Goal: Task Accomplishment & Management: Manage account settings

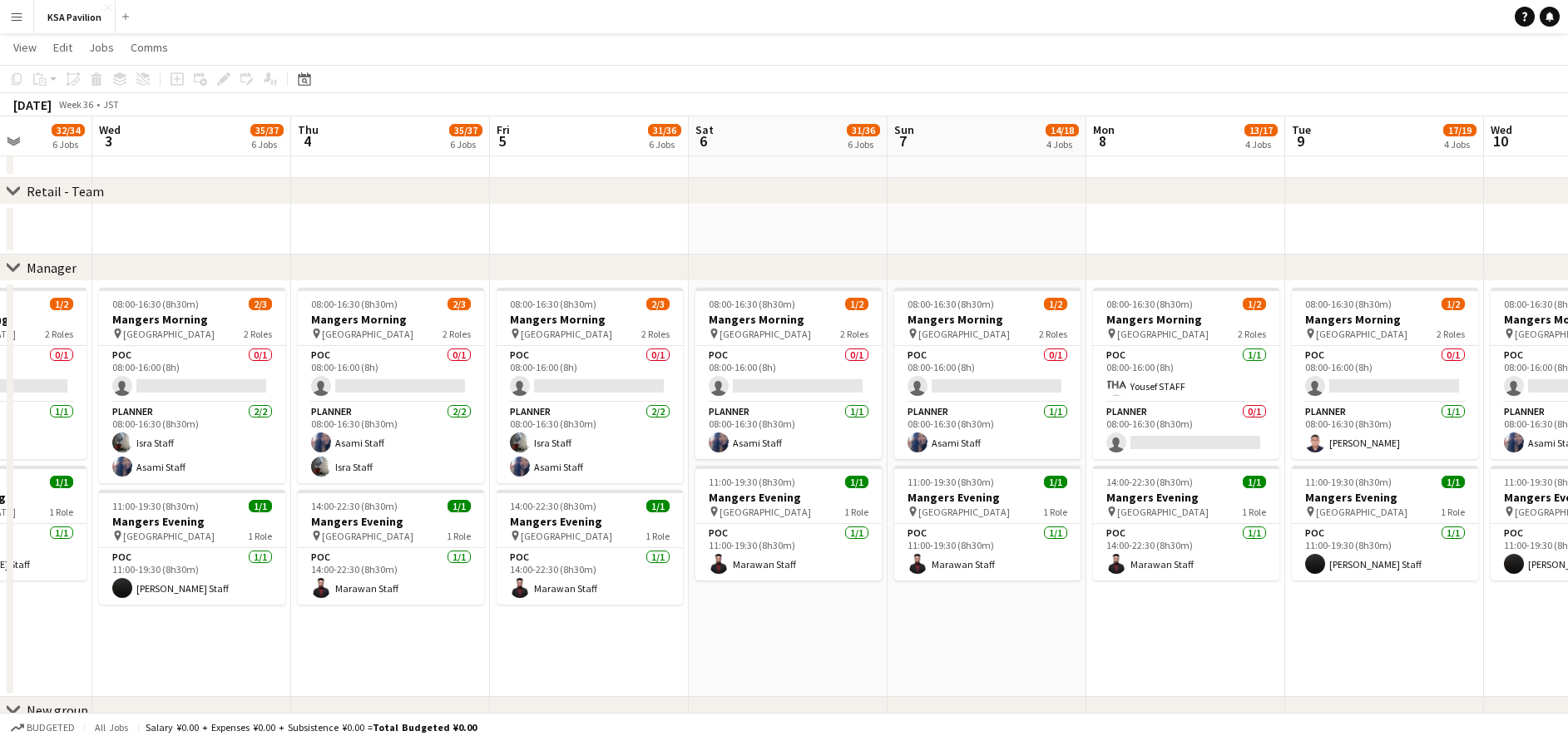
scroll to position [0, 397]
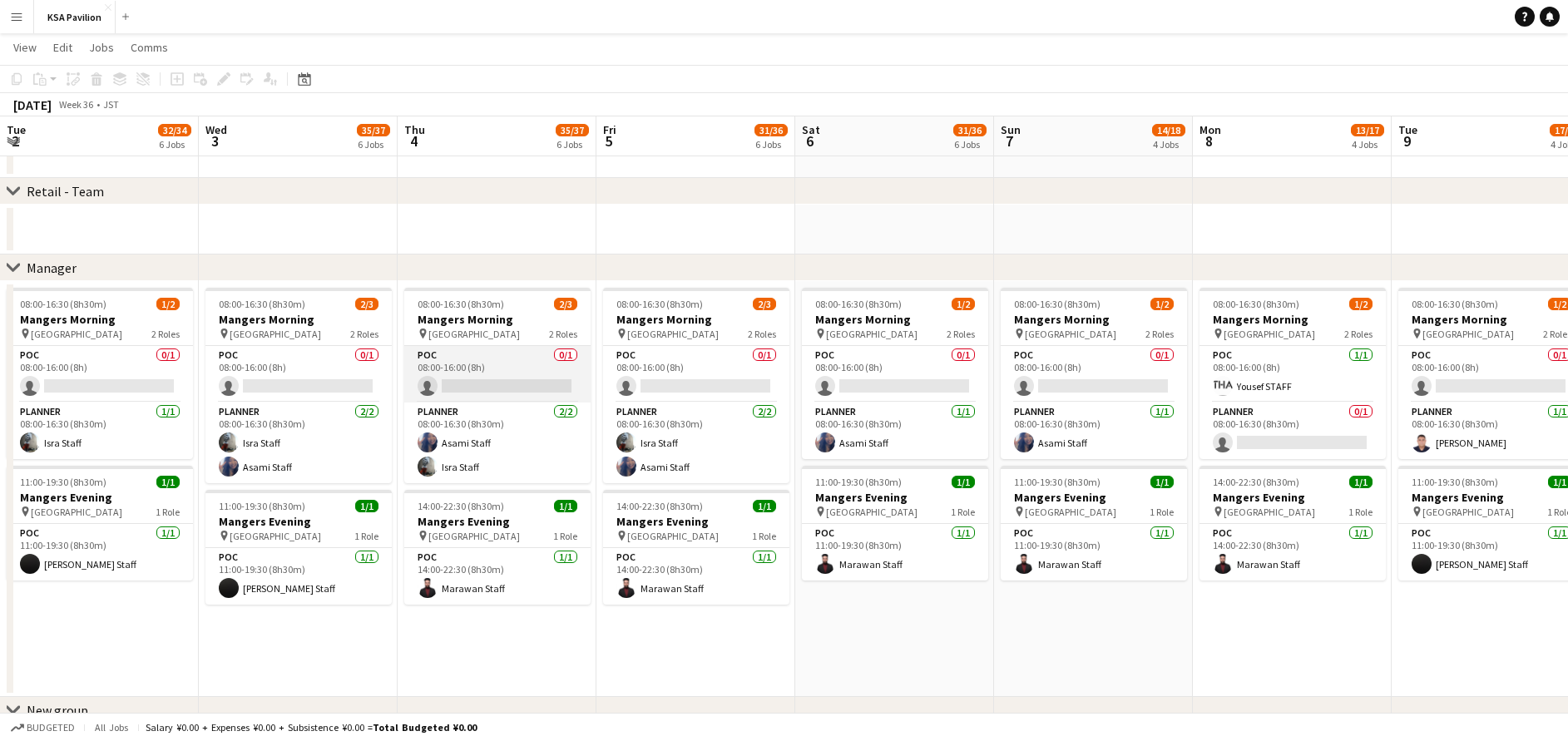
click at [482, 376] on app-card-role "POC 0/1 08:00-16:00 (8h) single-neutral-actions" at bounding box center [498, 374] width 187 height 57
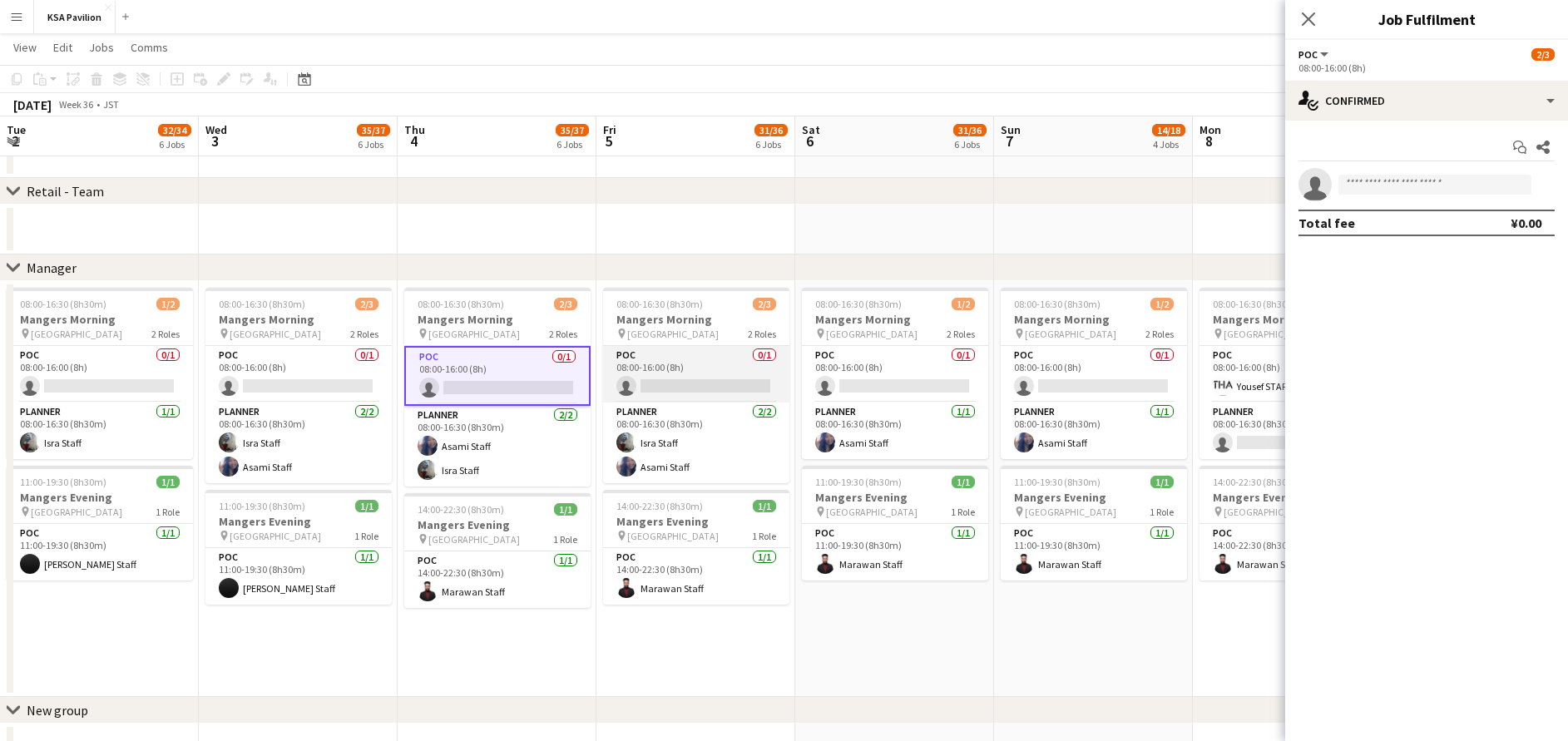
click at [675, 369] on app-card-role "POC 0/1 08:00-16:00 (8h) single-neutral-actions" at bounding box center [696, 374] width 187 height 57
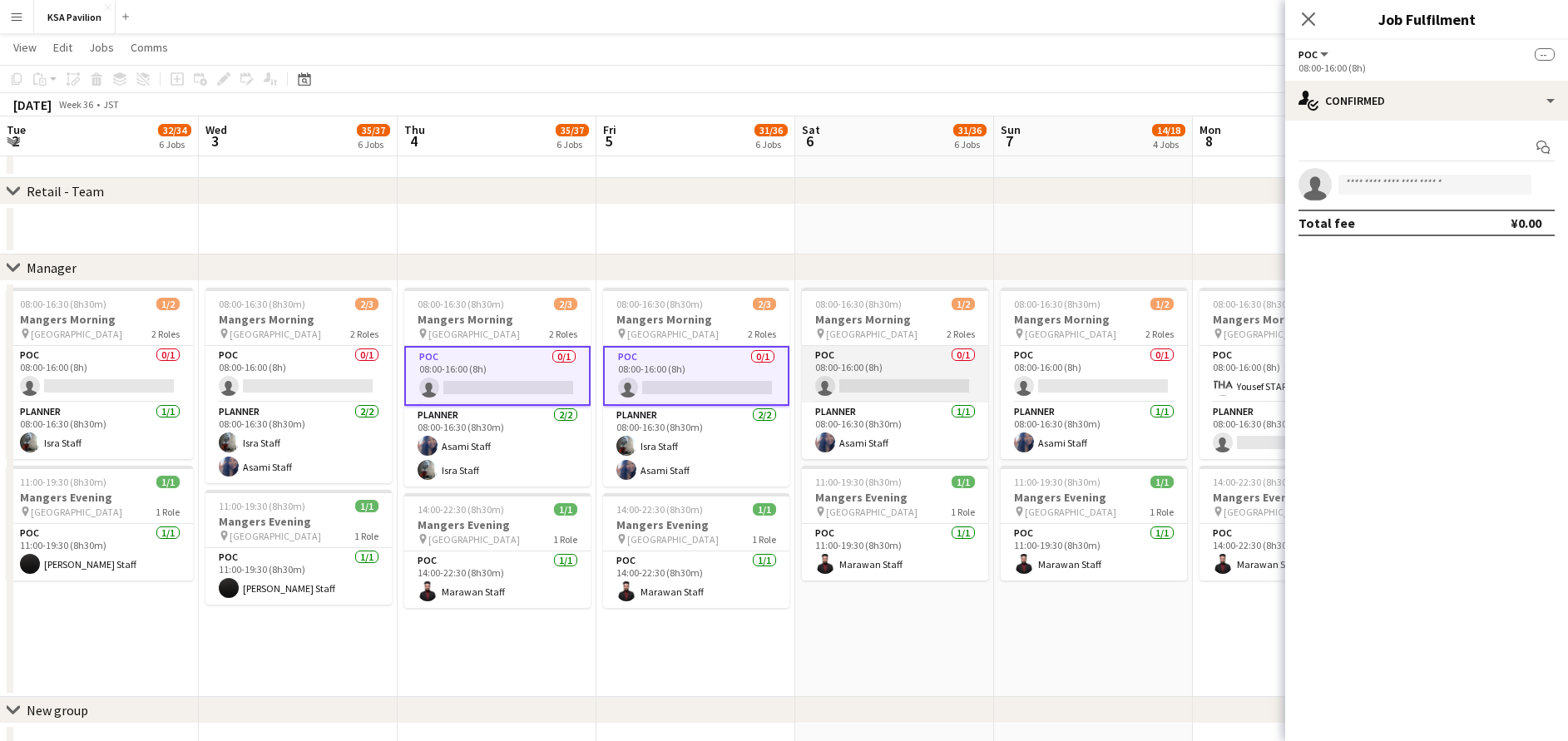
click at [863, 371] on app-card-role "POC 0/1 08:00-16:00 (8h) single-neutral-actions" at bounding box center [895, 374] width 187 height 57
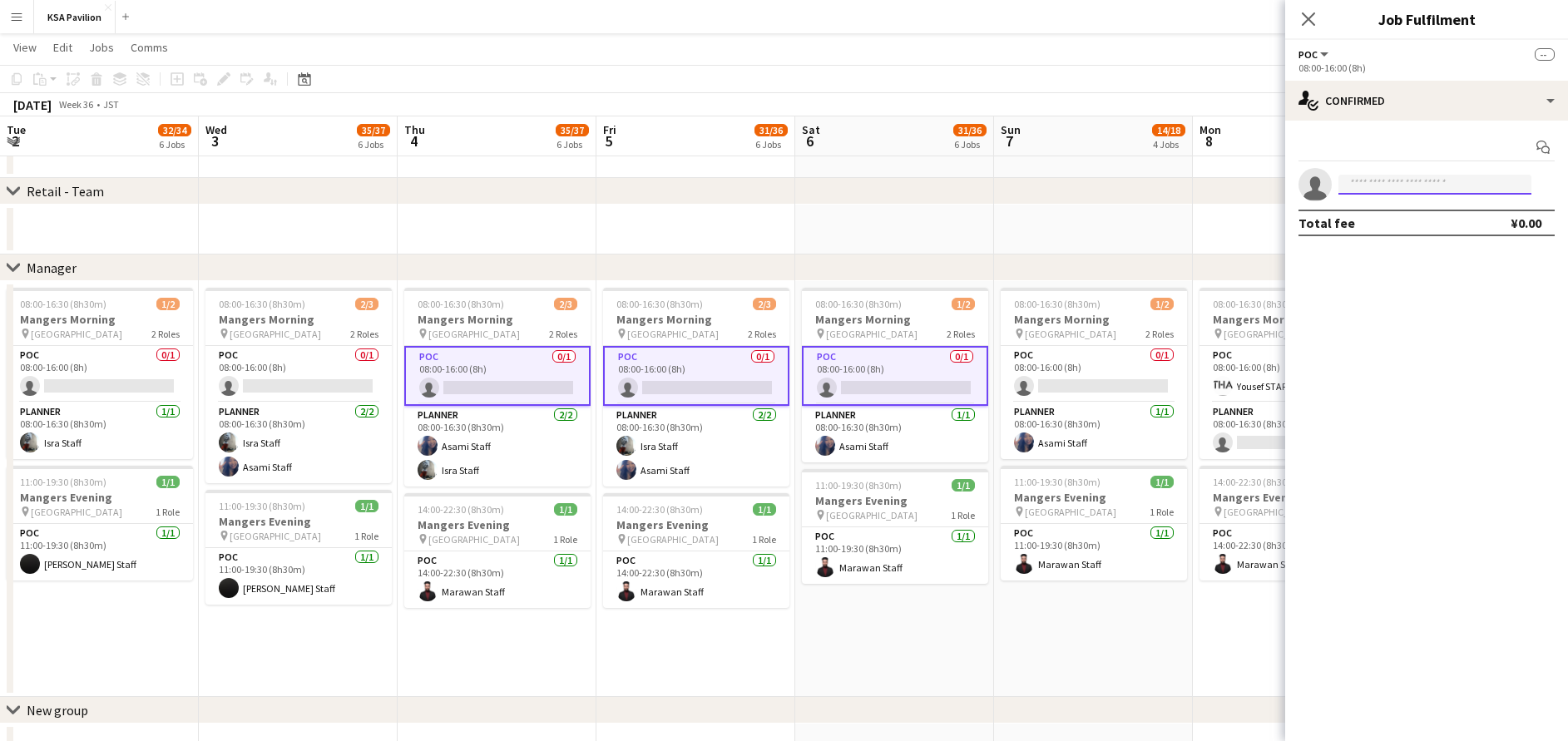
click at [1445, 178] on input at bounding box center [1434, 185] width 193 height 20
type input "*******"
click at [1446, 214] on span "Abdulaziz Staff Active" at bounding box center [1434, 208] width 166 height 14
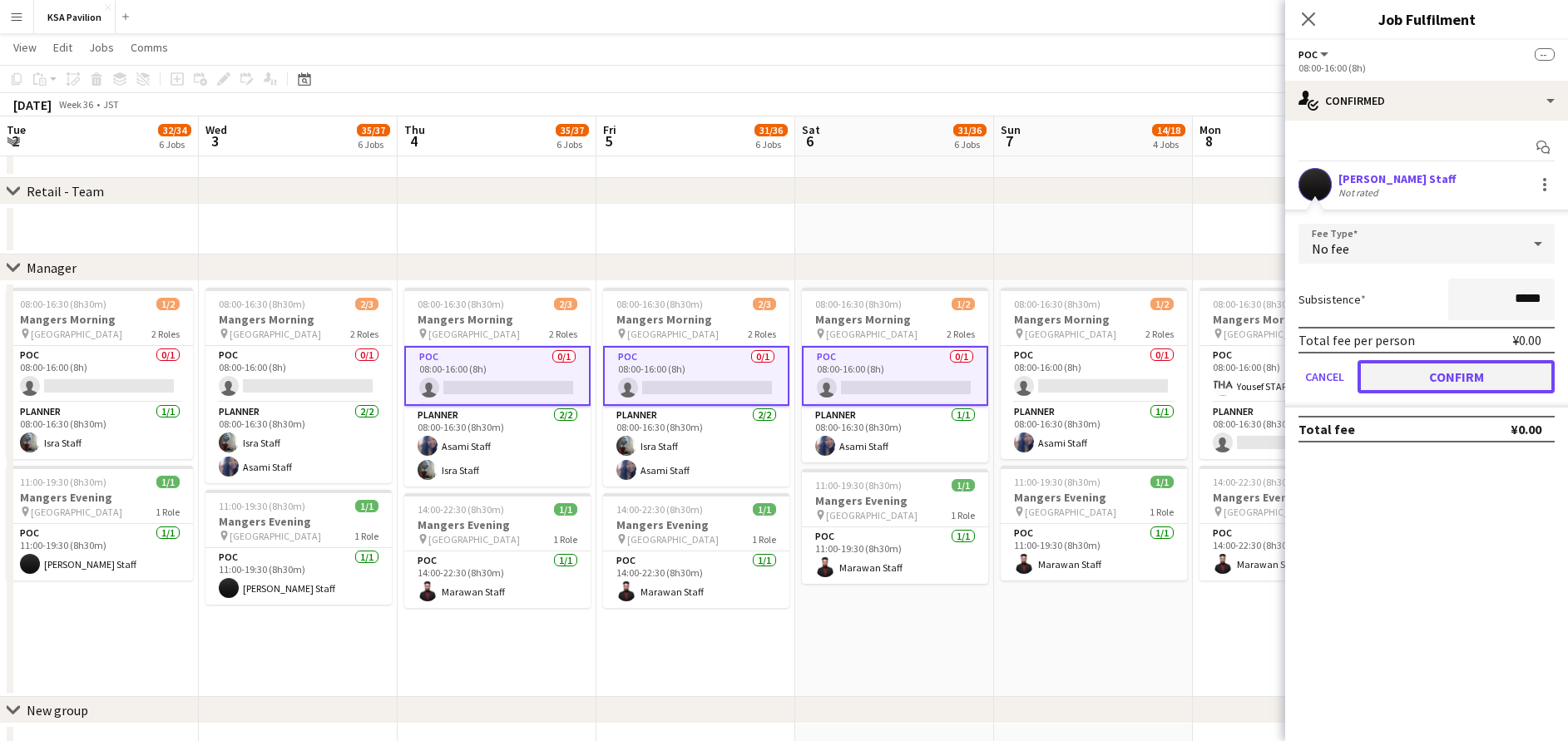
click at [1459, 384] on button "Confirm" at bounding box center [1456, 376] width 197 height 33
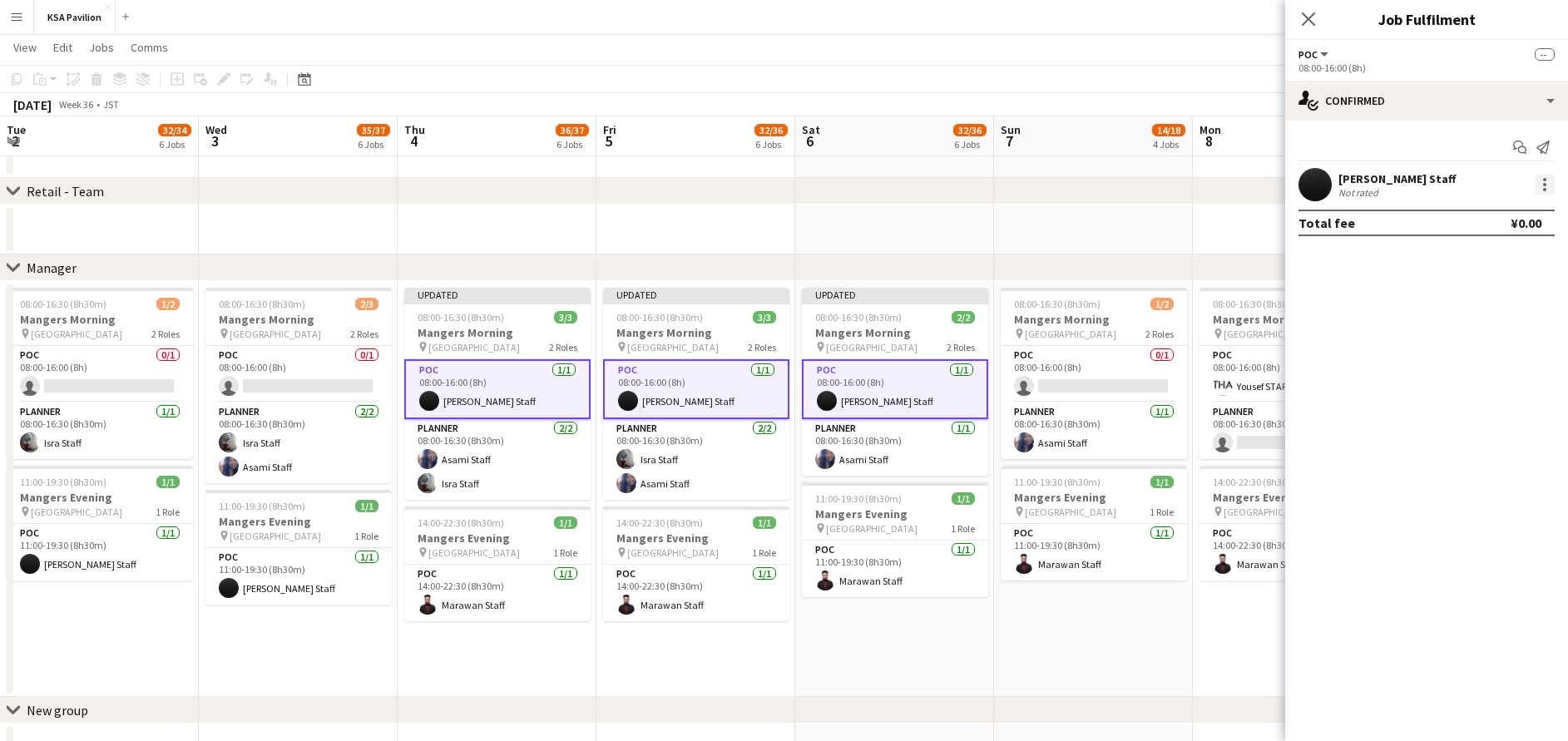
click at [1544, 183] on div at bounding box center [1545, 185] width 4 height 4
click at [1503, 379] on span "Set as supervisor" at bounding box center [1489, 375] width 103 height 14
click at [1538, 203] on div at bounding box center [1545, 203] width 20 height 20
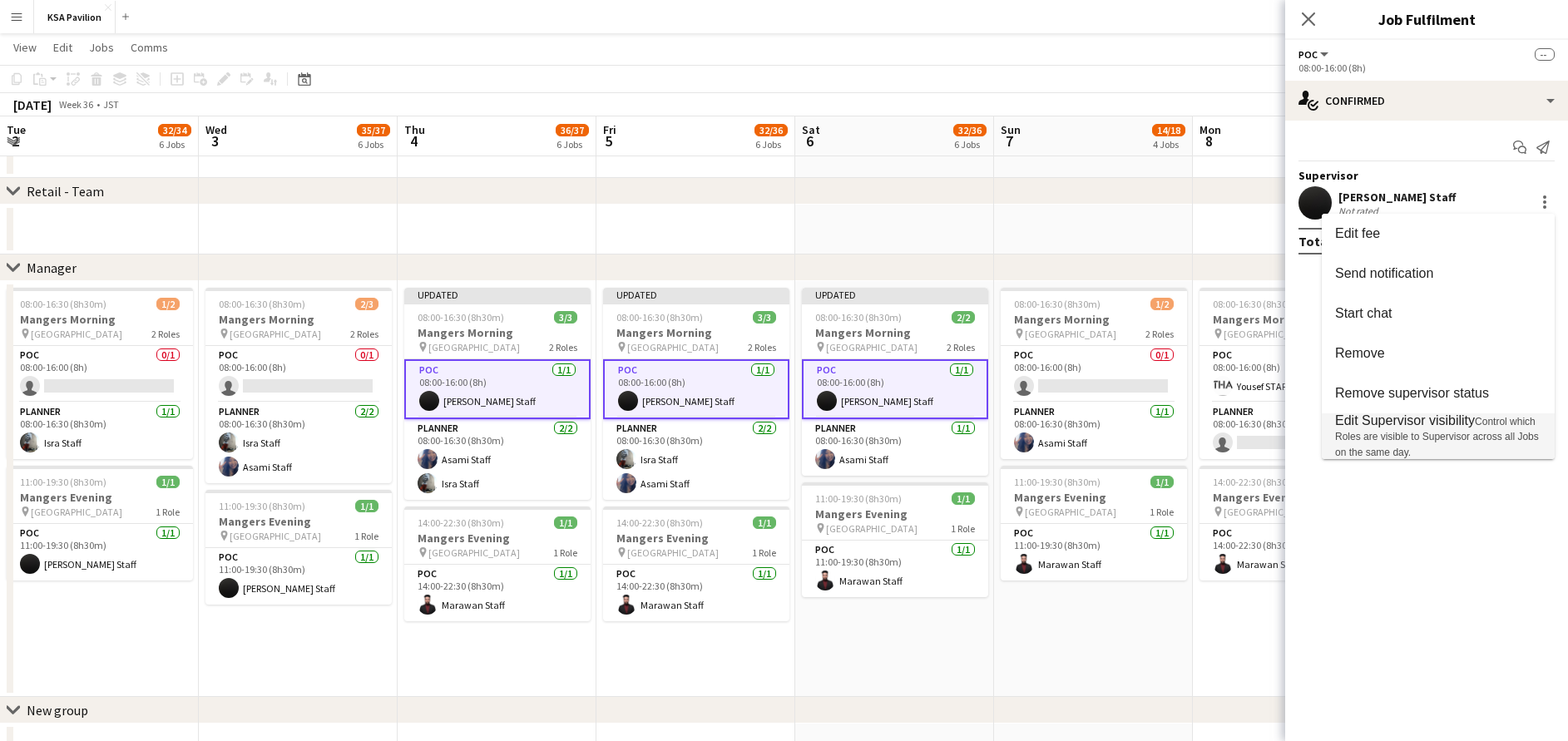
click at [1438, 416] on span "Edit Supervisor visibility" at bounding box center [1405, 421] width 140 height 14
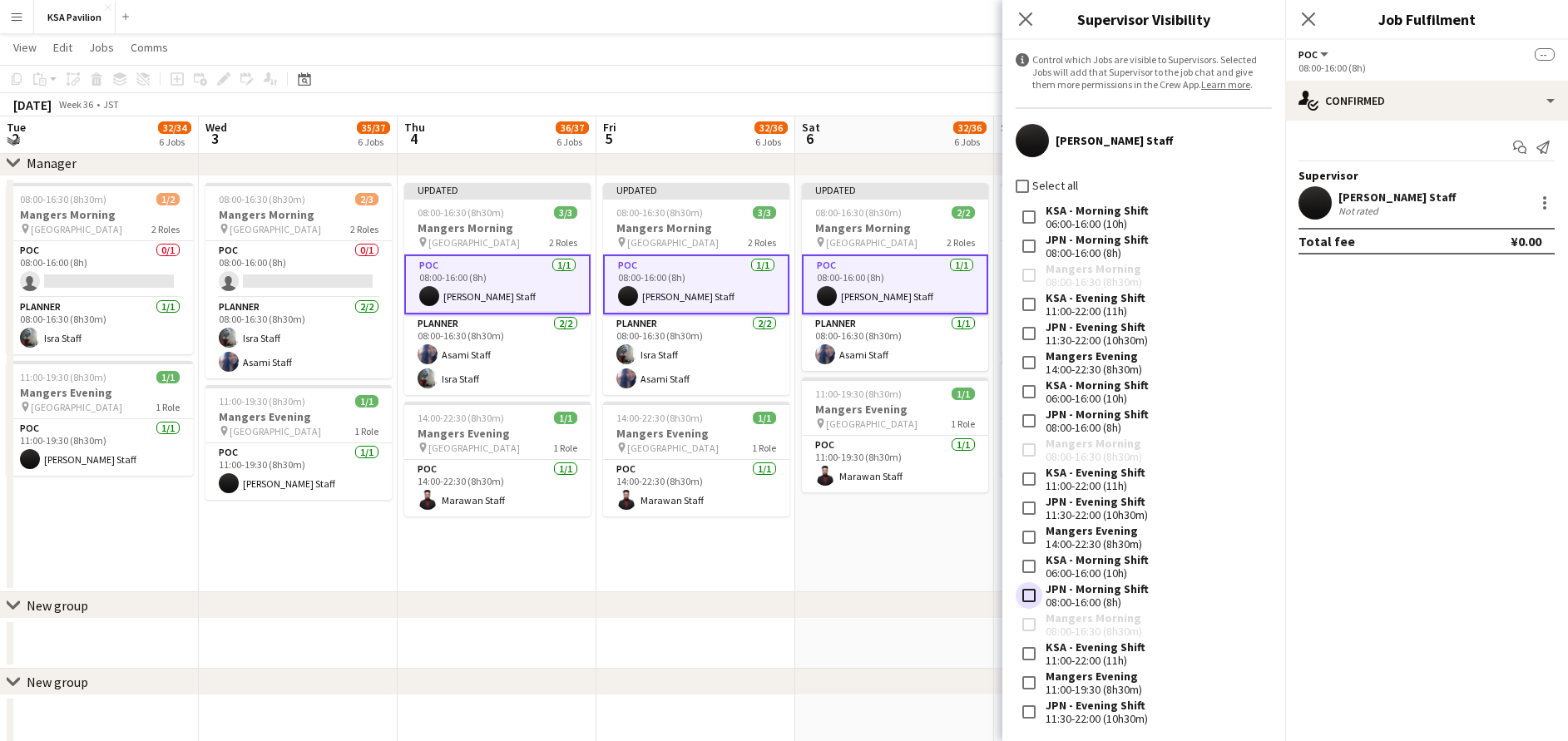
scroll to position [1292, 0]
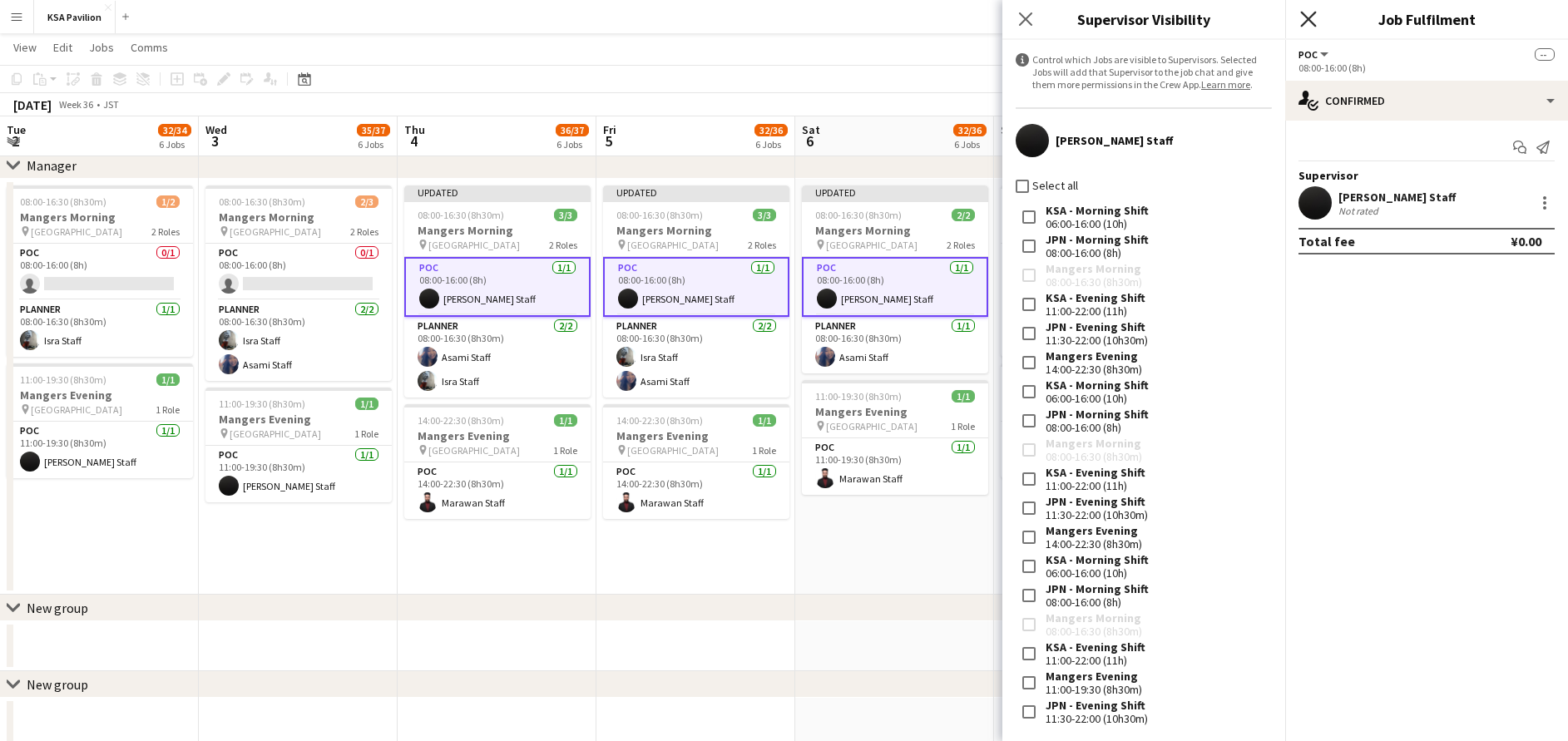
click at [1311, 17] on icon at bounding box center [1308, 19] width 16 height 16
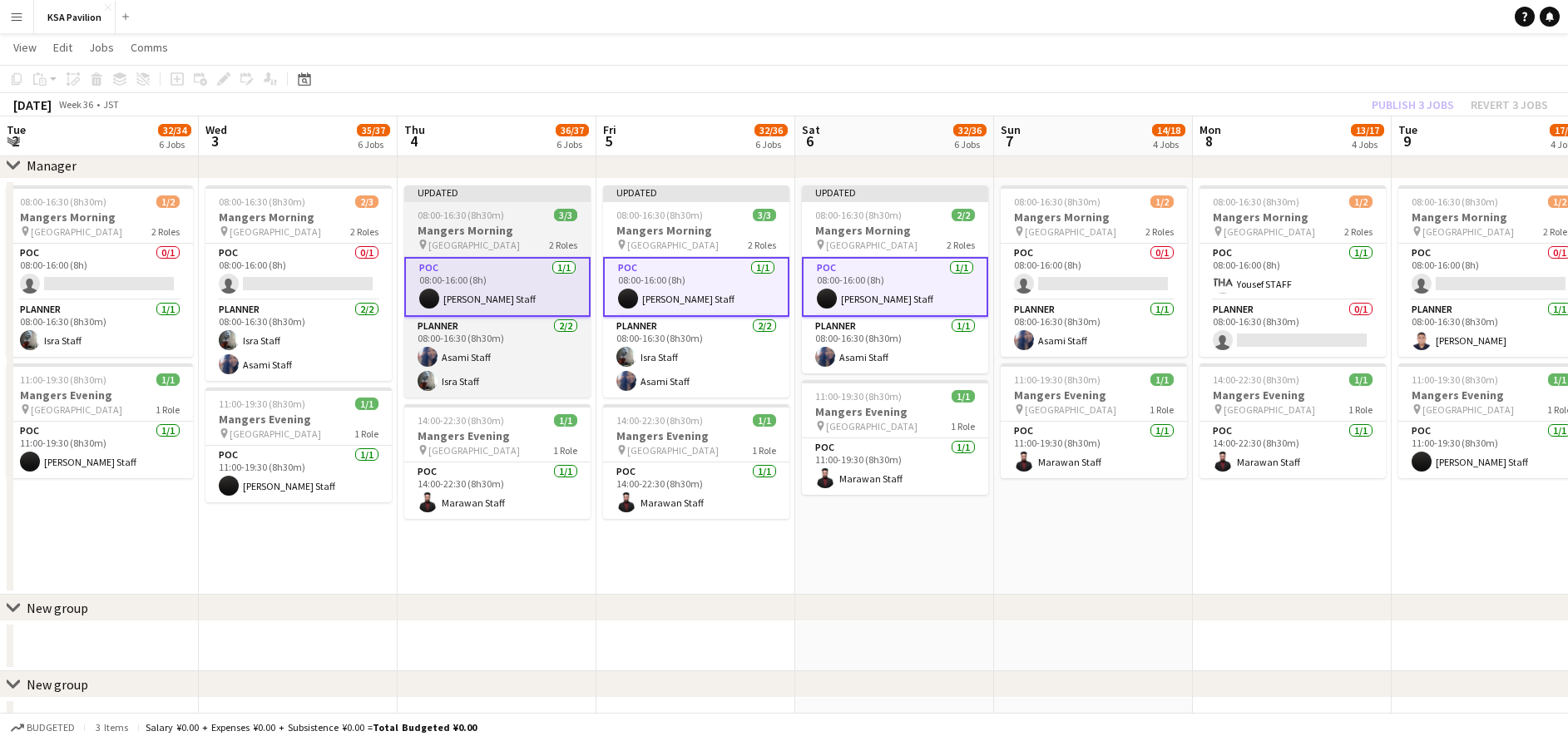
click at [502, 205] on app-job-card "Updated 08:00-16:30 (8h30m) 3/3 Mangers Morning pin Osaka 2 Roles POC 1/1 08:00…" at bounding box center [498, 292] width 187 height 212
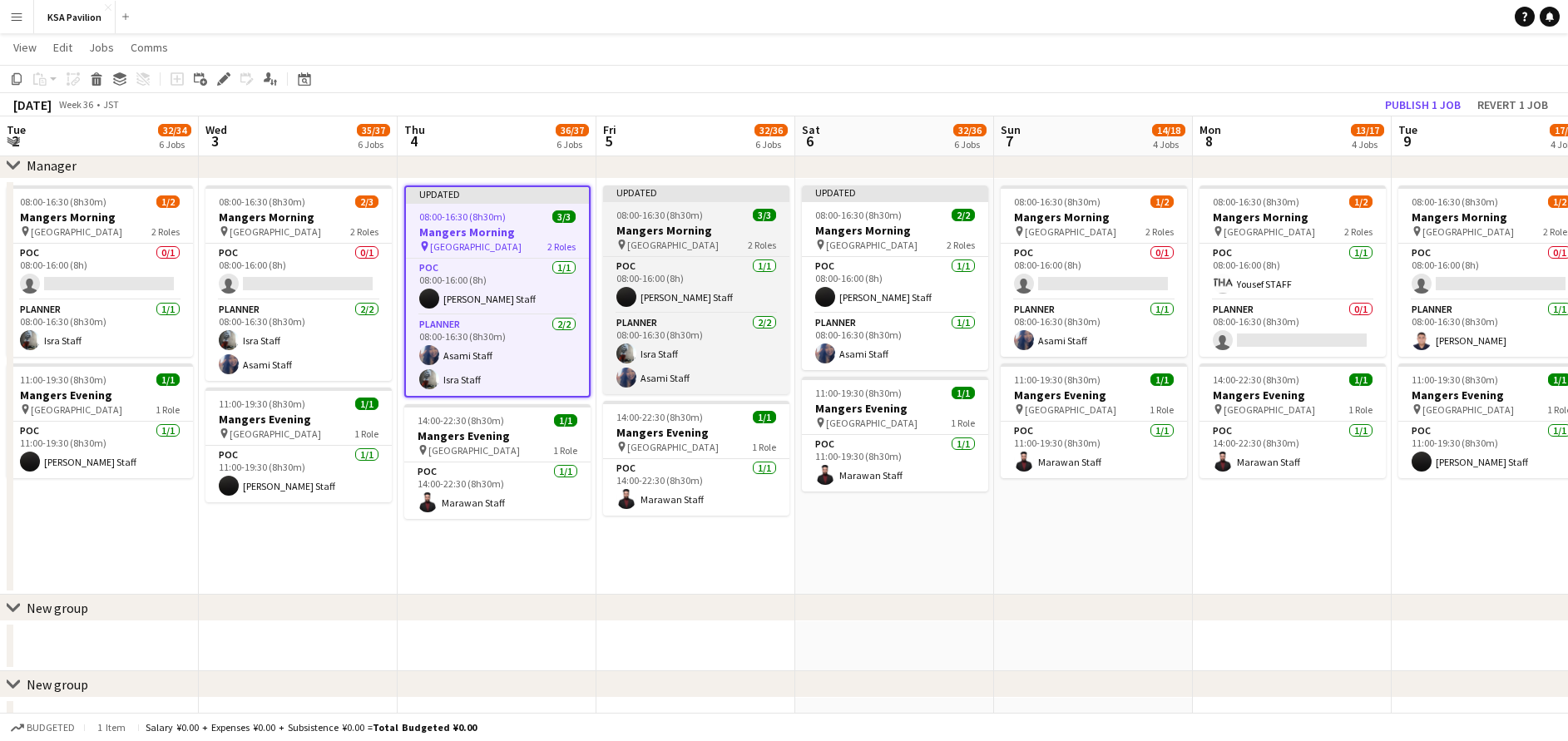
click at [696, 225] on h3 "Mangers Morning" at bounding box center [696, 230] width 187 height 15
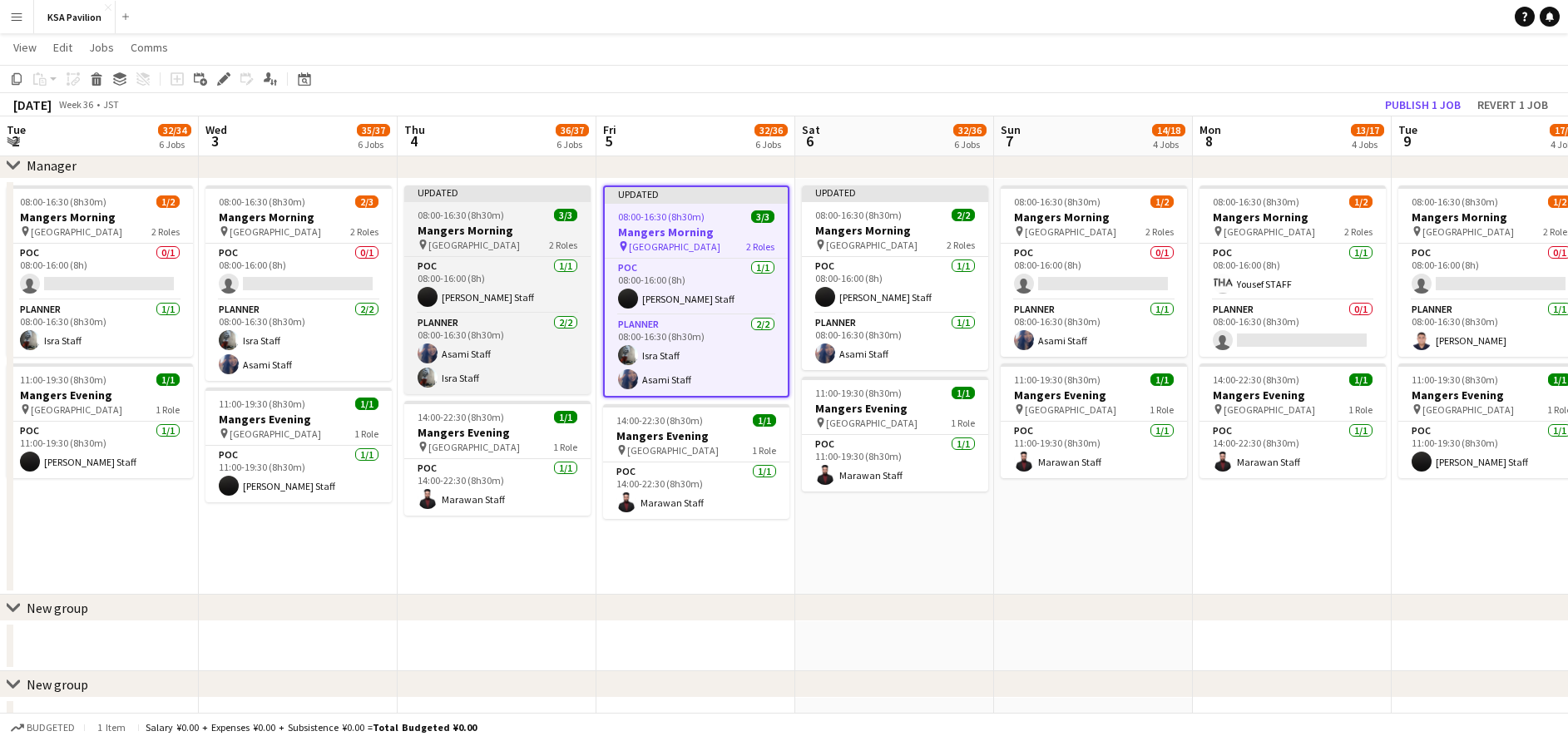
click at [525, 210] on div "08:00-16:30 (8h30m) 3/3" at bounding box center [498, 215] width 187 height 13
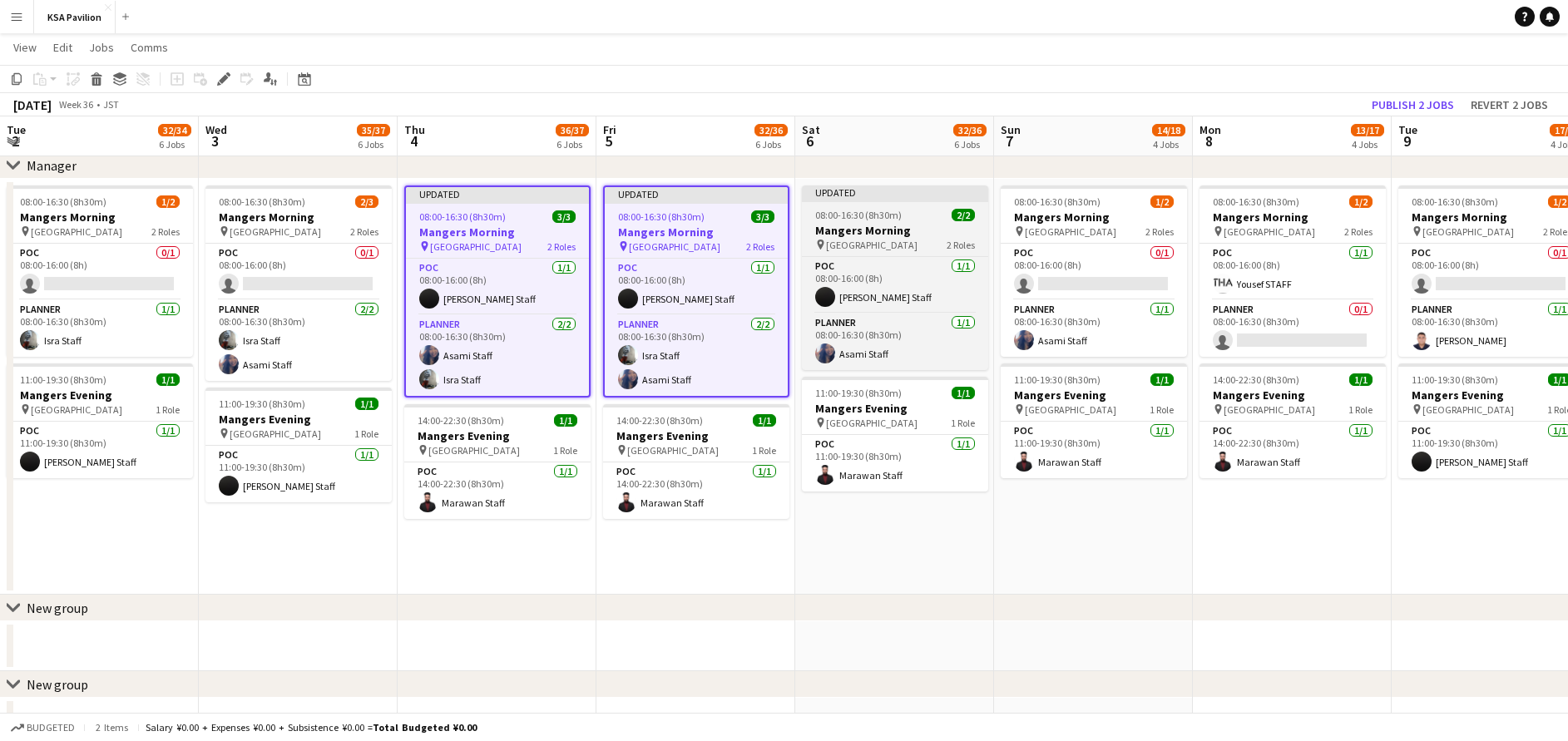
click at [910, 228] on h3 "Mangers Morning" at bounding box center [895, 230] width 187 height 15
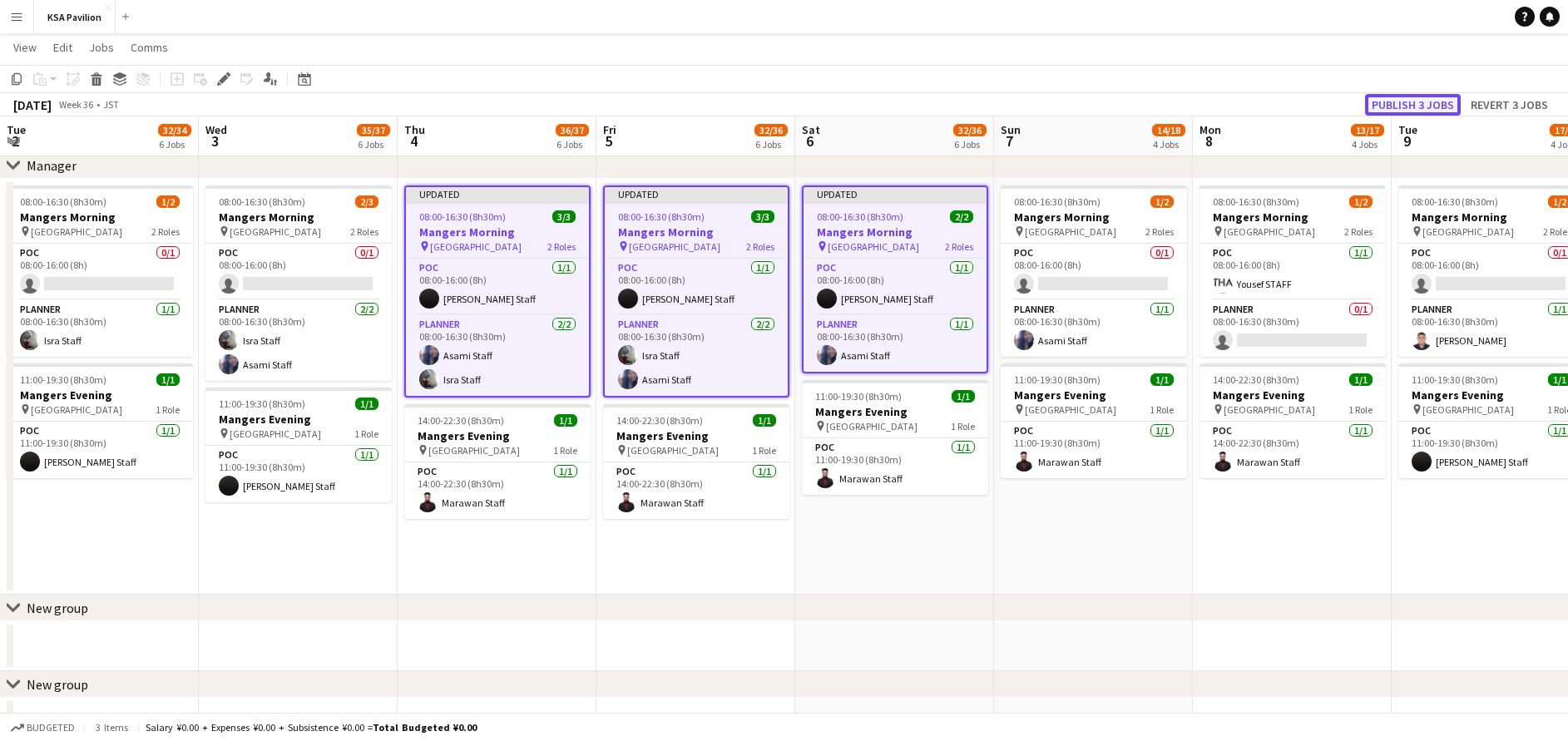
click at [1430, 100] on button "Publish 3 jobs" at bounding box center [1413, 105] width 96 height 22
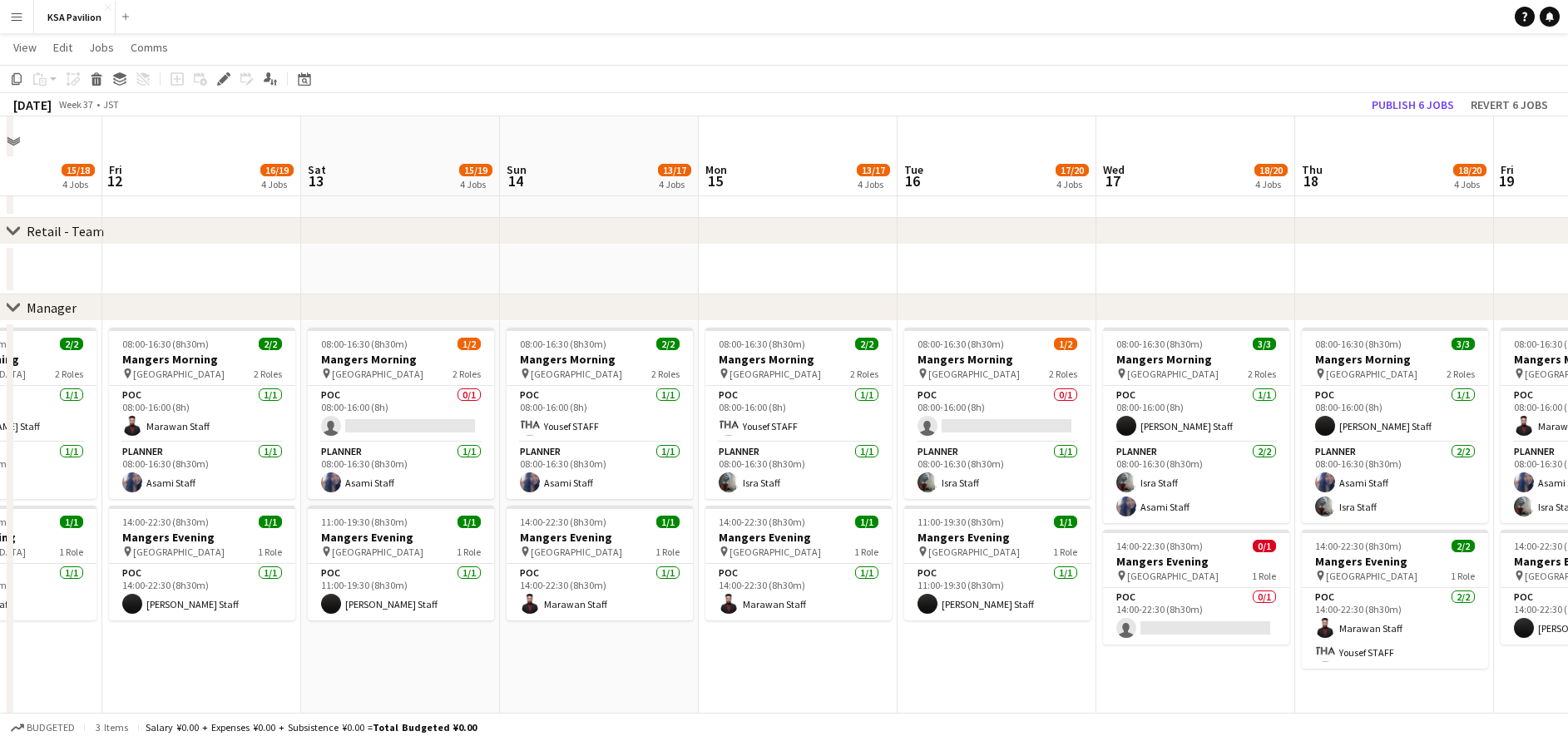
scroll to position [1250, 0]
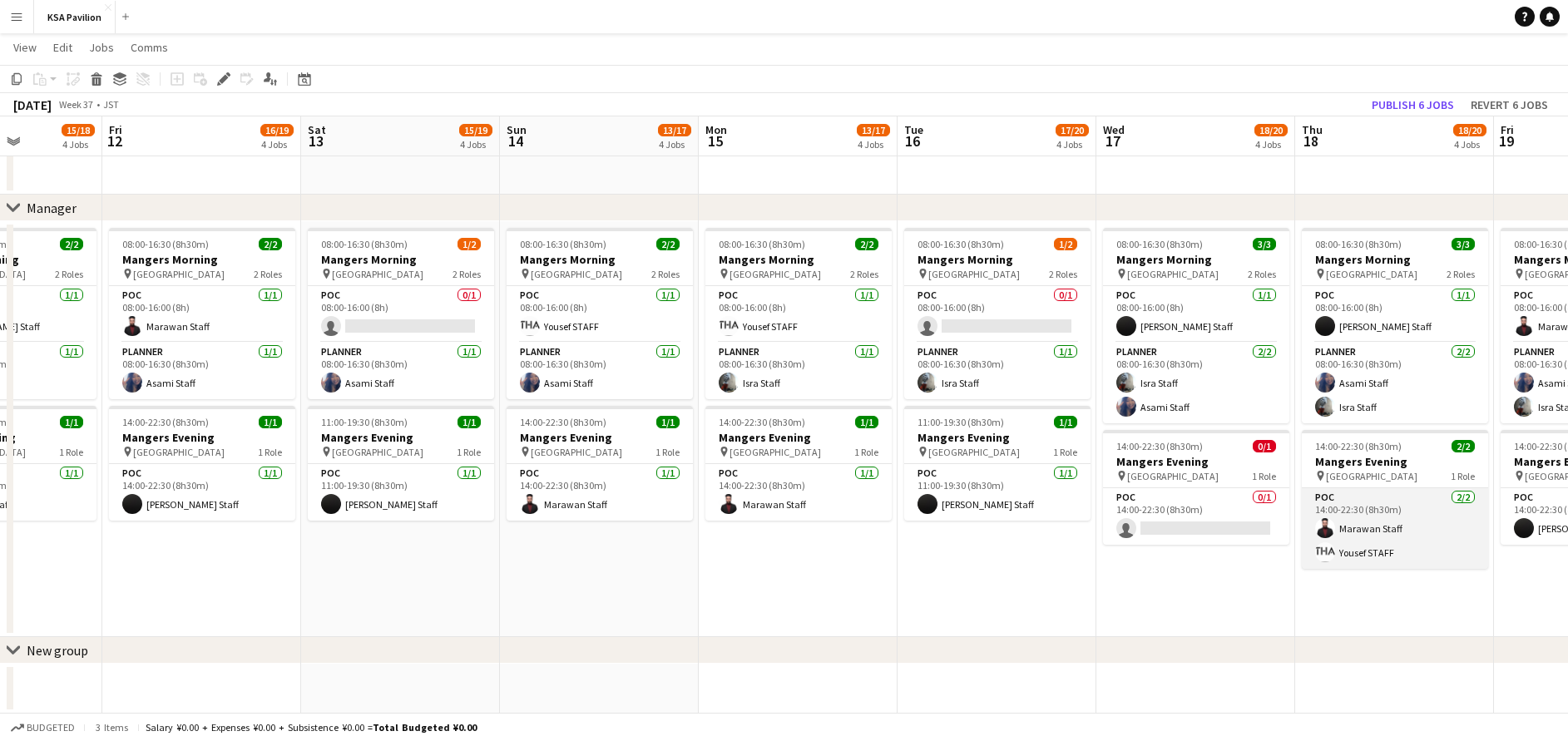
click at [1383, 536] on app-card-role "POC 2/2 14:00-22:30 (8h30m) Marawan Staff Yousef STAFF" at bounding box center [1395, 528] width 187 height 81
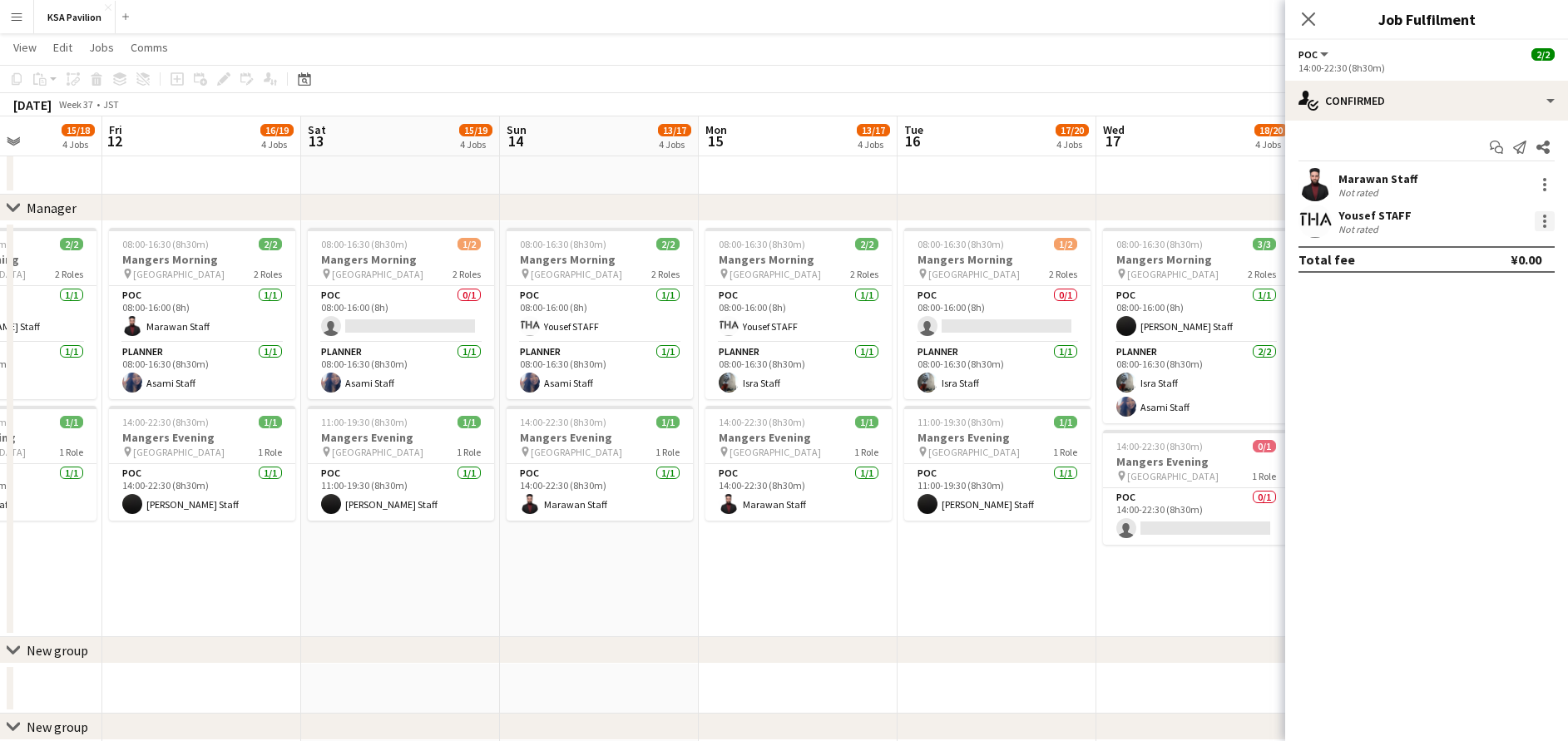
click at [1543, 226] on div at bounding box center [1545, 226] width 4 height 4
click at [1510, 289] on span "Switch crew" at bounding box center [1489, 292] width 103 height 15
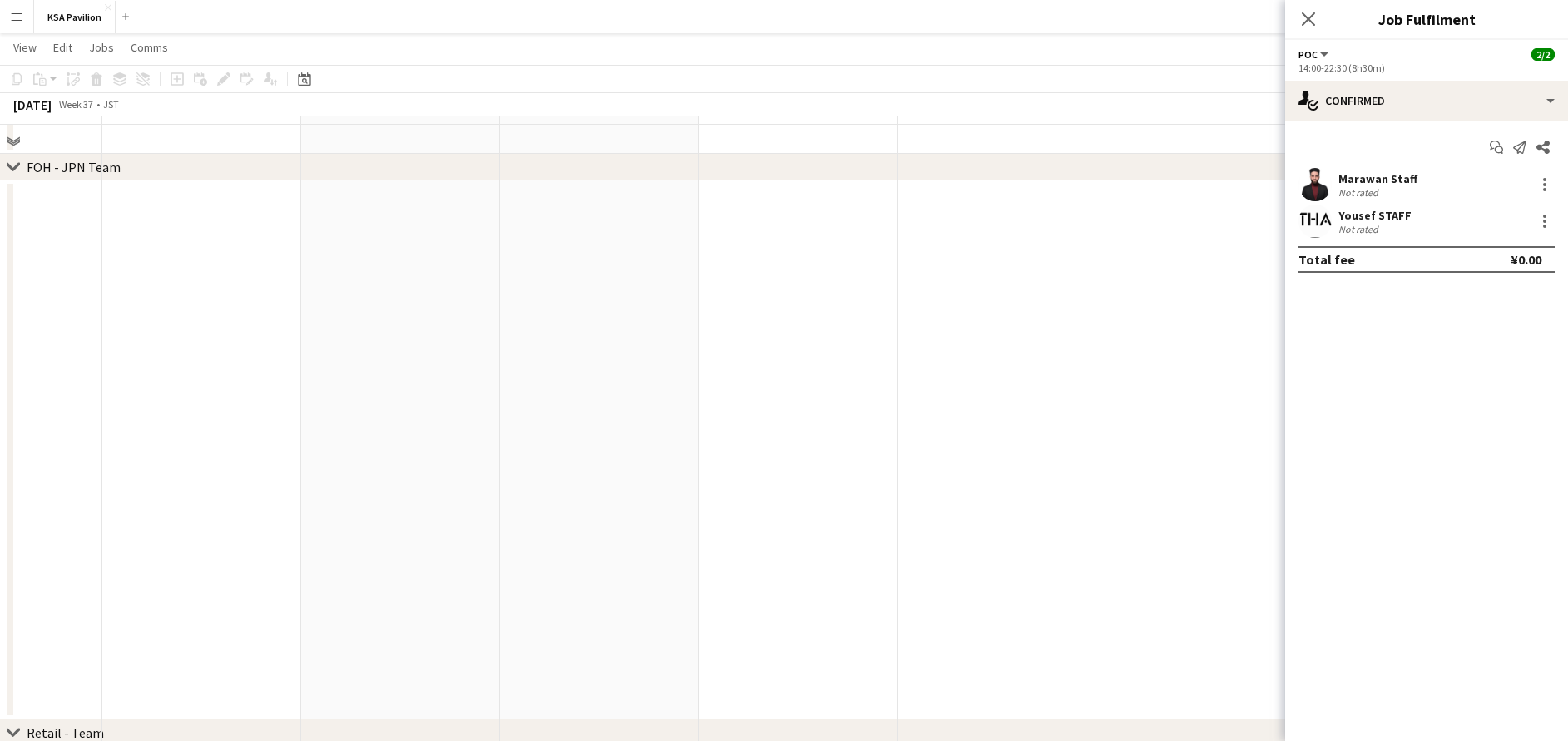
scroll to position [643, 0]
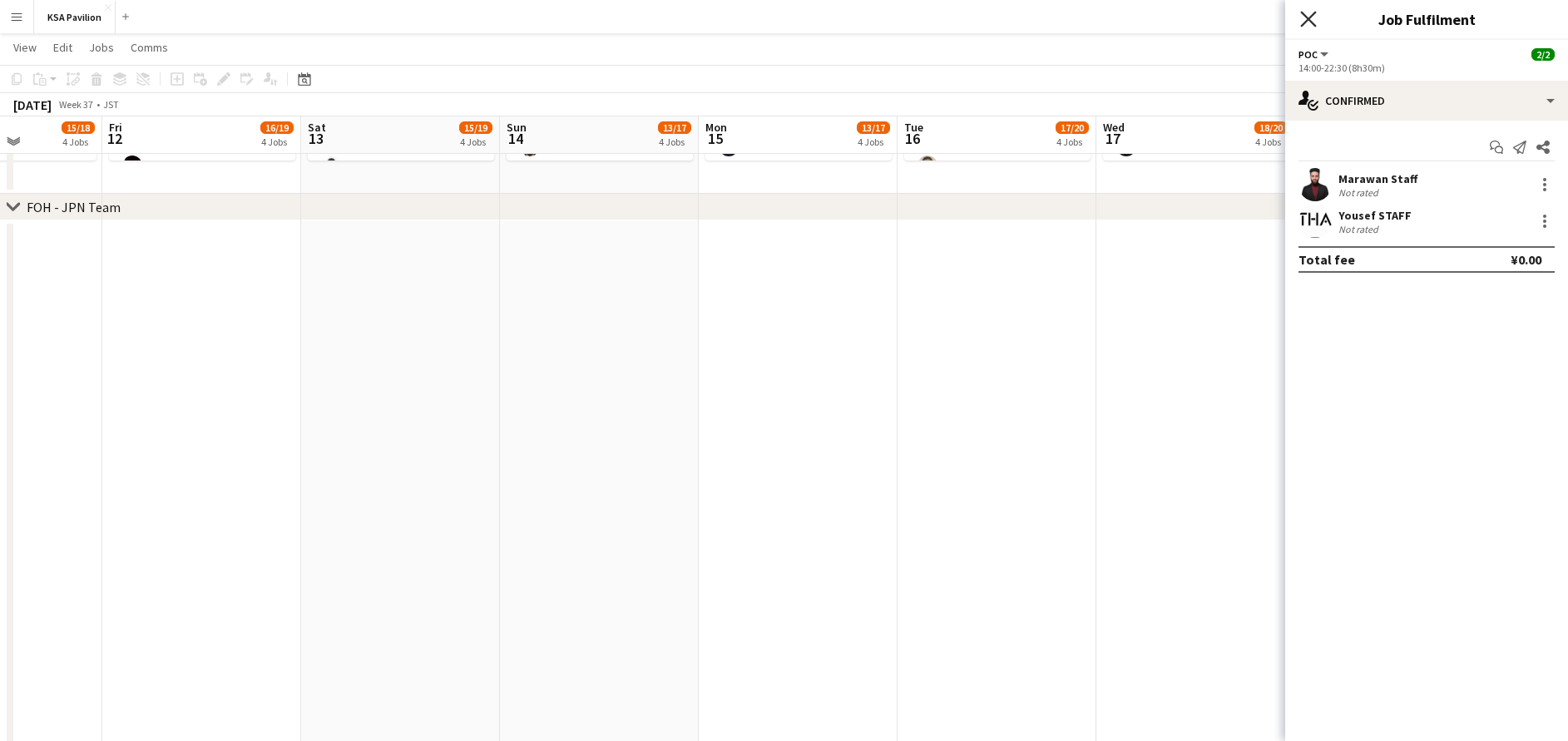
click at [1309, 19] on icon at bounding box center [1308, 19] width 16 height 16
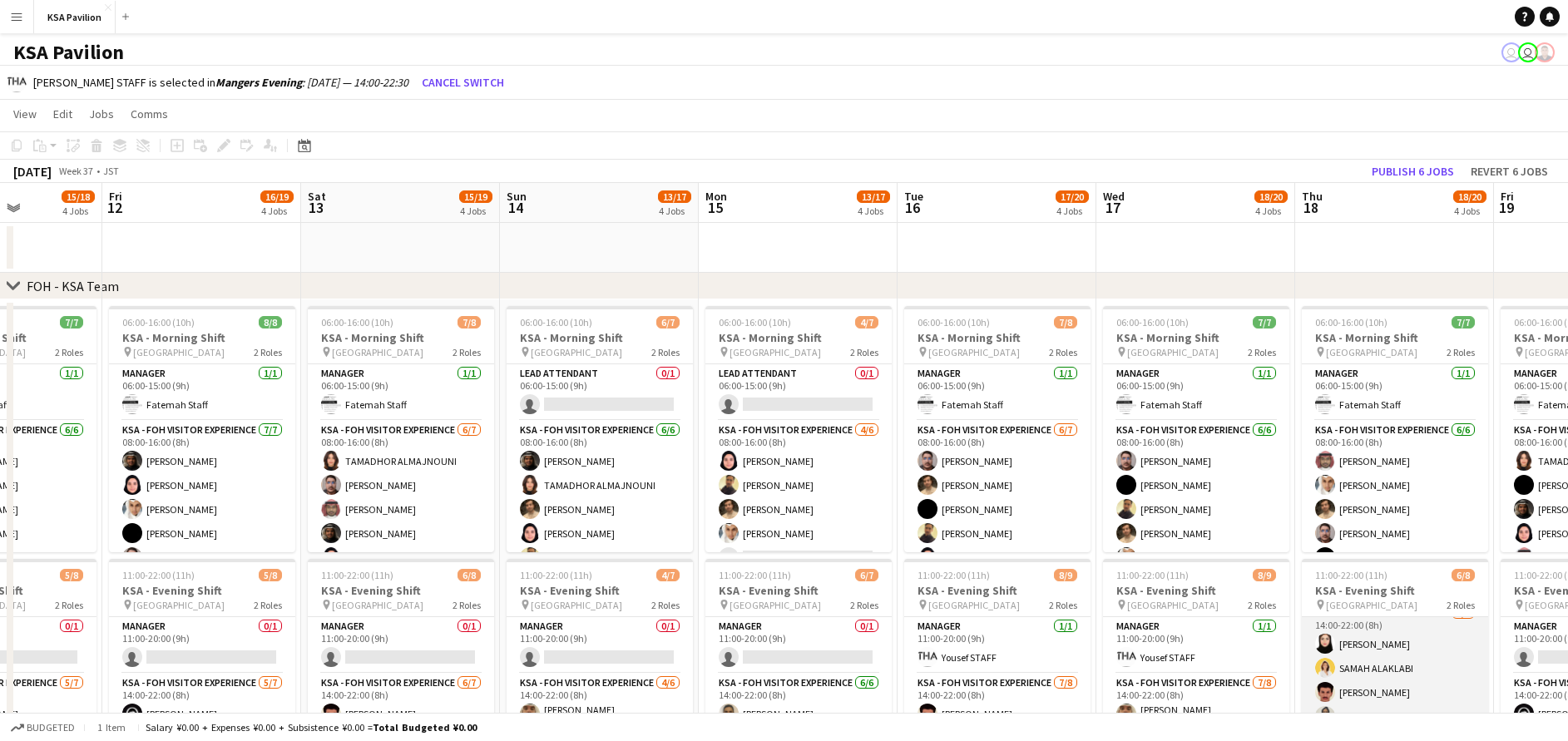
scroll to position [0, 0]
click at [1381, 641] on app-card-role "Manager 0/1 11:00-20:00 (9h) single-neutral-actions" at bounding box center [1395, 645] width 187 height 57
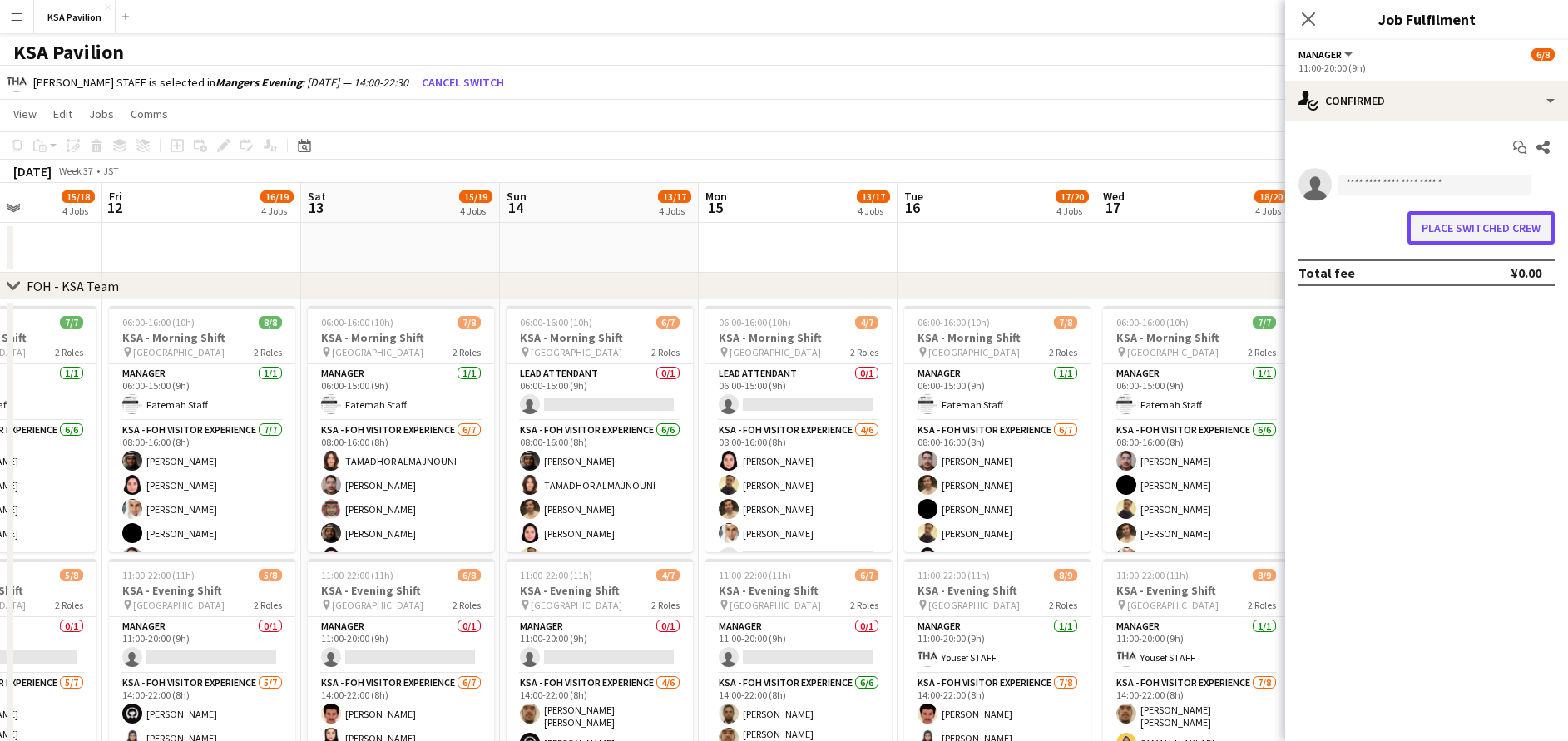
click at [1498, 227] on button "Place switched crew" at bounding box center [1481, 228] width 147 height 33
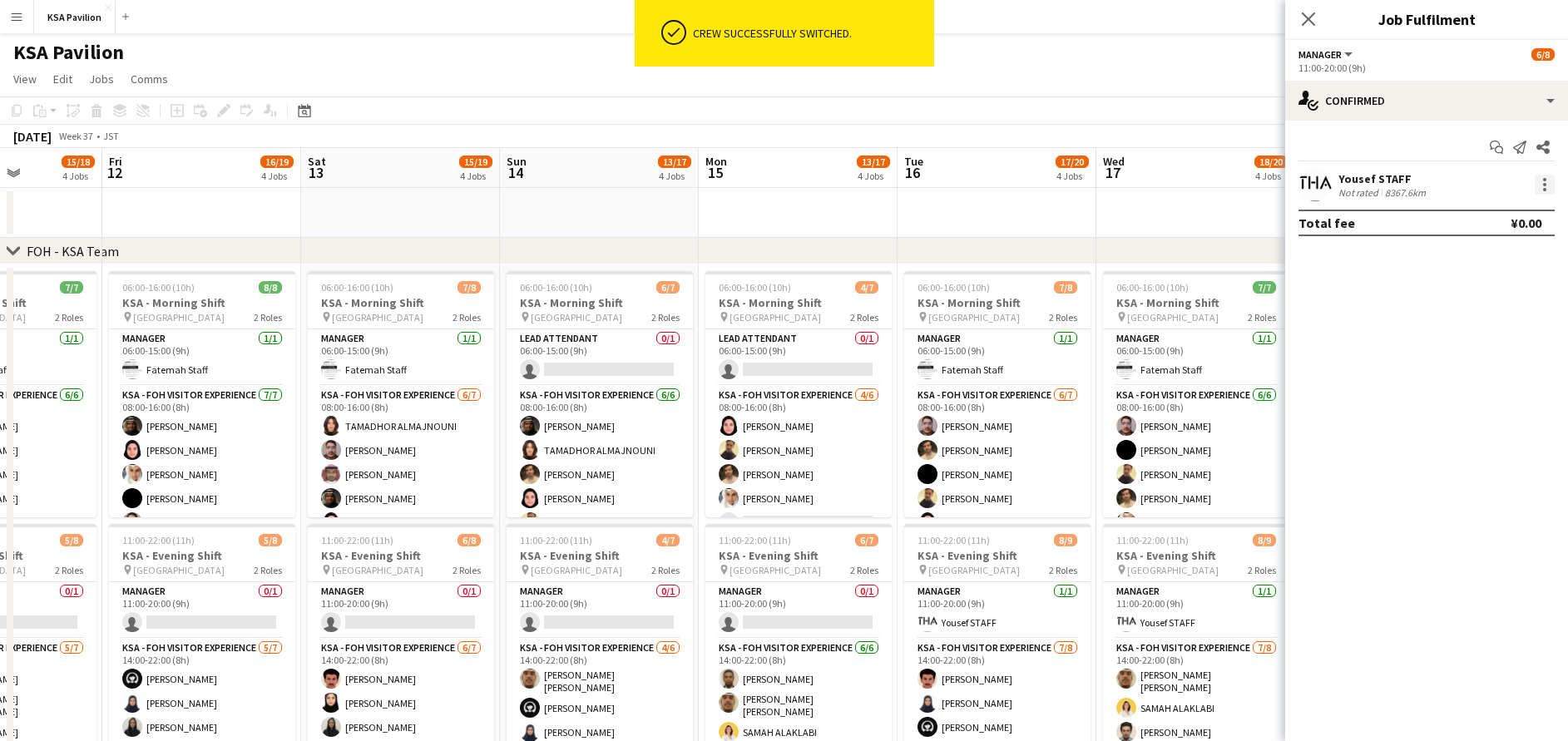
click at [1550, 179] on div at bounding box center [1545, 185] width 20 height 20
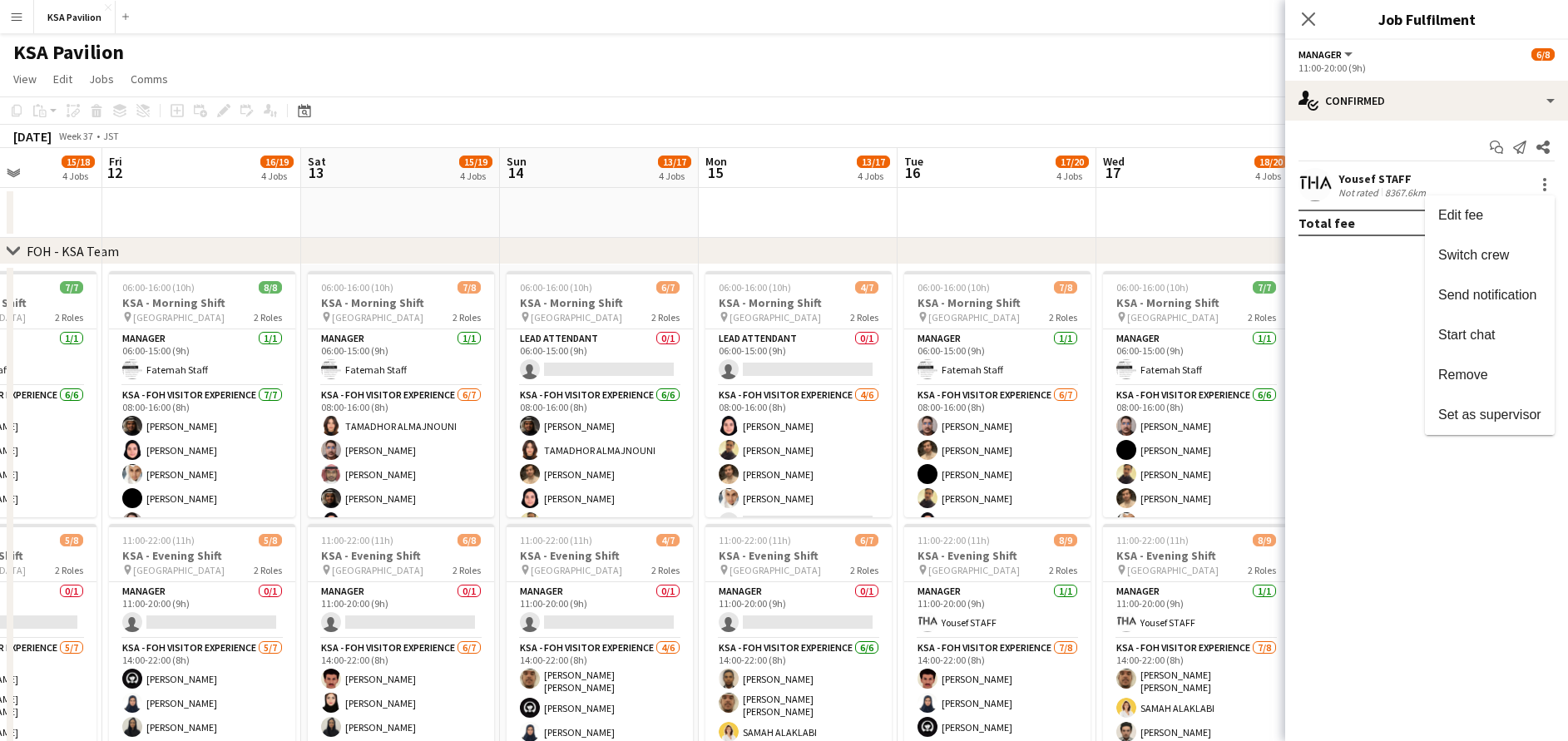
click at [1309, 17] on div at bounding box center [784, 370] width 1568 height 741
click at [1313, 22] on icon "Close pop-in" at bounding box center [1308, 19] width 16 height 16
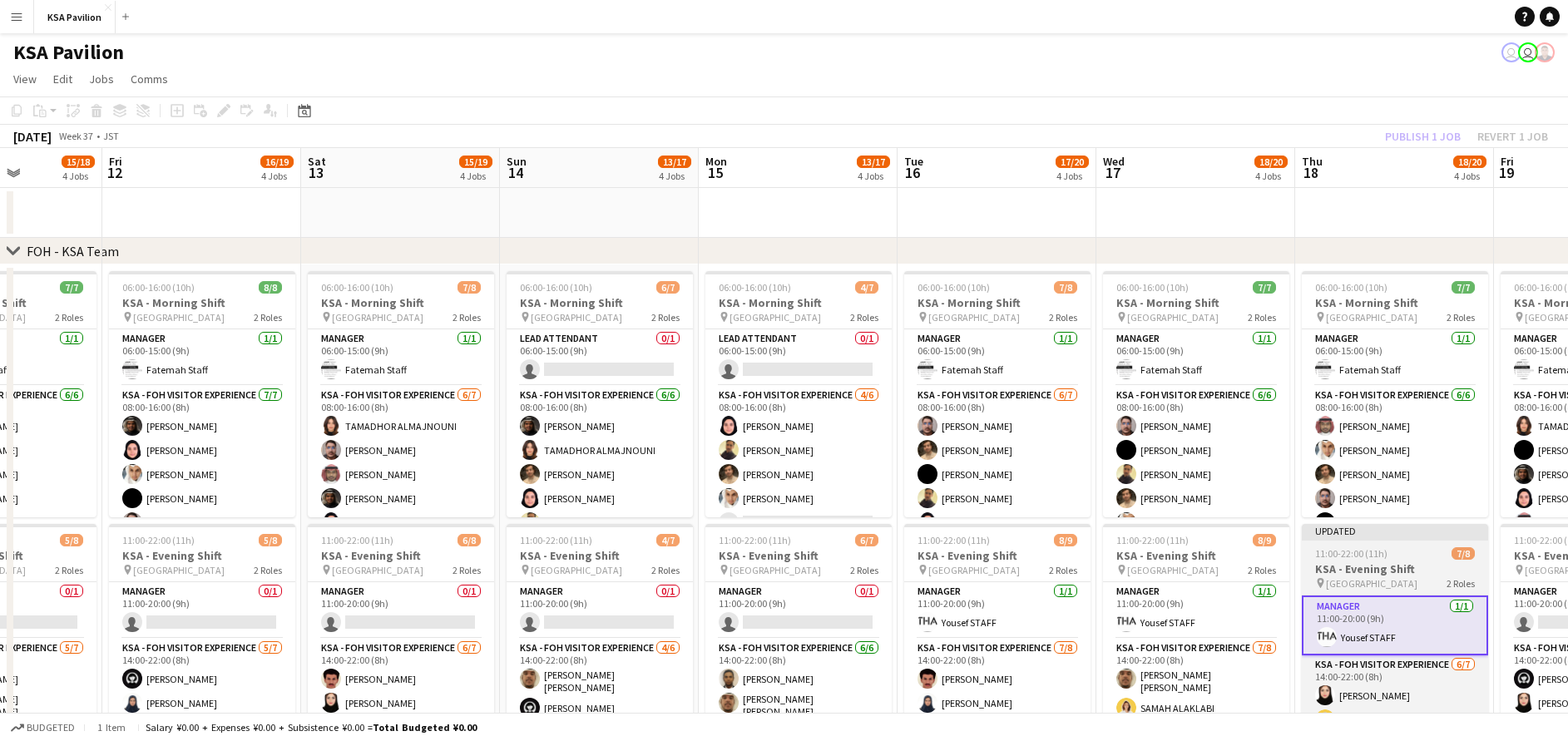
click at [1385, 529] on div "Updated" at bounding box center [1395, 530] width 187 height 13
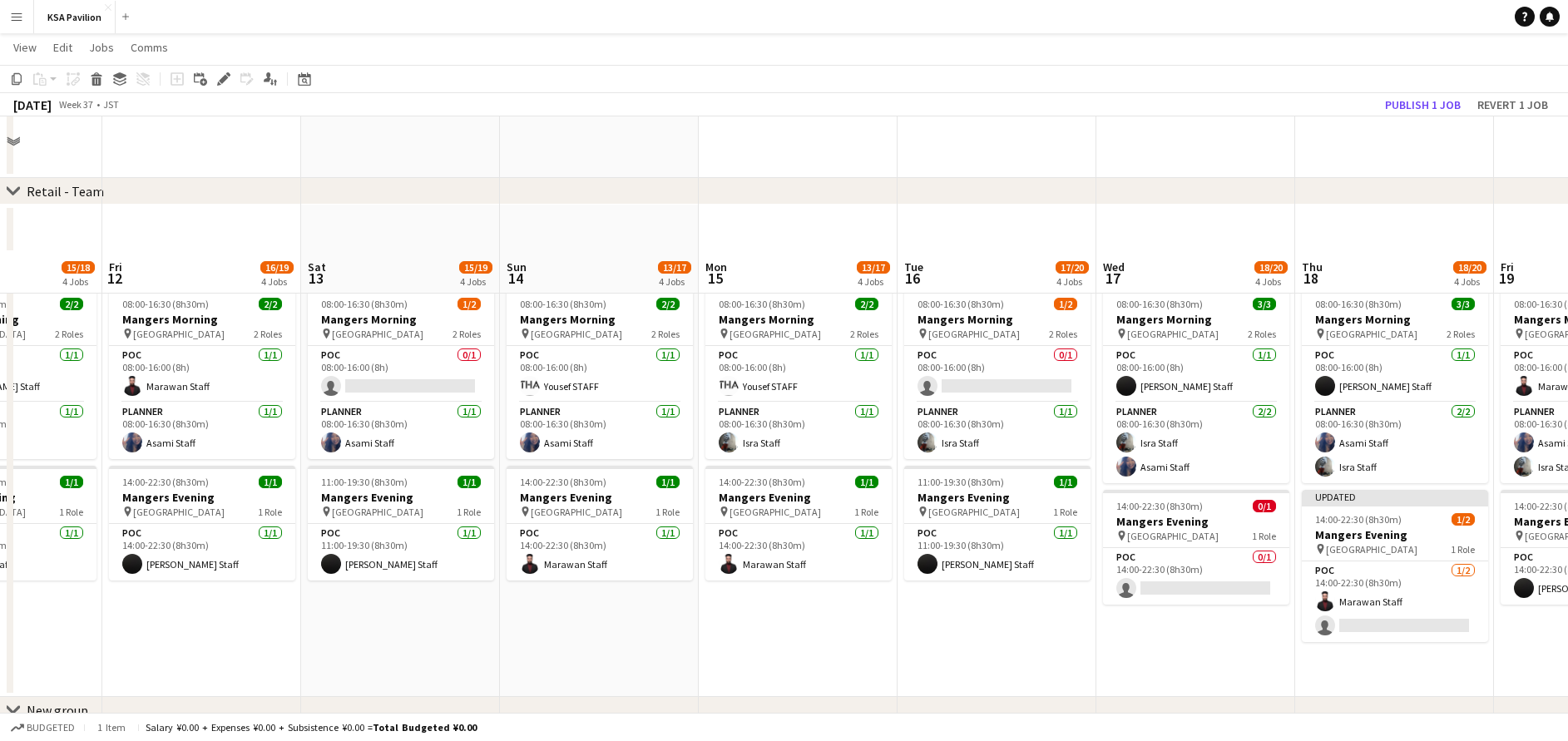
scroll to position [1327, 0]
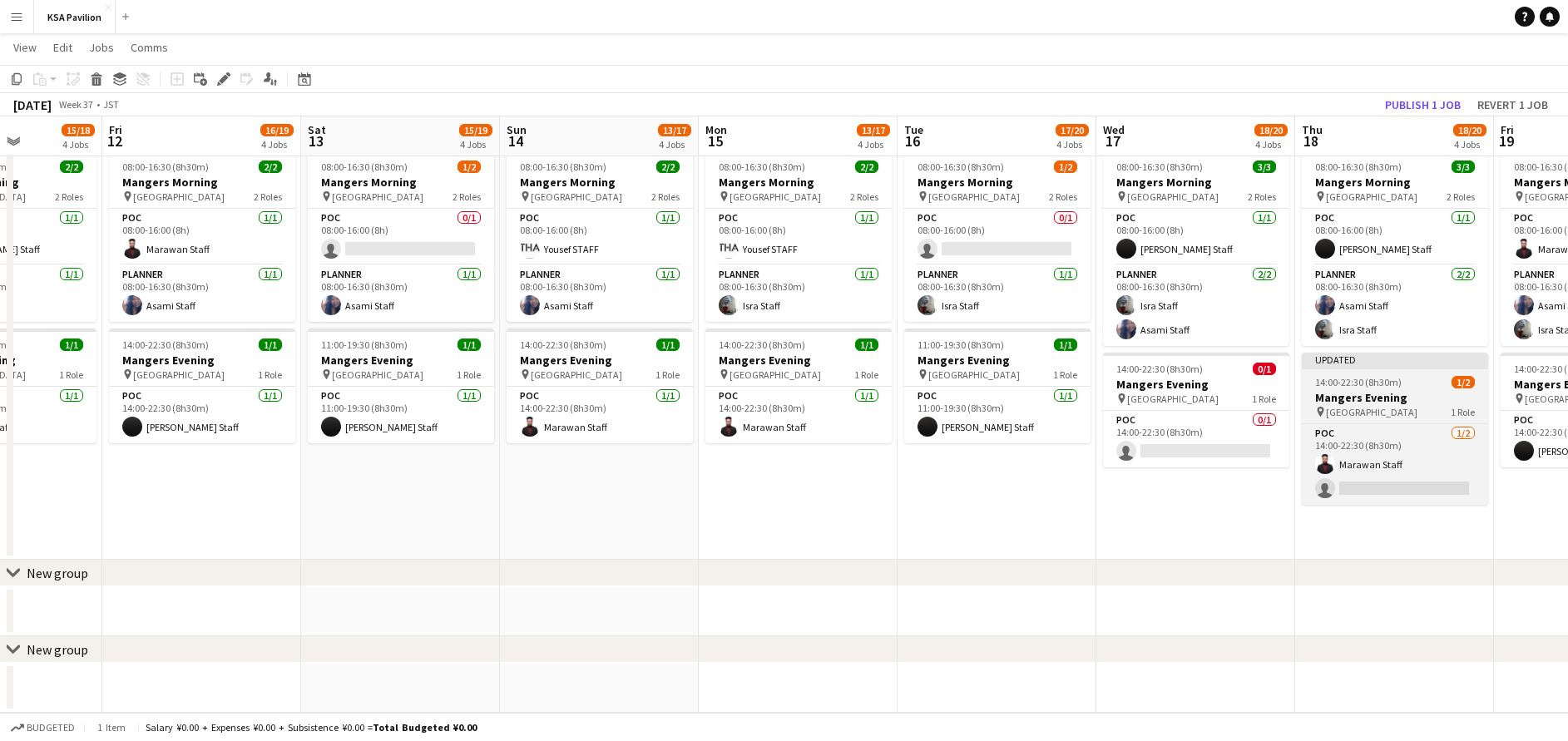
click at [1381, 388] on app-job-card "Updated 14:00-22:30 (8h30m) 1/2 Mangers Evening pin Osaka 1 Role POC 1/2 14:00-…" at bounding box center [1395, 429] width 187 height 153
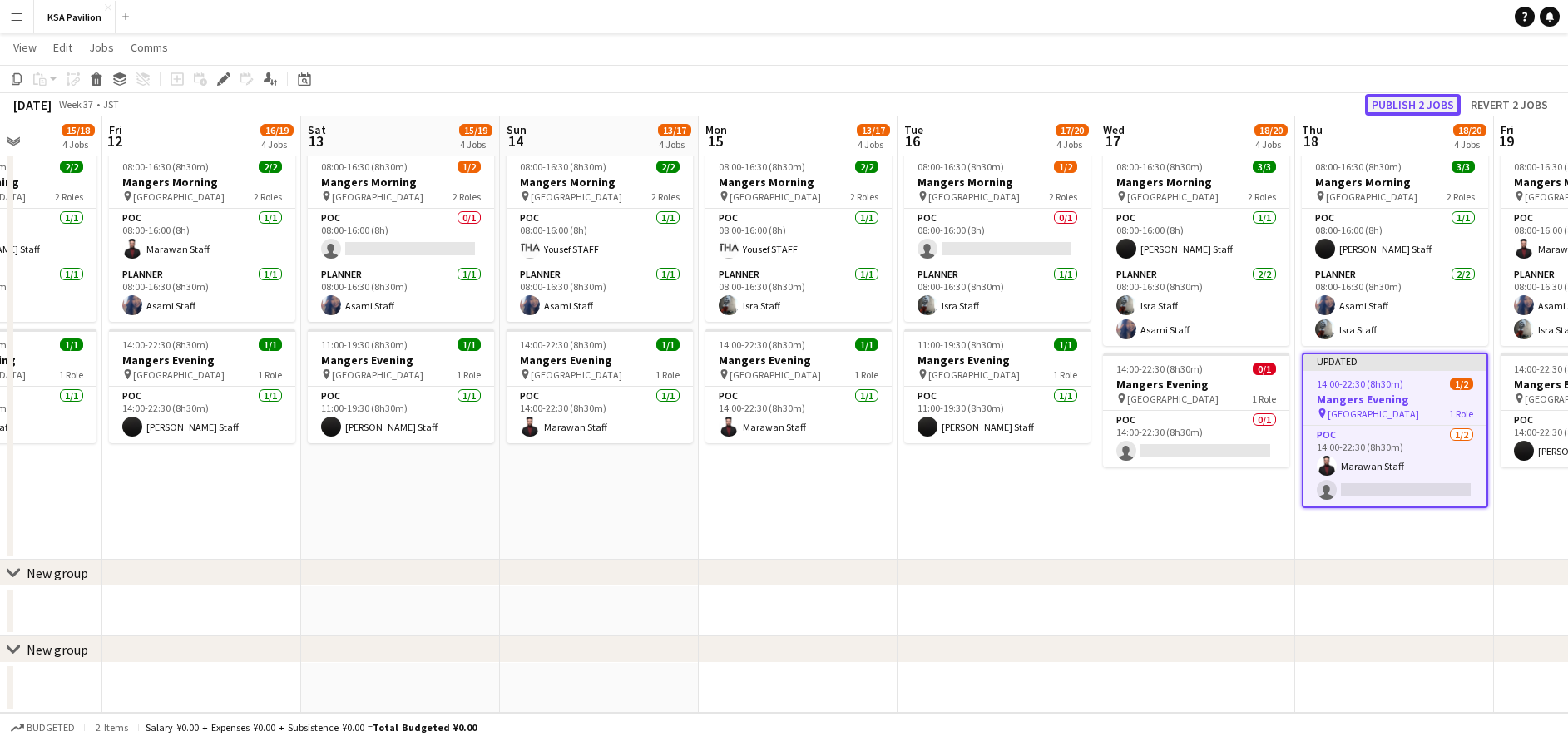
click at [1429, 104] on button "Publish 2 jobs" at bounding box center [1413, 105] width 96 height 22
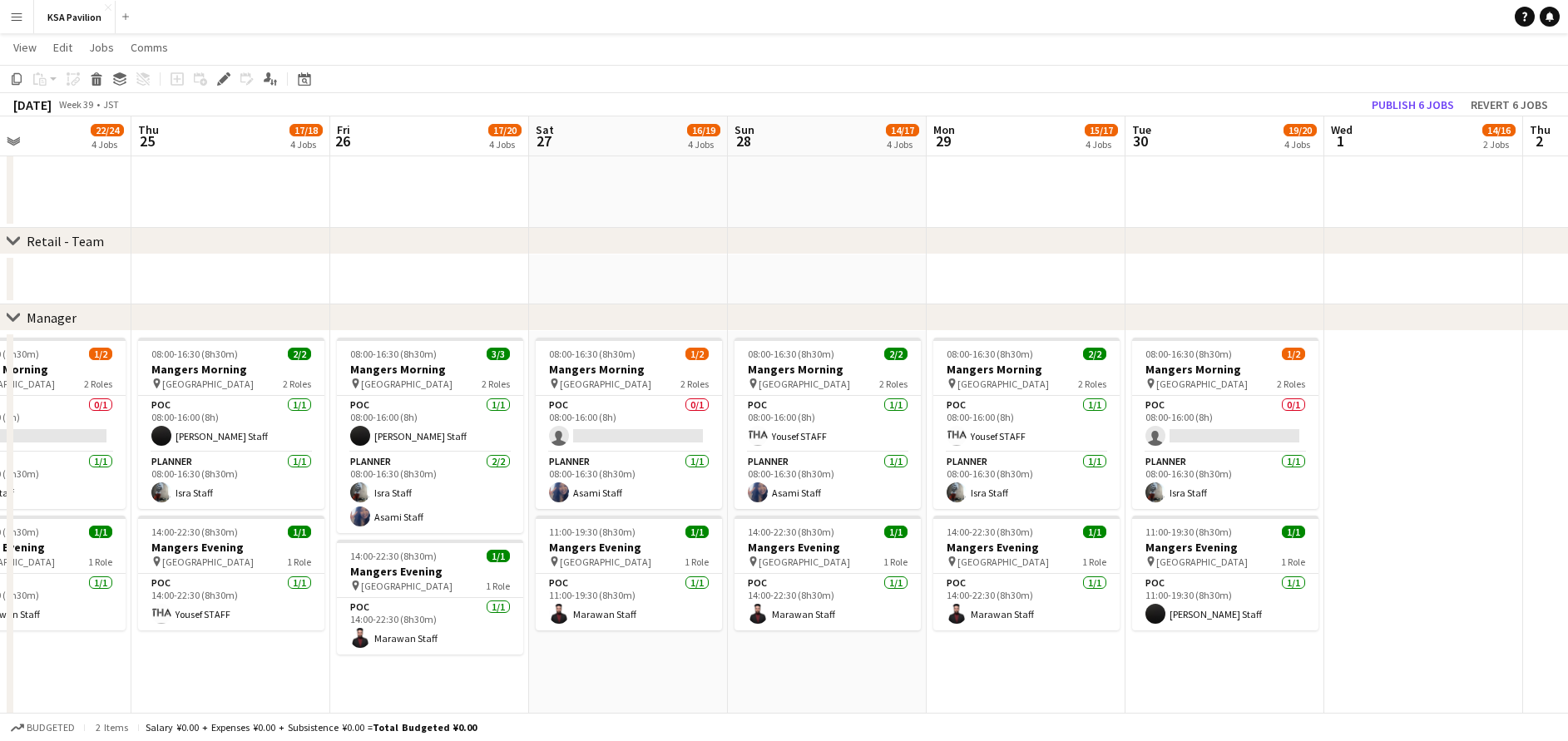
scroll to position [1138, 0]
click at [1406, 110] on button "Publish 6 jobs" at bounding box center [1413, 105] width 96 height 22
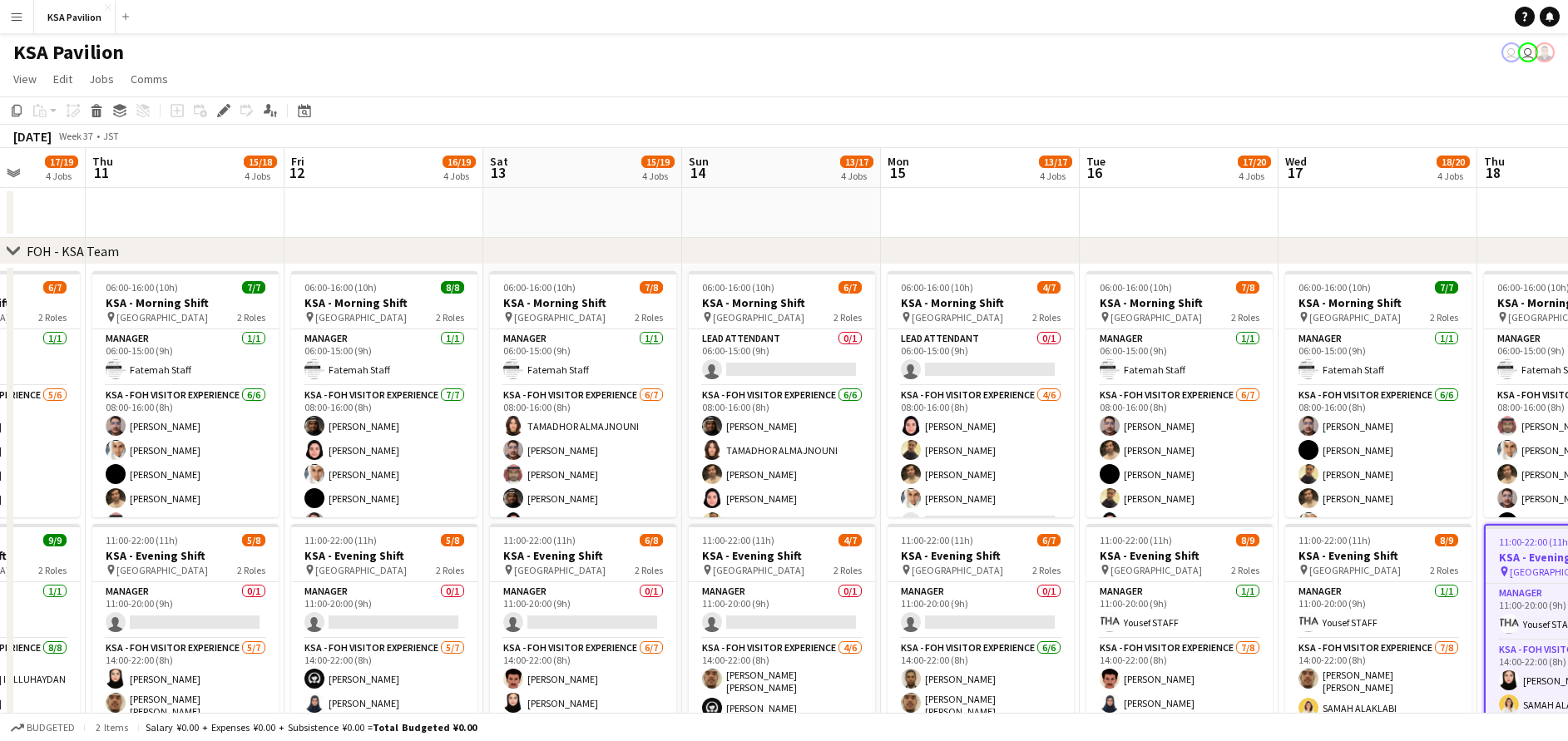
scroll to position [0, 512]
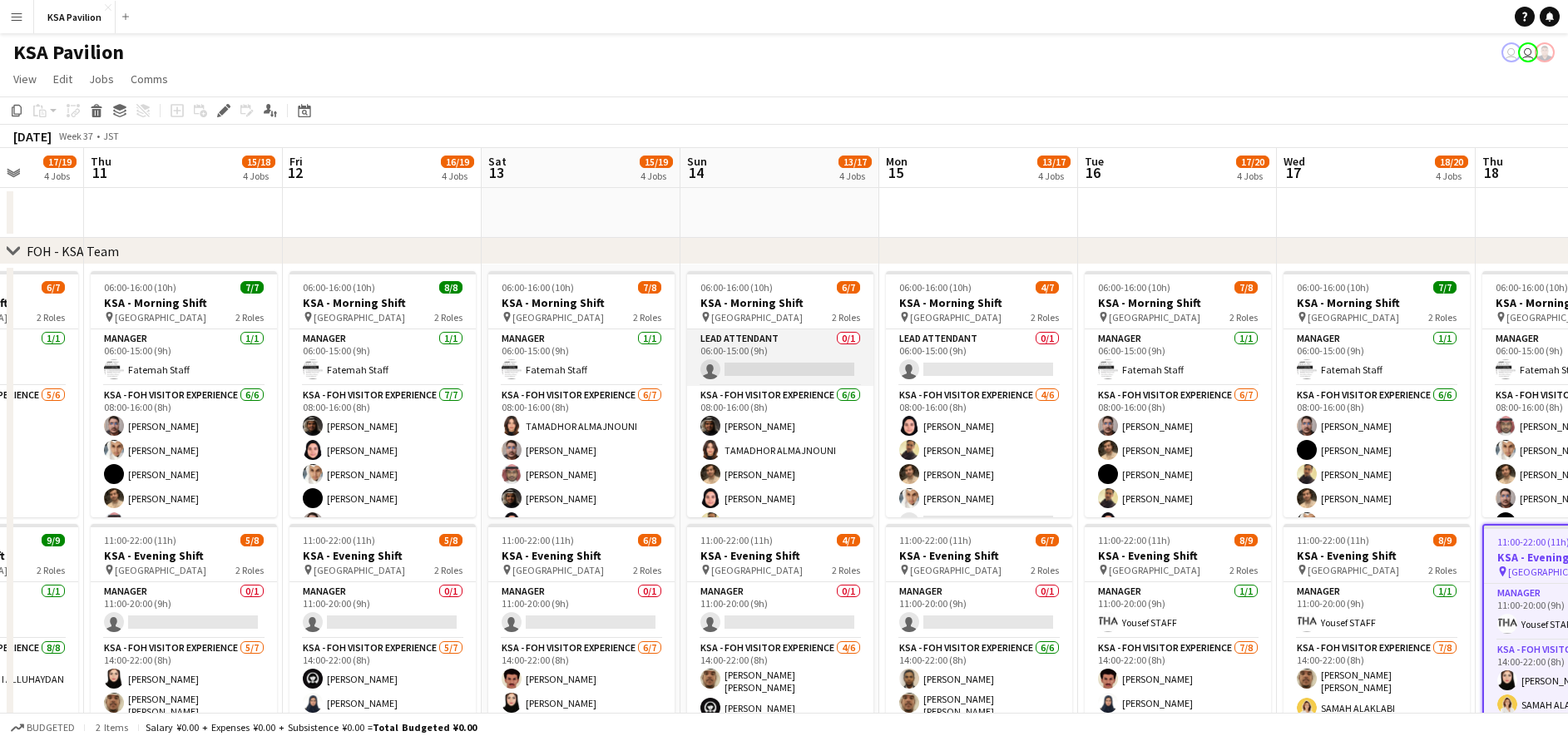
click at [783, 353] on app-card-role "LEAD ATTENDANT 0/1 06:00-15:00 (9h) single-neutral-actions" at bounding box center [780, 357] width 187 height 57
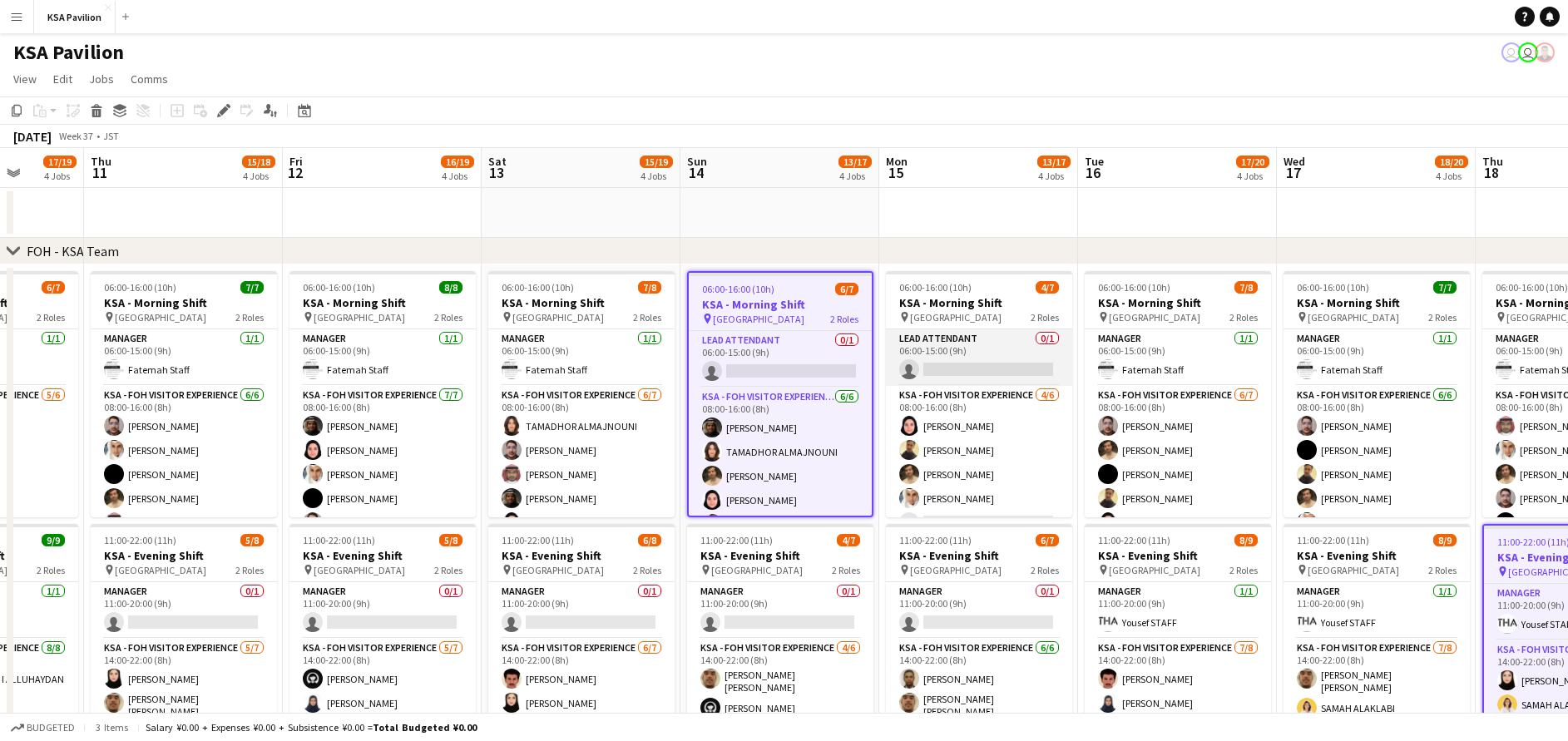
click at [902, 354] on app-card-role "LEAD ATTENDANT 0/1 06:00-15:00 (9h) single-neutral-actions" at bounding box center [979, 357] width 187 height 57
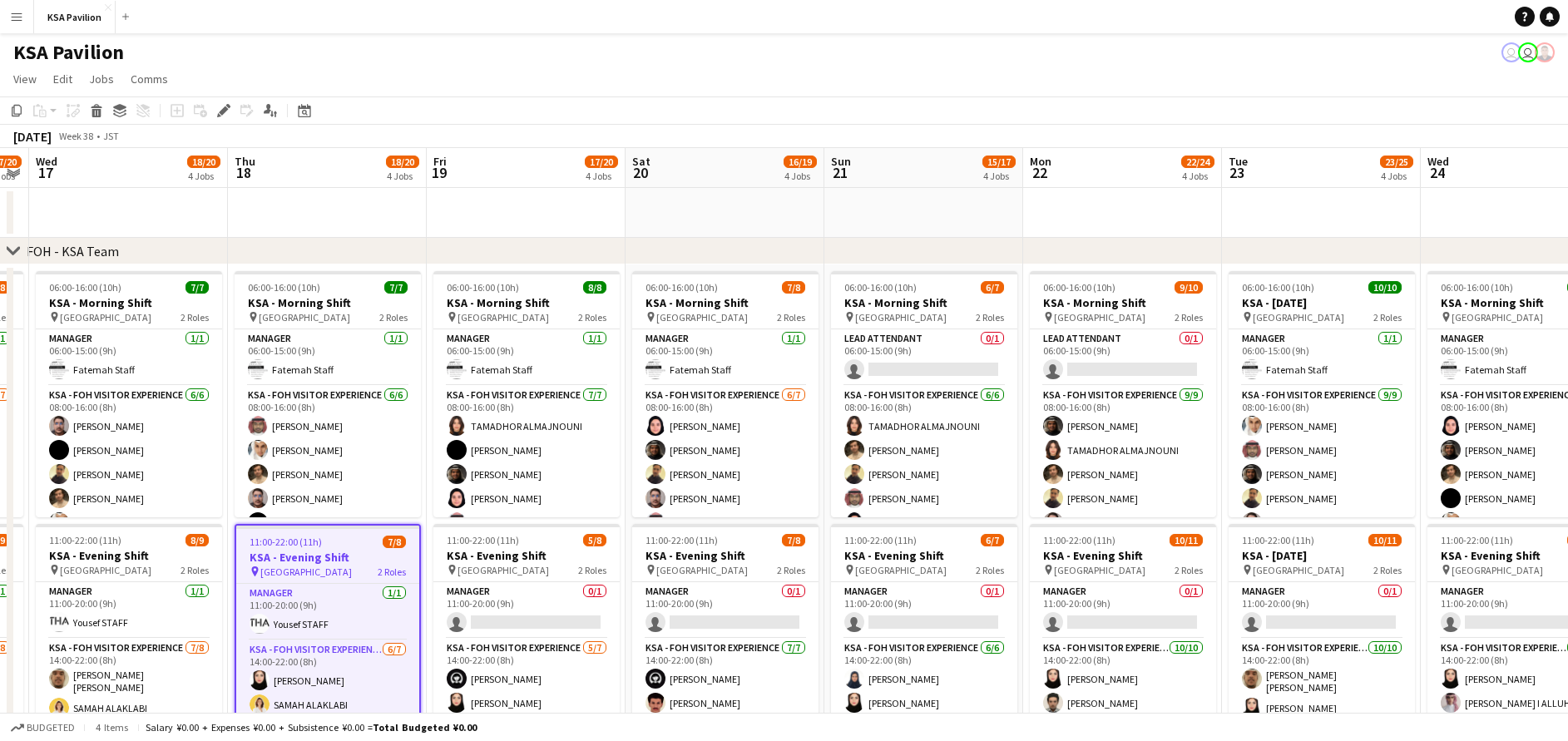
scroll to position [0, 633]
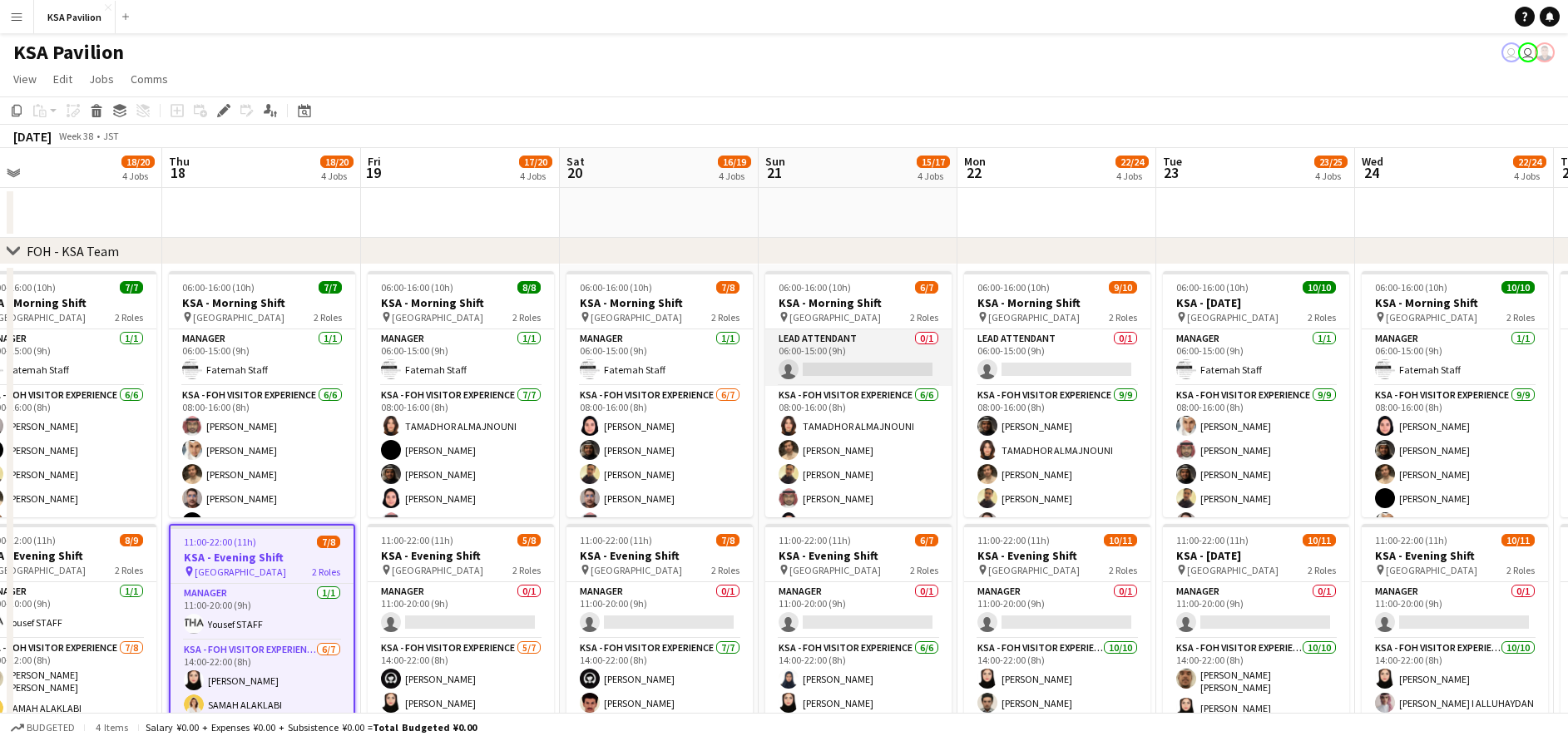
click at [881, 367] on app-card-role "LEAD ATTENDANT 0/1 06:00-15:00 (9h) single-neutral-actions" at bounding box center [858, 357] width 187 height 57
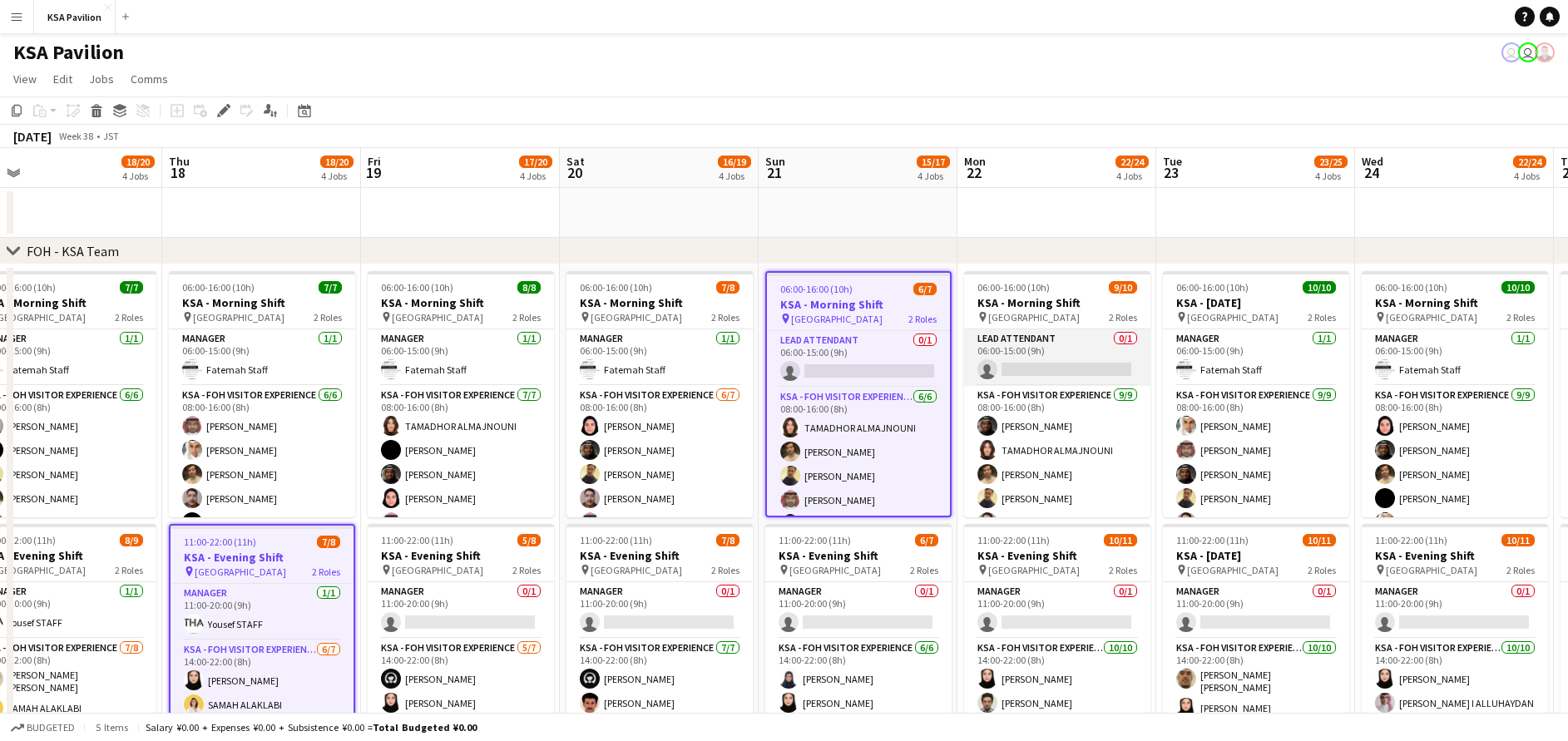
click at [1056, 360] on app-card-role "LEAD ATTENDANT 0/1 06:00-15:00 (9h) single-neutral-actions" at bounding box center [1058, 357] width 187 height 57
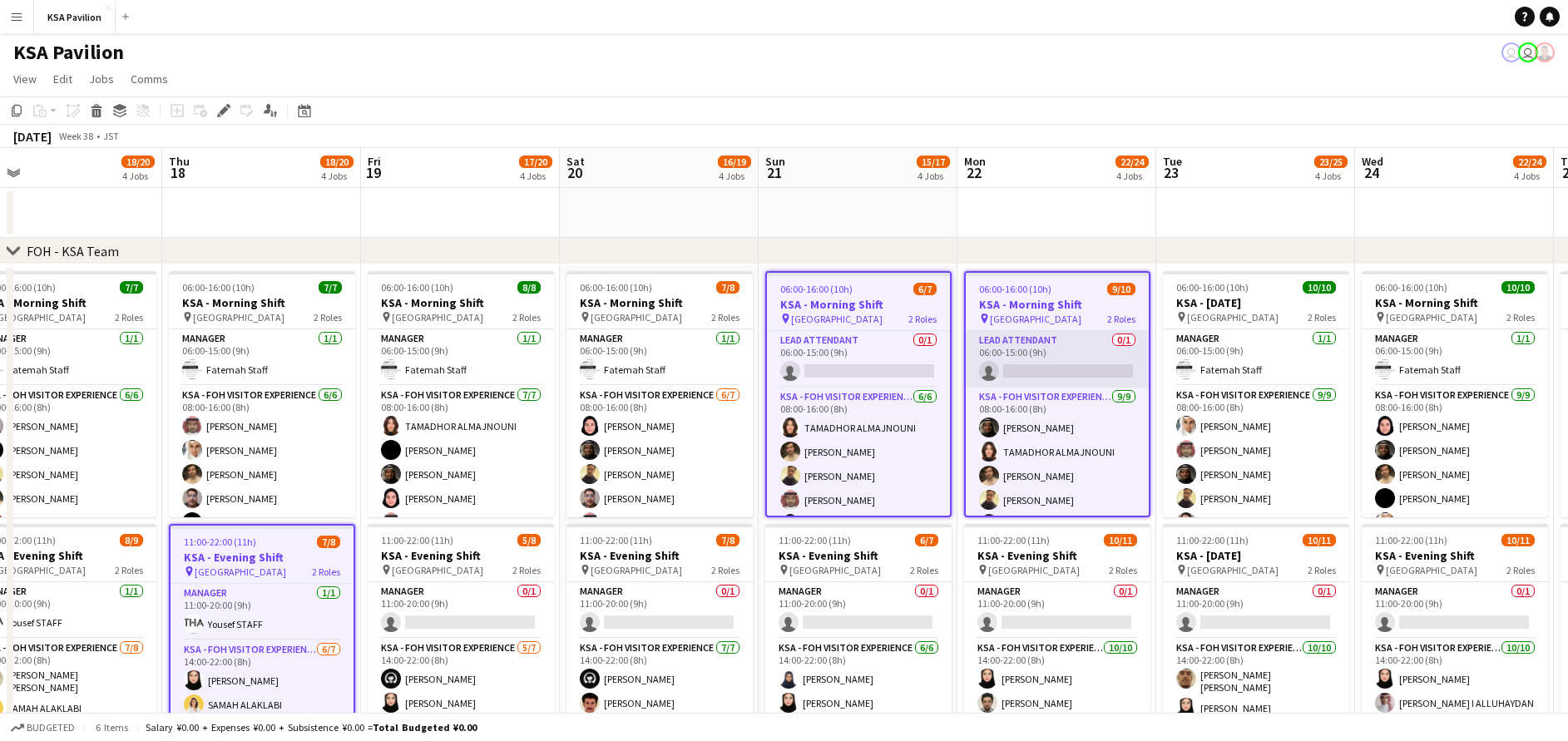
click at [1014, 365] on app-card-role "LEAD ATTENDANT 0/1 06:00-15:00 (9h) single-neutral-actions" at bounding box center [1058, 359] width 183 height 57
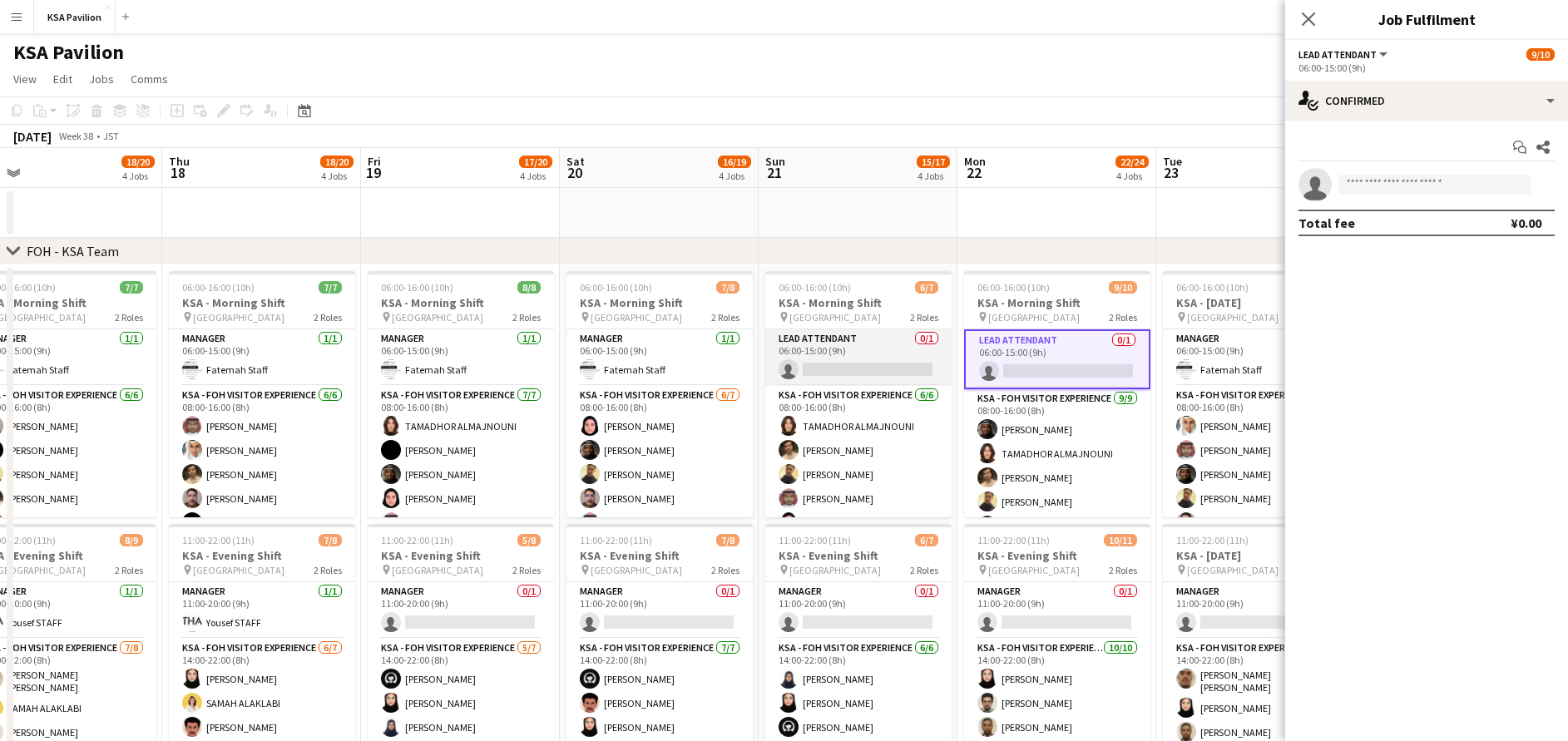
click at [884, 354] on app-card-role "LEAD ATTENDANT 0/1 06:00-15:00 (9h) single-neutral-actions" at bounding box center [858, 357] width 187 height 57
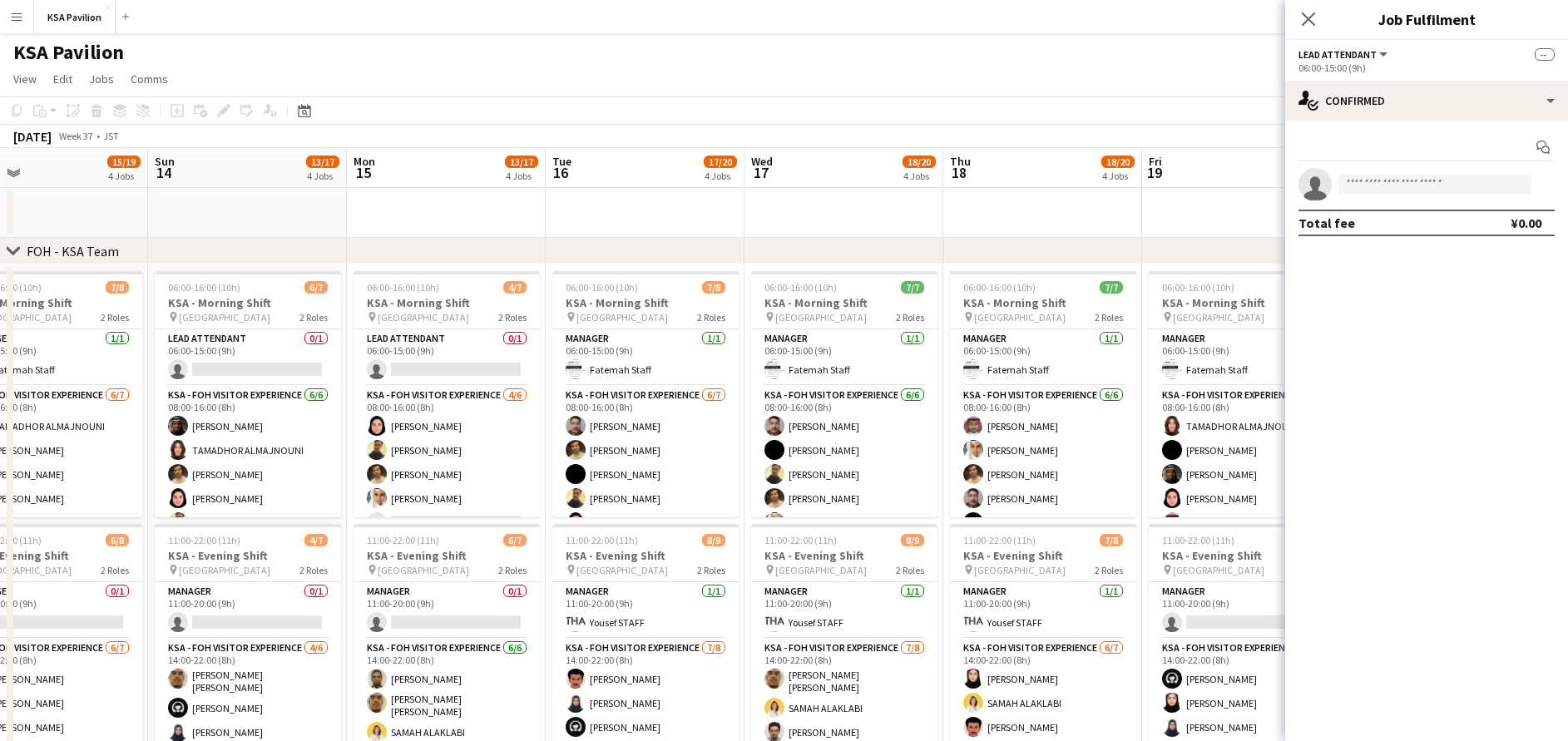
scroll to position [0, 423]
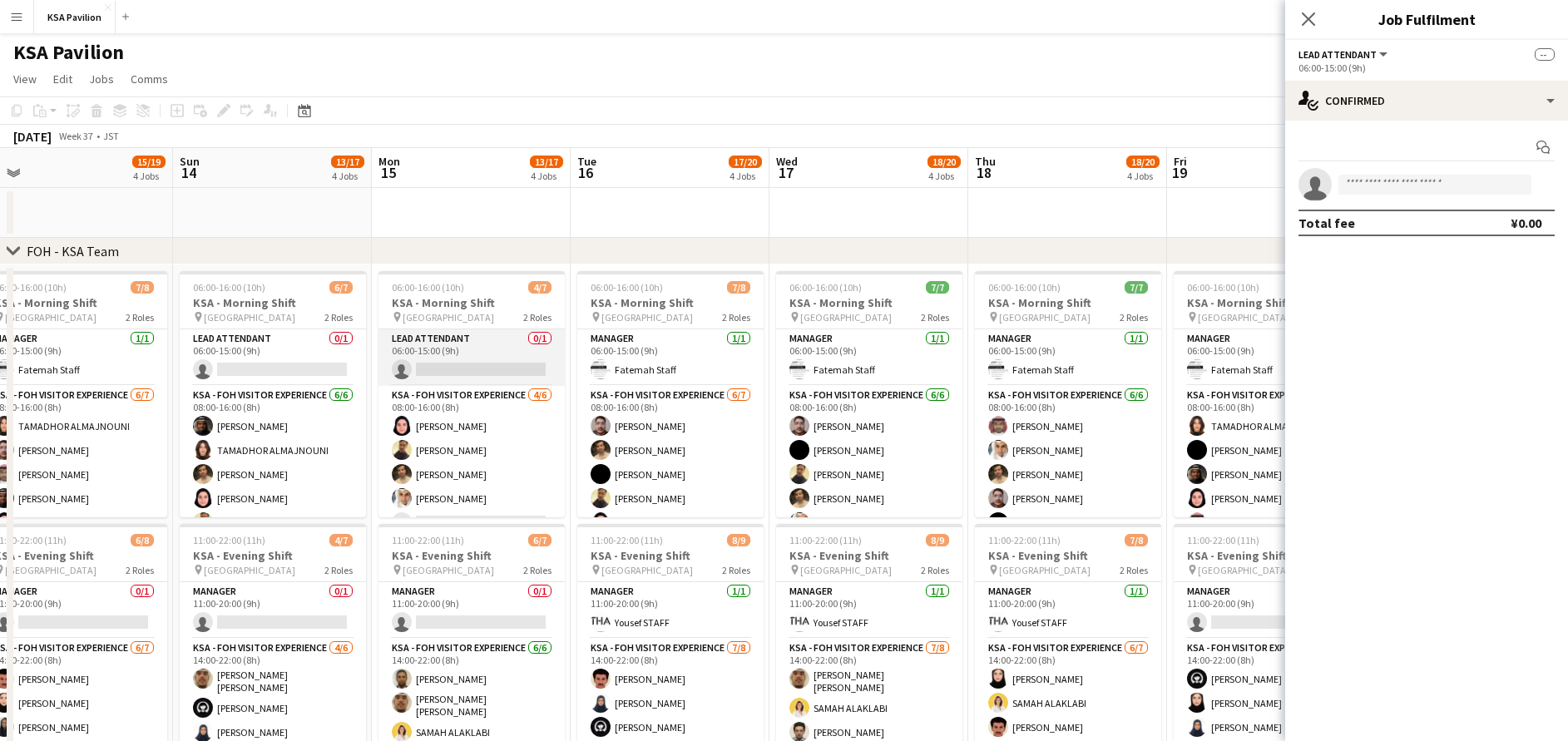
click at [487, 368] on app-card-role "LEAD ATTENDANT 0/1 06:00-15:00 (9h) single-neutral-actions" at bounding box center [472, 357] width 187 height 57
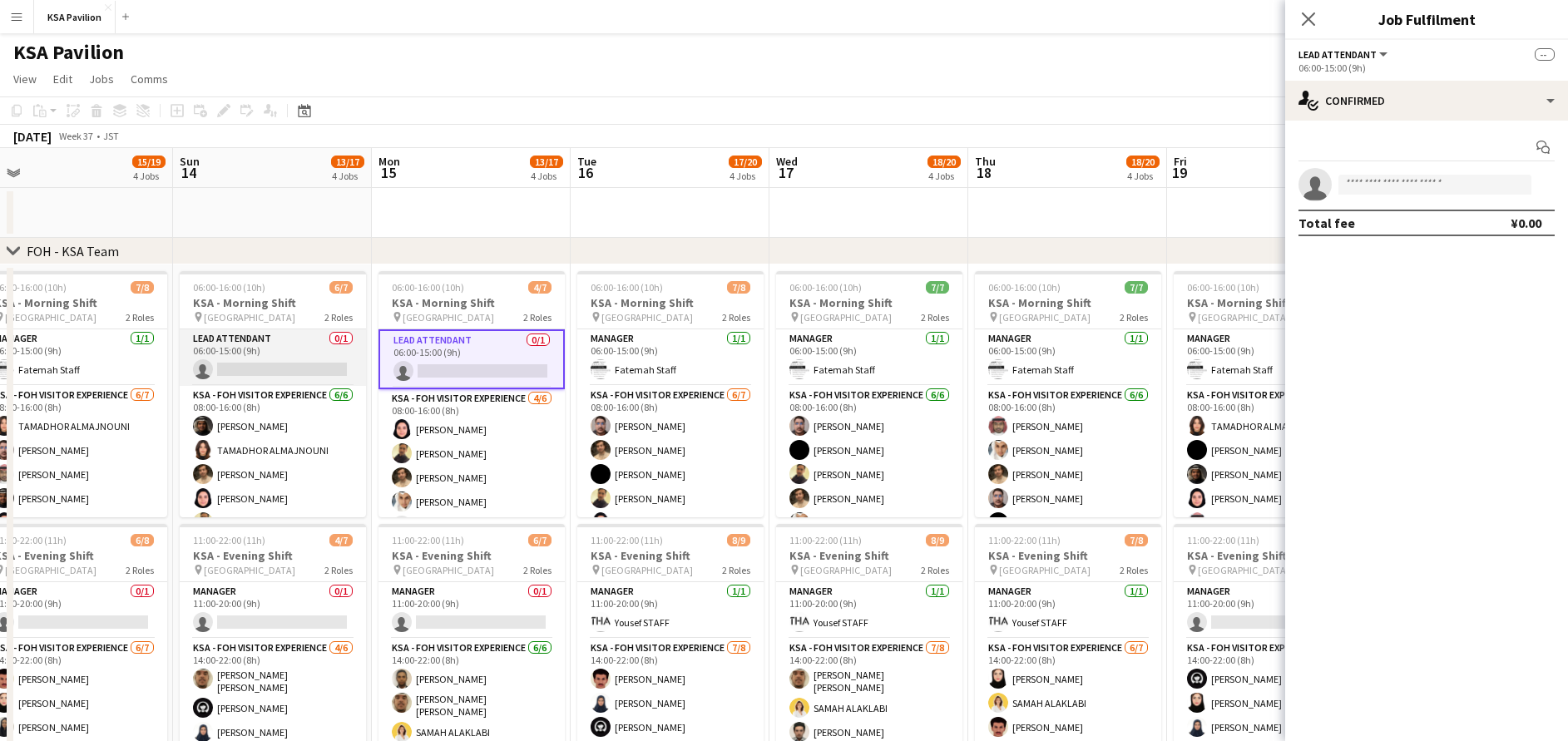
click at [326, 347] on app-card-role "LEAD ATTENDANT 0/1 06:00-15:00 (9h) single-neutral-actions" at bounding box center [273, 357] width 187 height 57
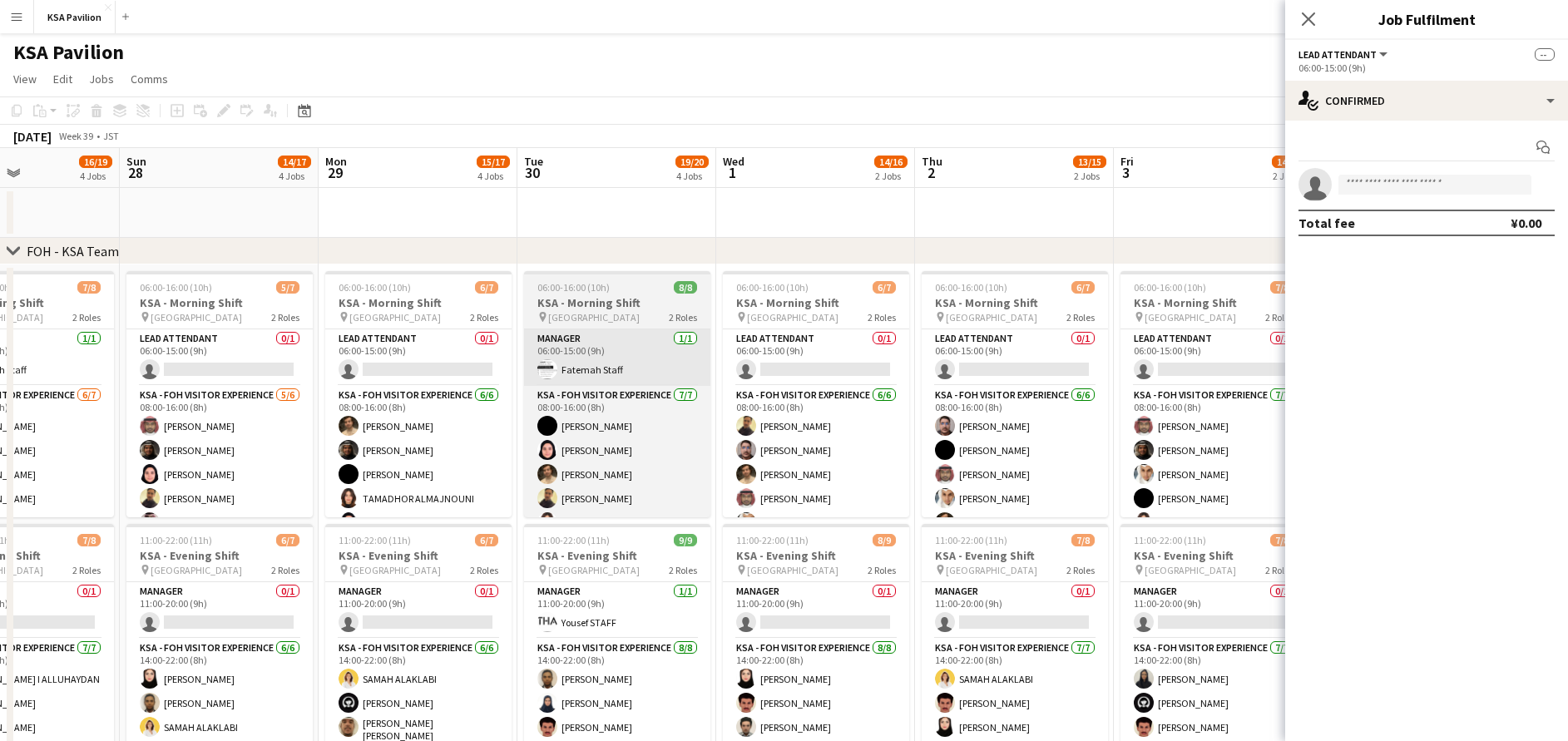
scroll to position [0, 517]
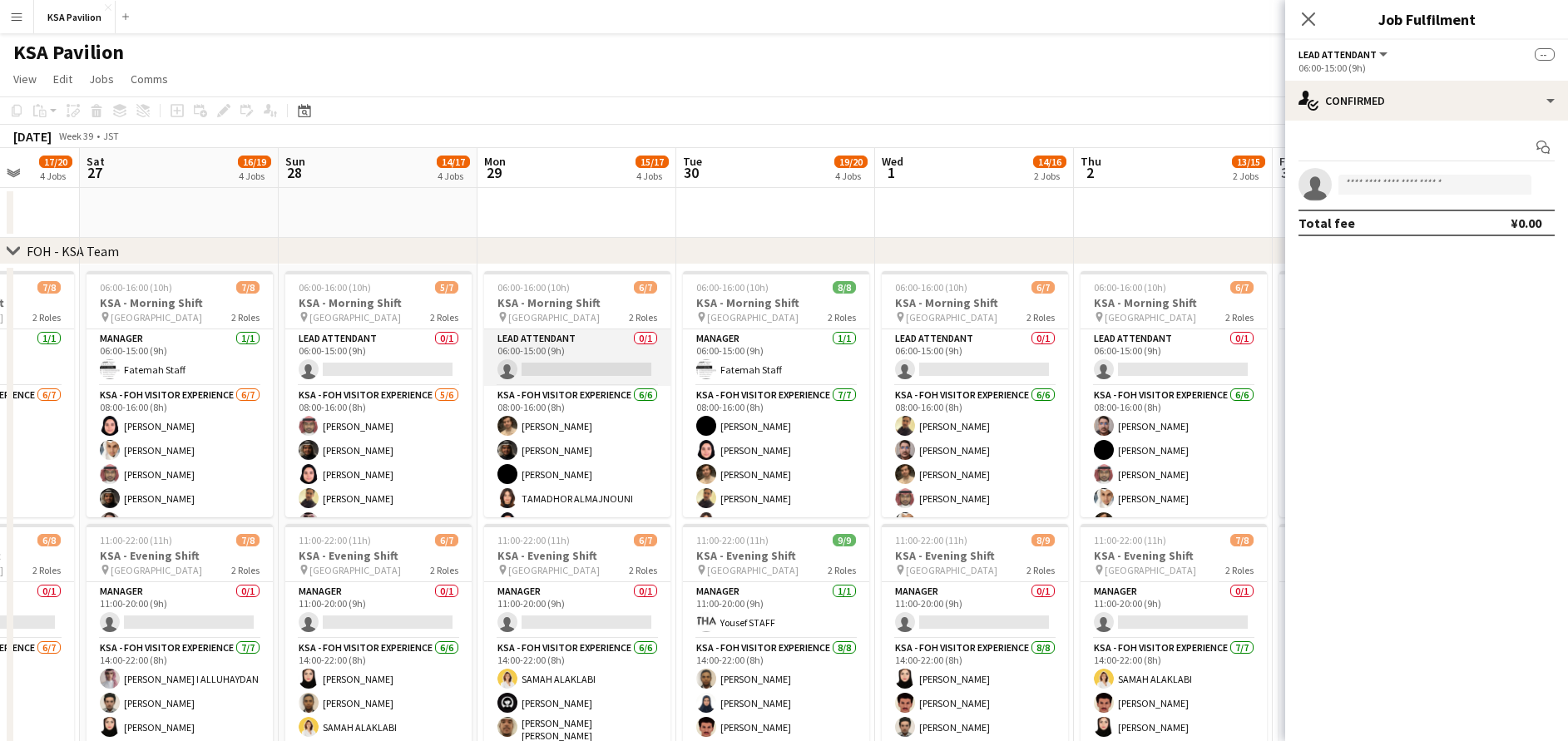
click at [623, 362] on app-card-role "LEAD ATTENDANT 0/1 06:00-15:00 (9h) single-neutral-actions" at bounding box center [578, 357] width 187 height 57
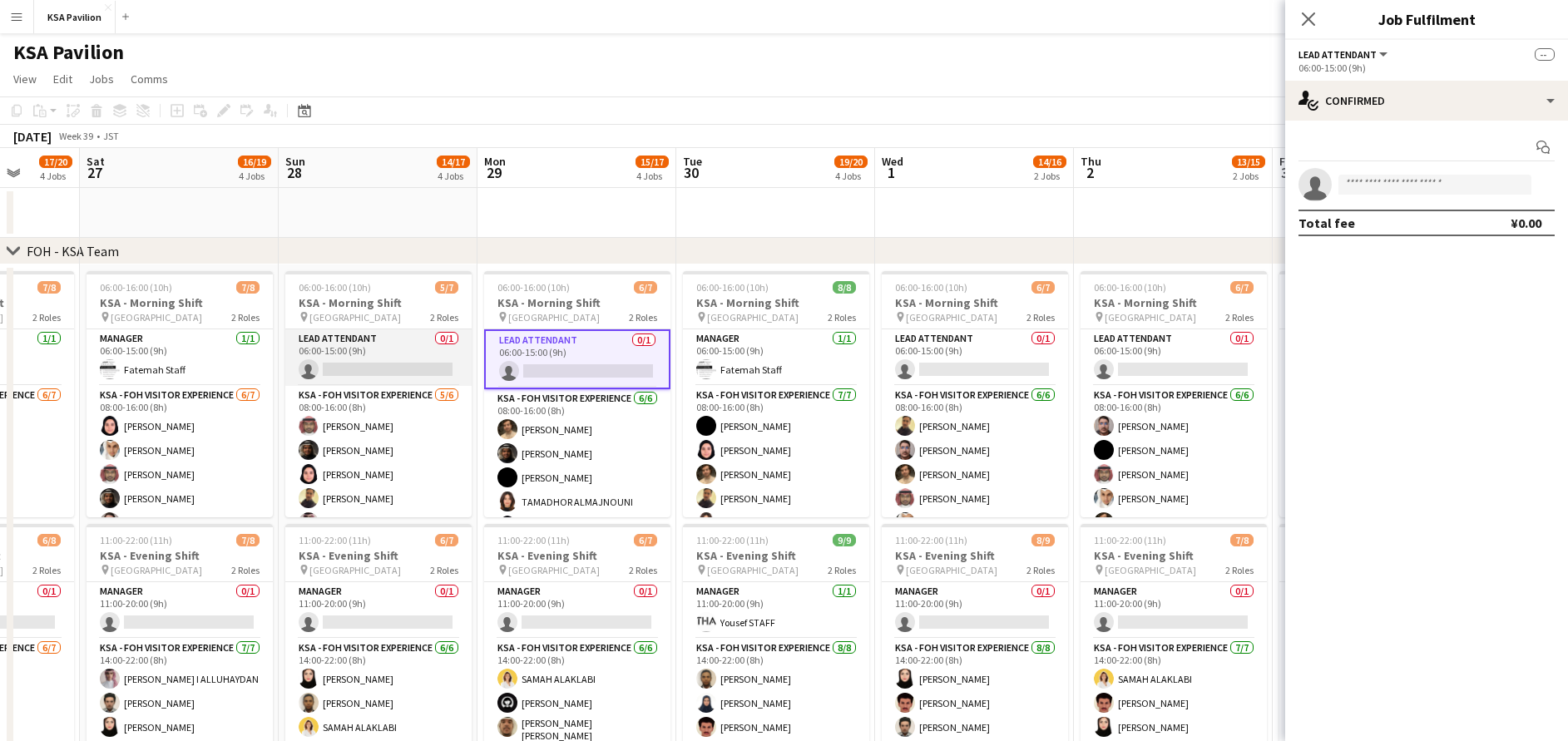
click at [360, 371] on app-card-role "LEAD ATTENDANT 0/1 06:00-15:00 (9h) single-neutral-actions" at bounding box center [379, 357] width 187 height 57
click at [1382, 178] on input at bounding box center [1434, 185] width 193 height 20
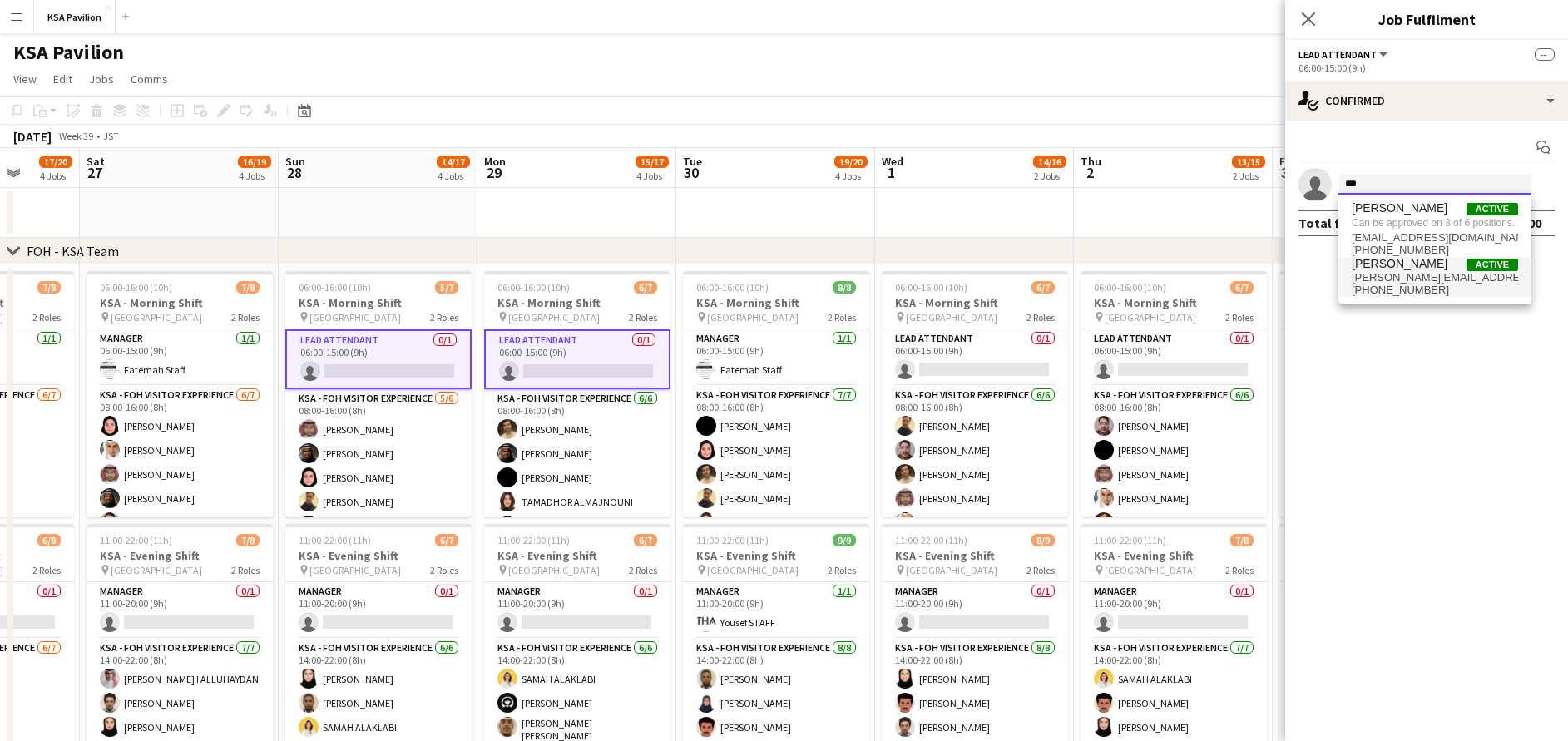
type input "***"
click at [1481, 275] on span "hussein.najar@gmail.com" at bounding box center [1434, 277] width 166 height 13
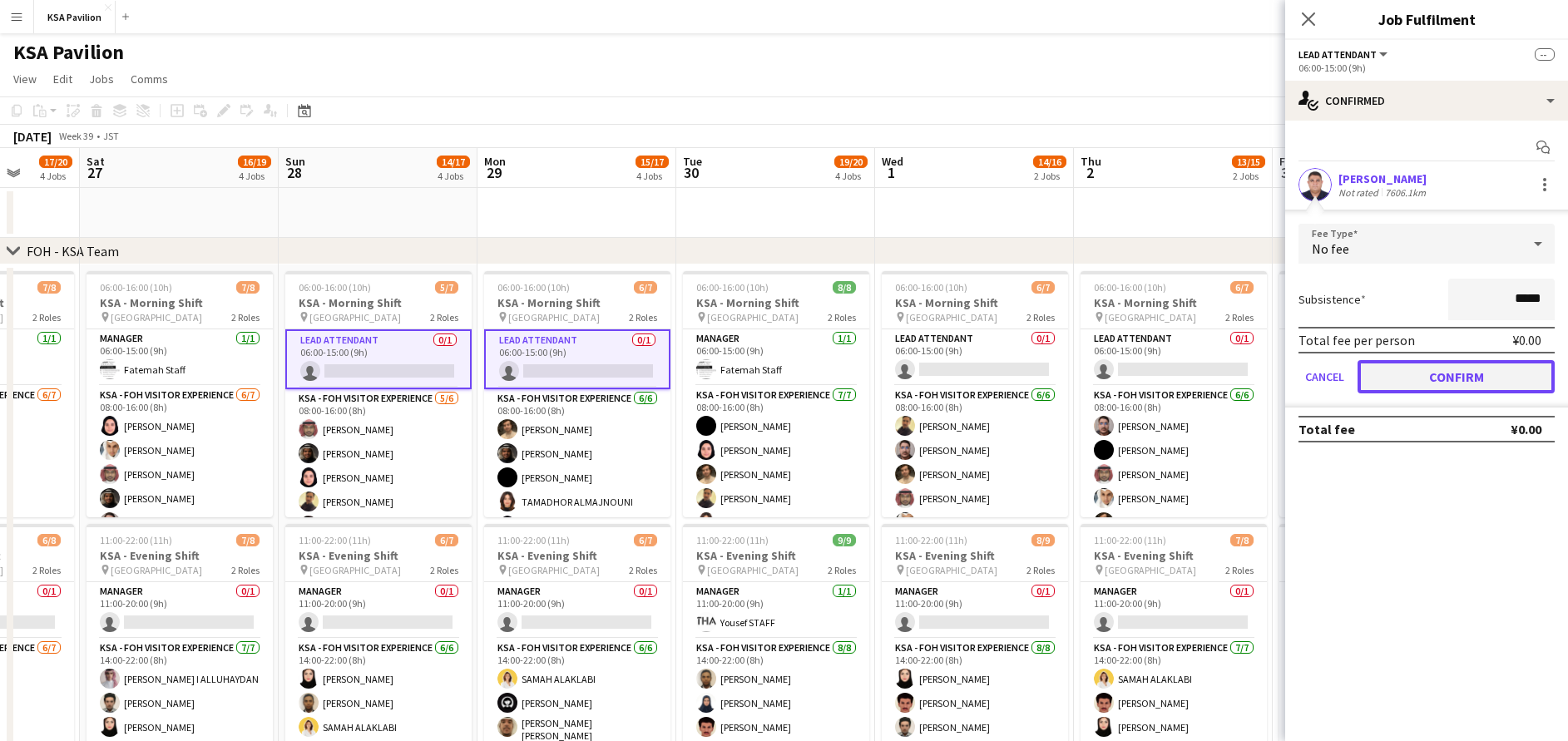
click at [1498, 381] on button "Confirm" at bounding box center [1456, 376] width 197 height 33
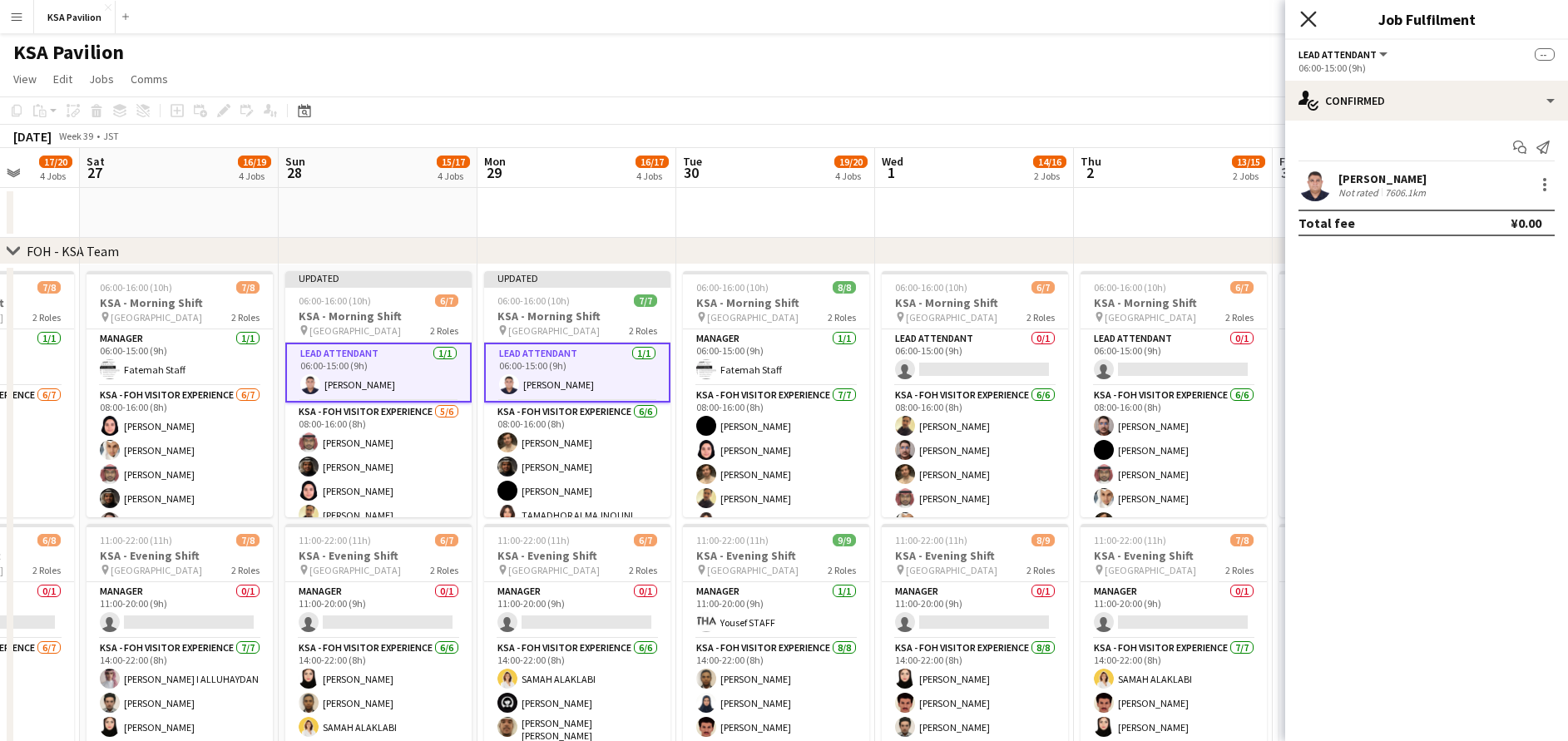
click at [1309, 20] on icon at bounding box center [1308, 19] width 16 height 16
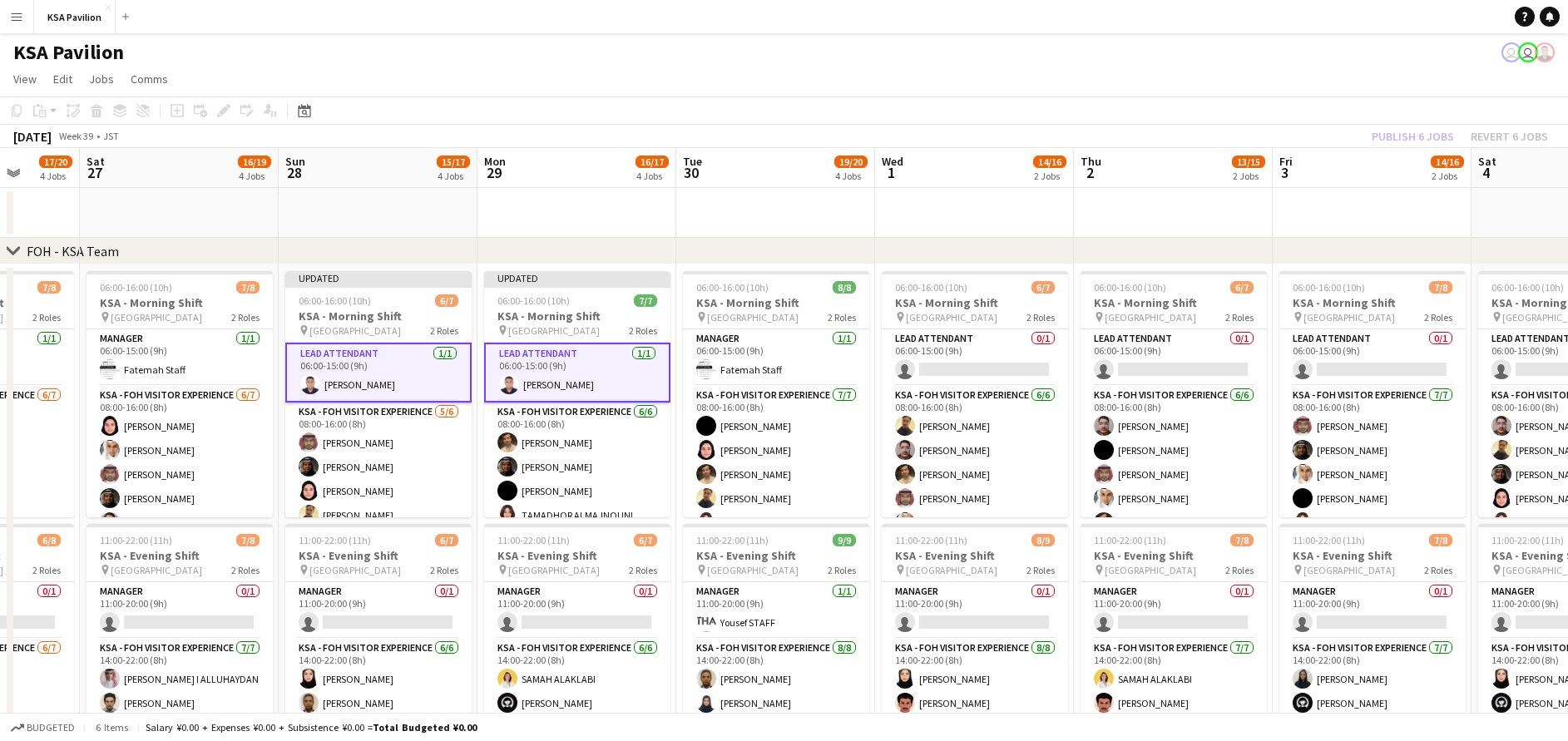
click at [1398, 142] on div "Publish 6 jobs Revert 6 jobs" at bounding box center [1459, 136] width 216 height 22
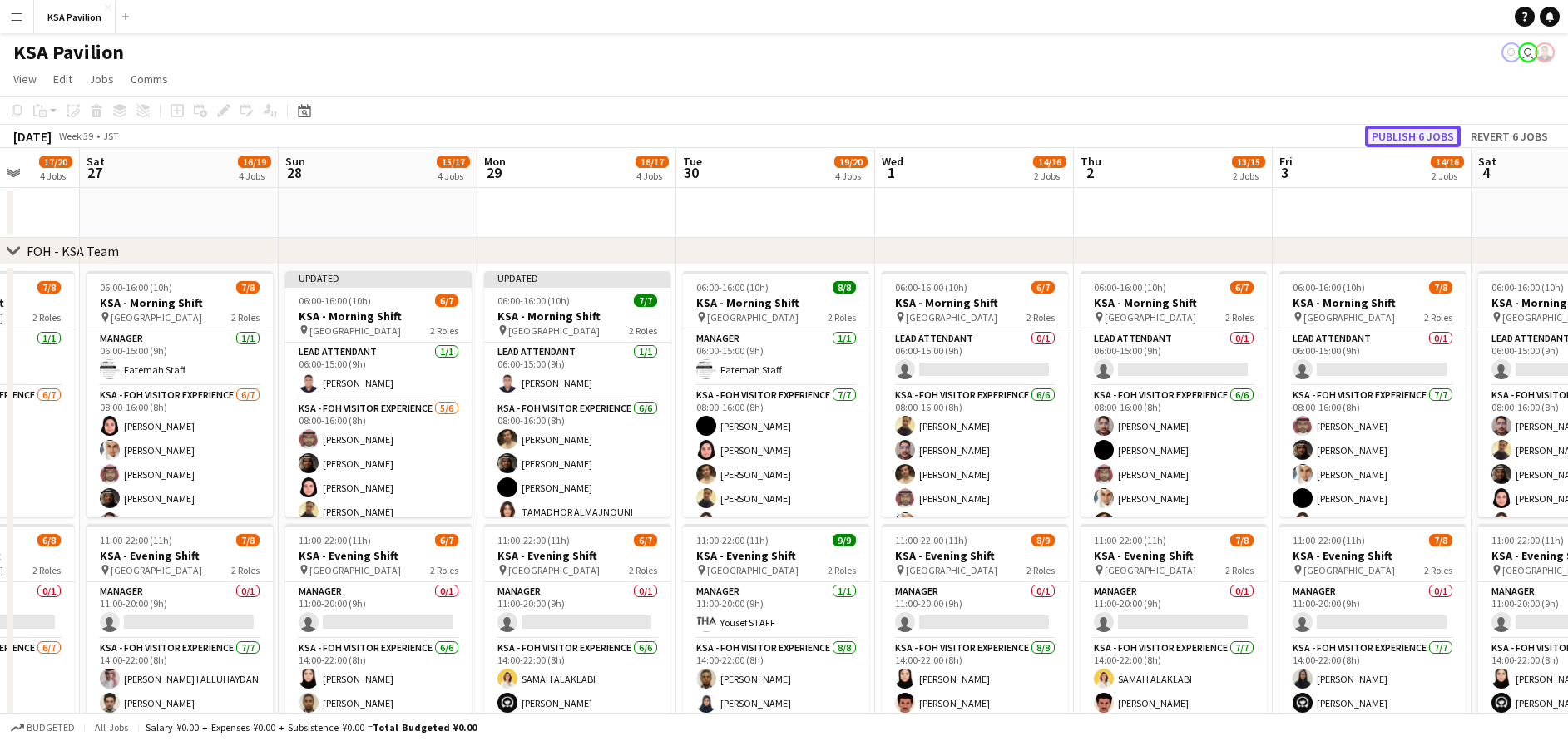
click at [1398, 137] on button "Publish 6 jobs" at bounding box center [1413, 136] width 96 height 22
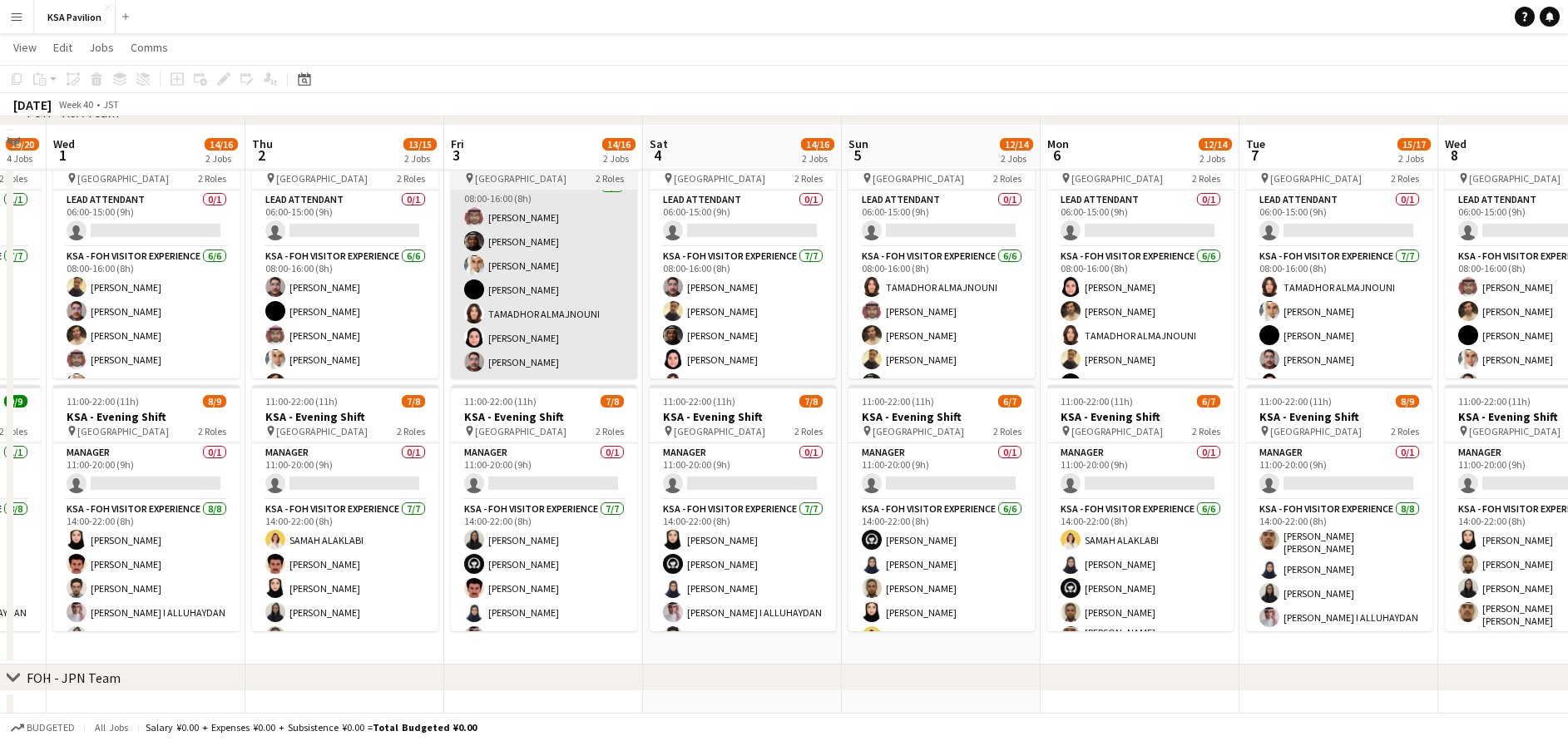
scroll to position [152, 0]
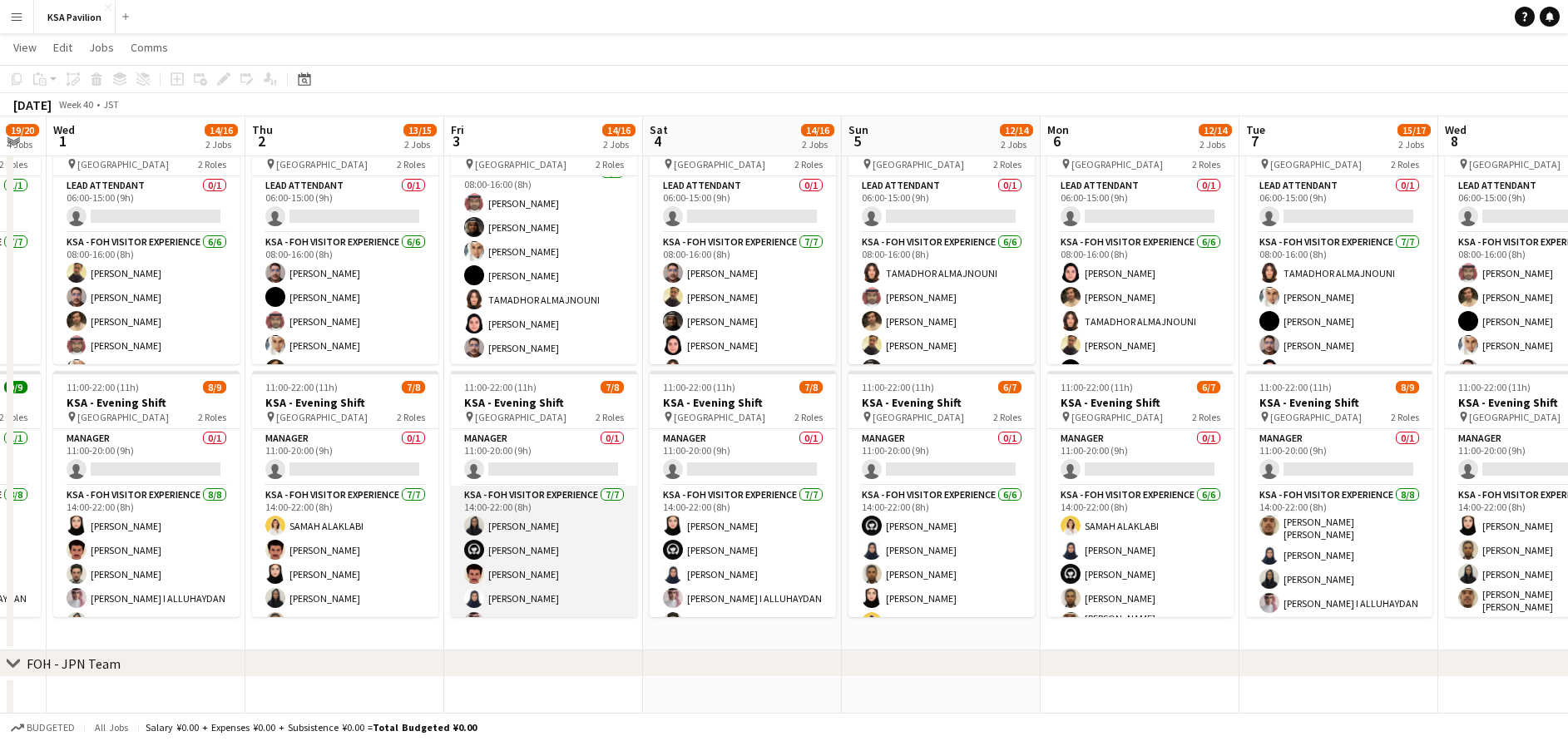
click at [532, 526] on app-card-role "KSA - FOH Visitor Experience 7/7 14:00-22:00 (8h) Norah Alsubaie Haya Alamer Mo…" at bounding box center [544, 587] width 187 height 201
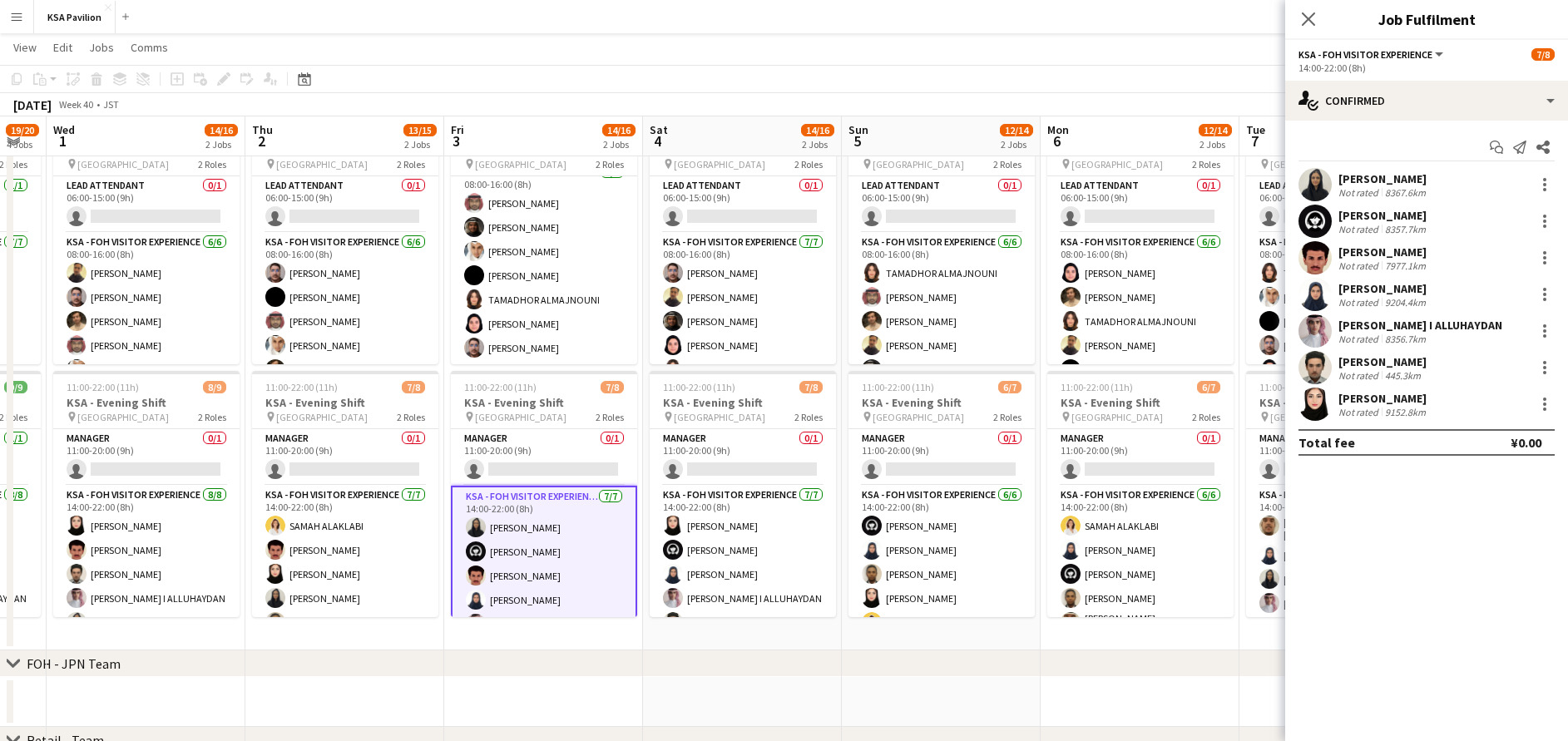
click at [1378, 173] on div "[PERSON_NAME]" at bounding box center [1383, 179] width 91 height 15
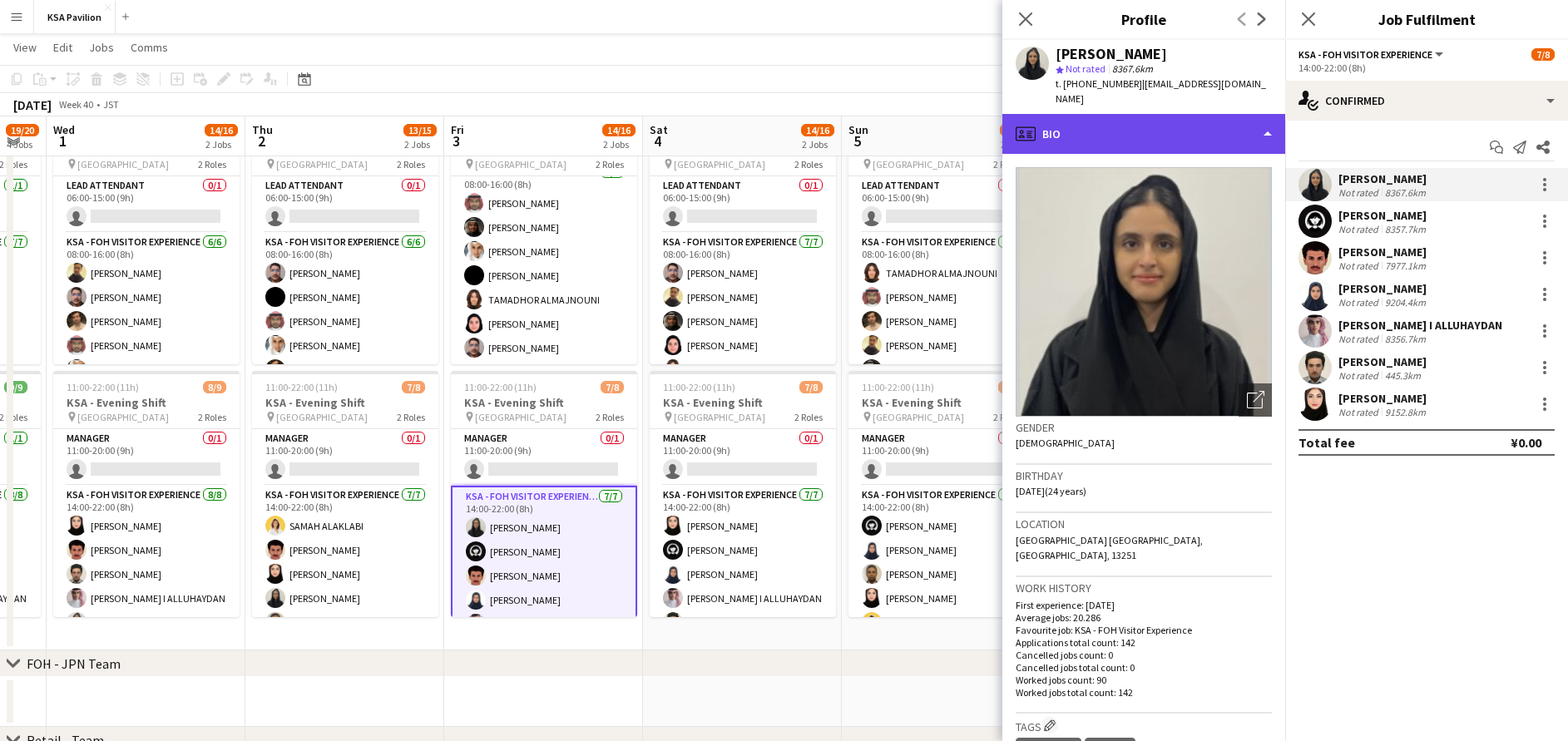
click at [1150, 120] on div "profile Bio" at bounding box center [1143, 134] width 283 height 40
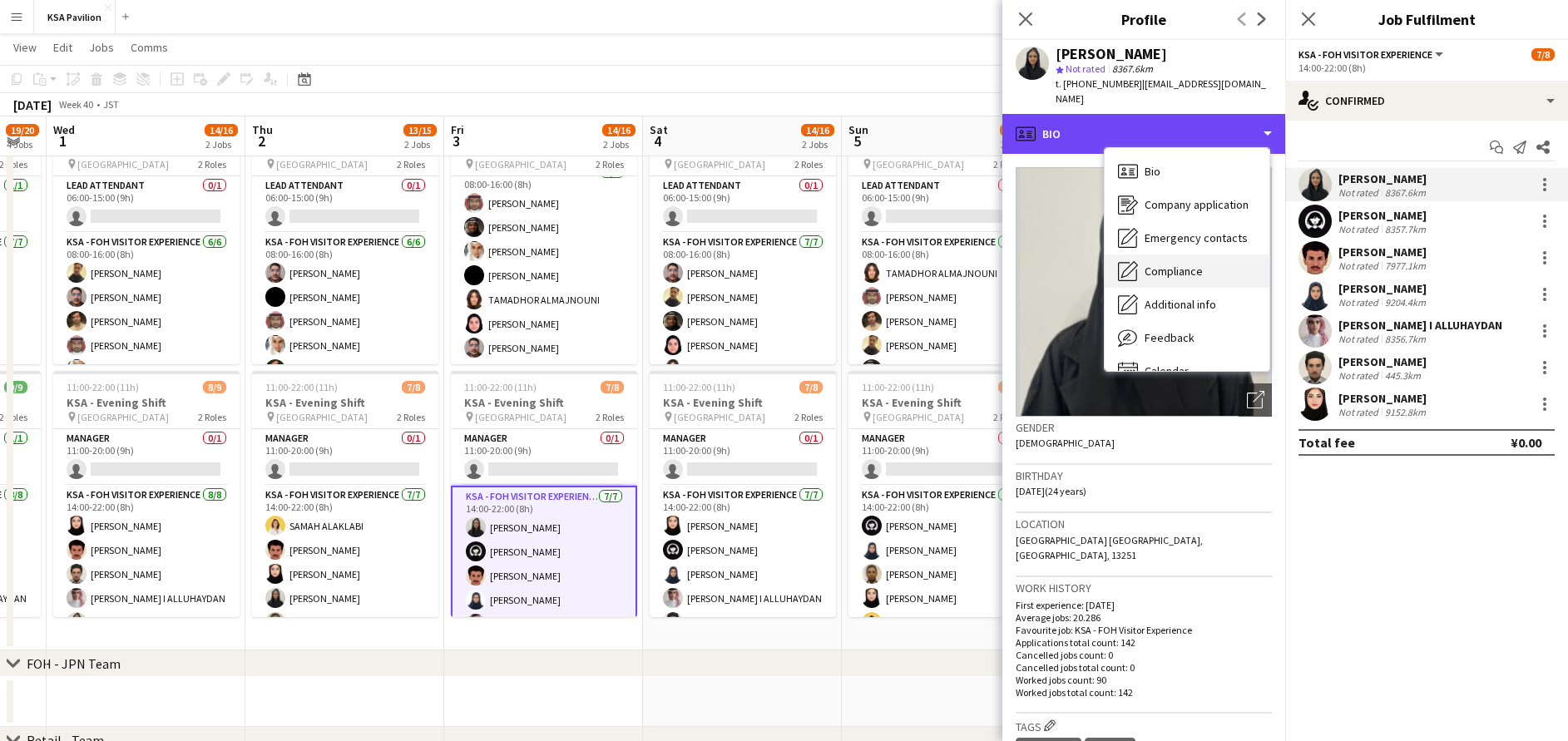
scroll to position [23, 0]
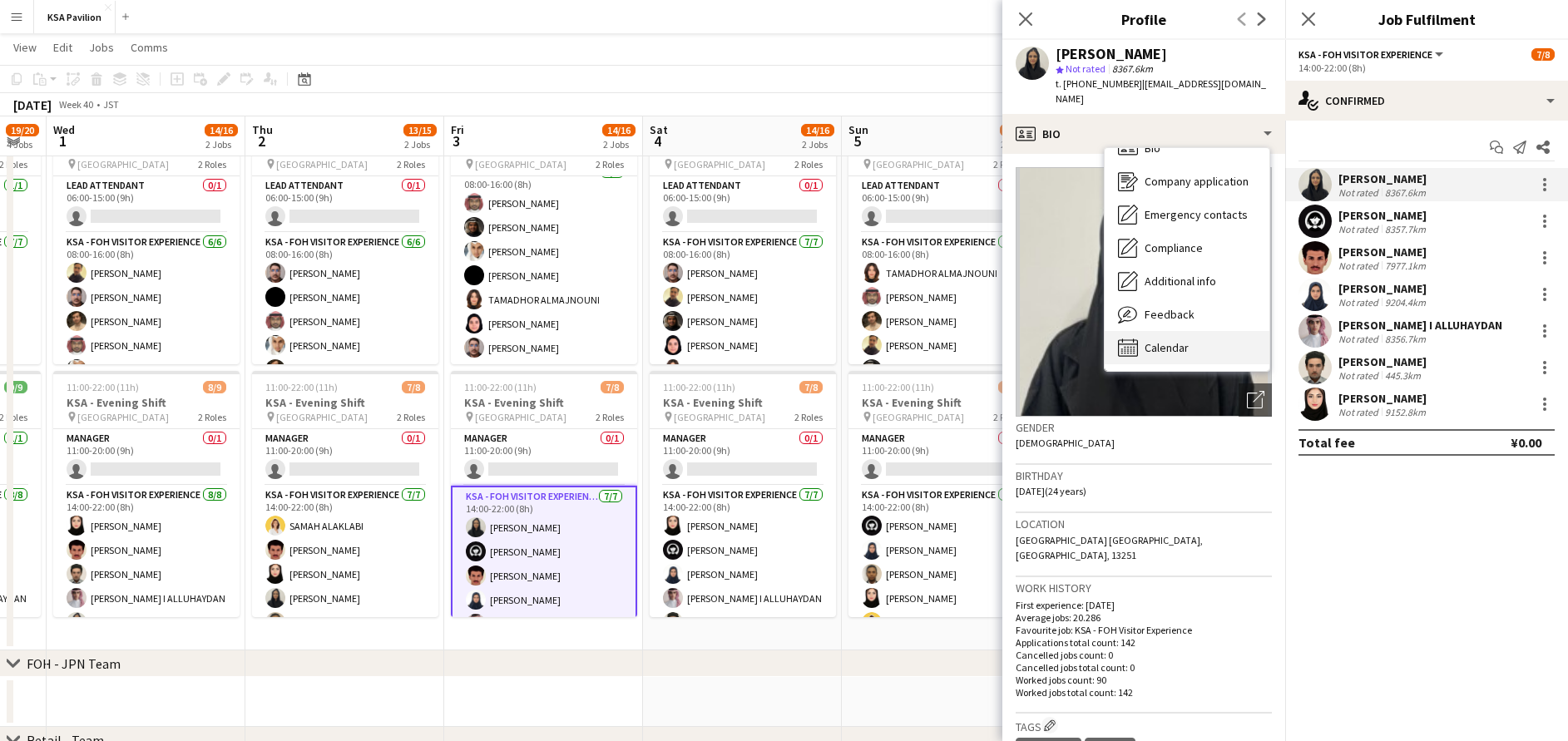
click at [1195, 331] on div "Calendar Calendar" at bounding box center [1187, 347] width 165 height 33
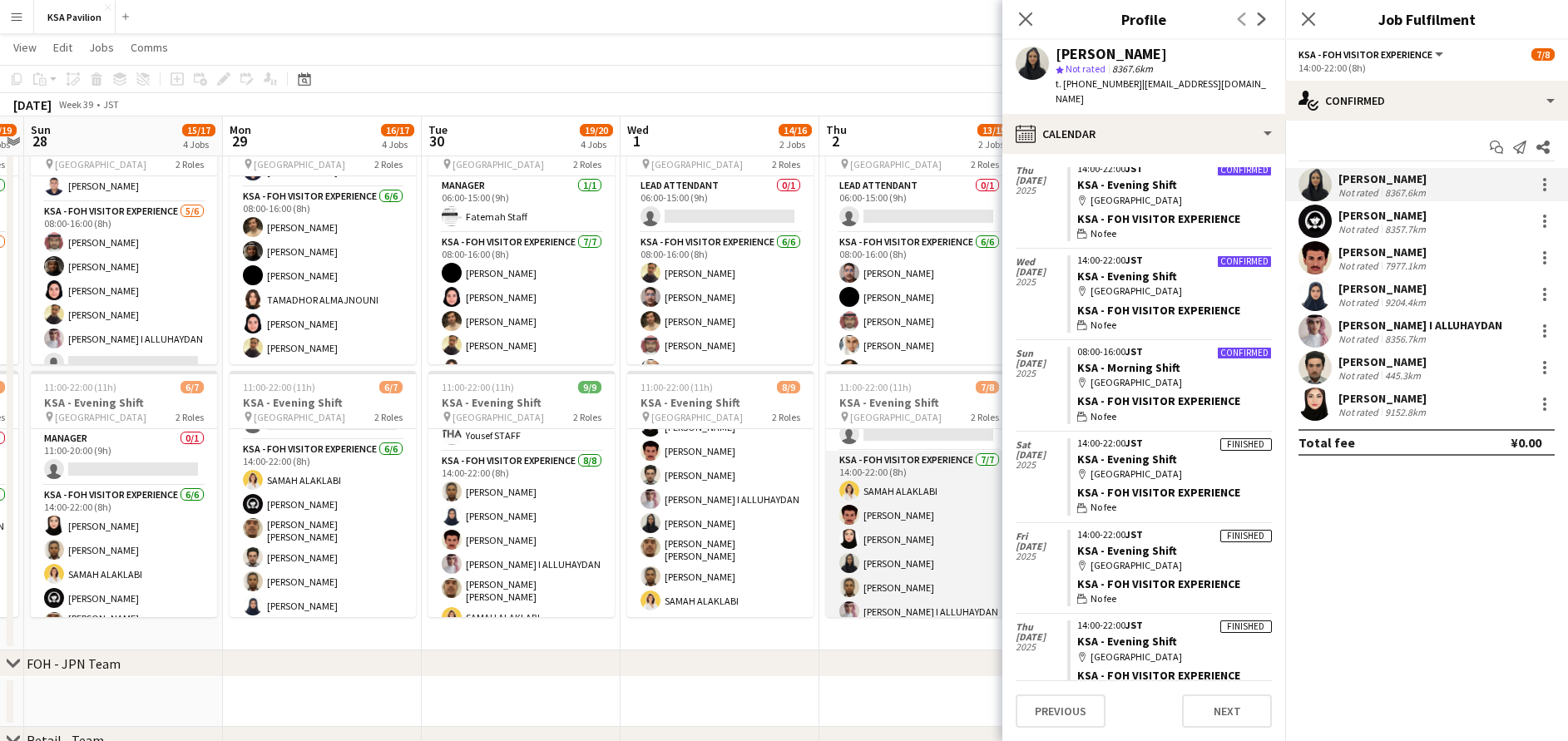
scroll to position [74, 0]
click at [924, 546] on app-card-role "KSA - FOH Visitor Experience 7/7 14:00-22:00 (8h) SAMAH ALAKLABI Mohammad Al Ya…" at bounding box center [919, 514] width 187 height 206
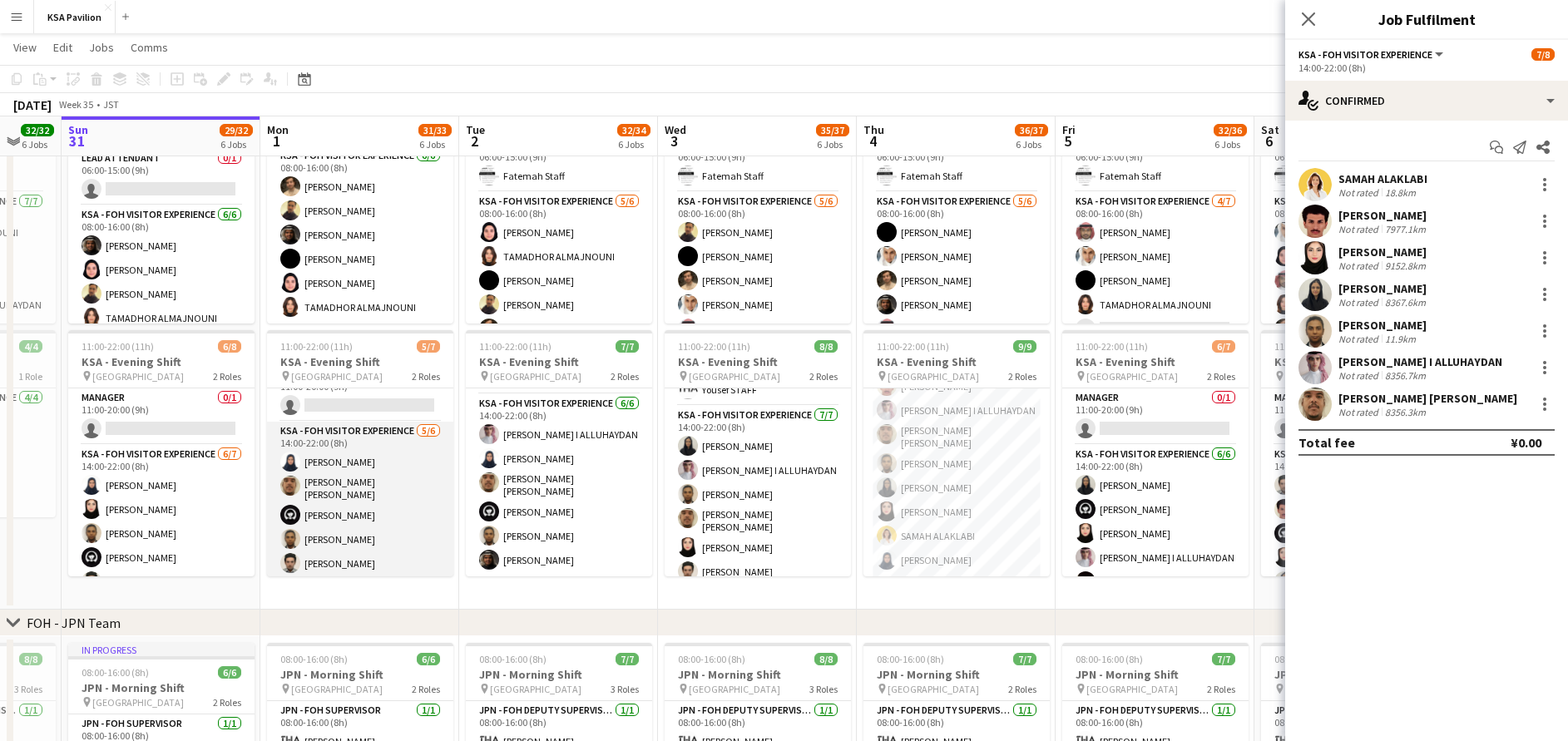
scroll to position [22, 0]
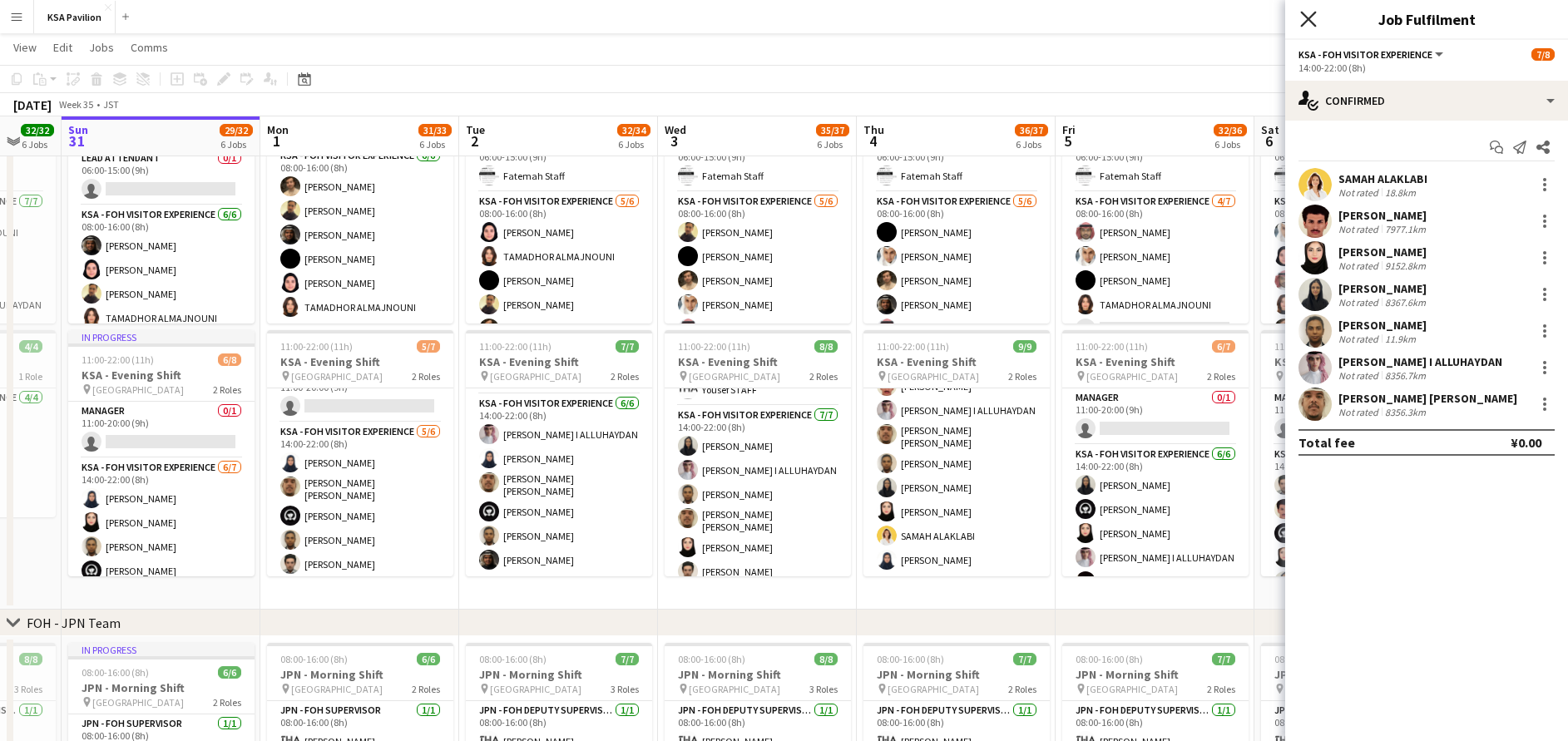
click at [1308, 19] on icon at bounding box center [1308, 19] width 16 height 16
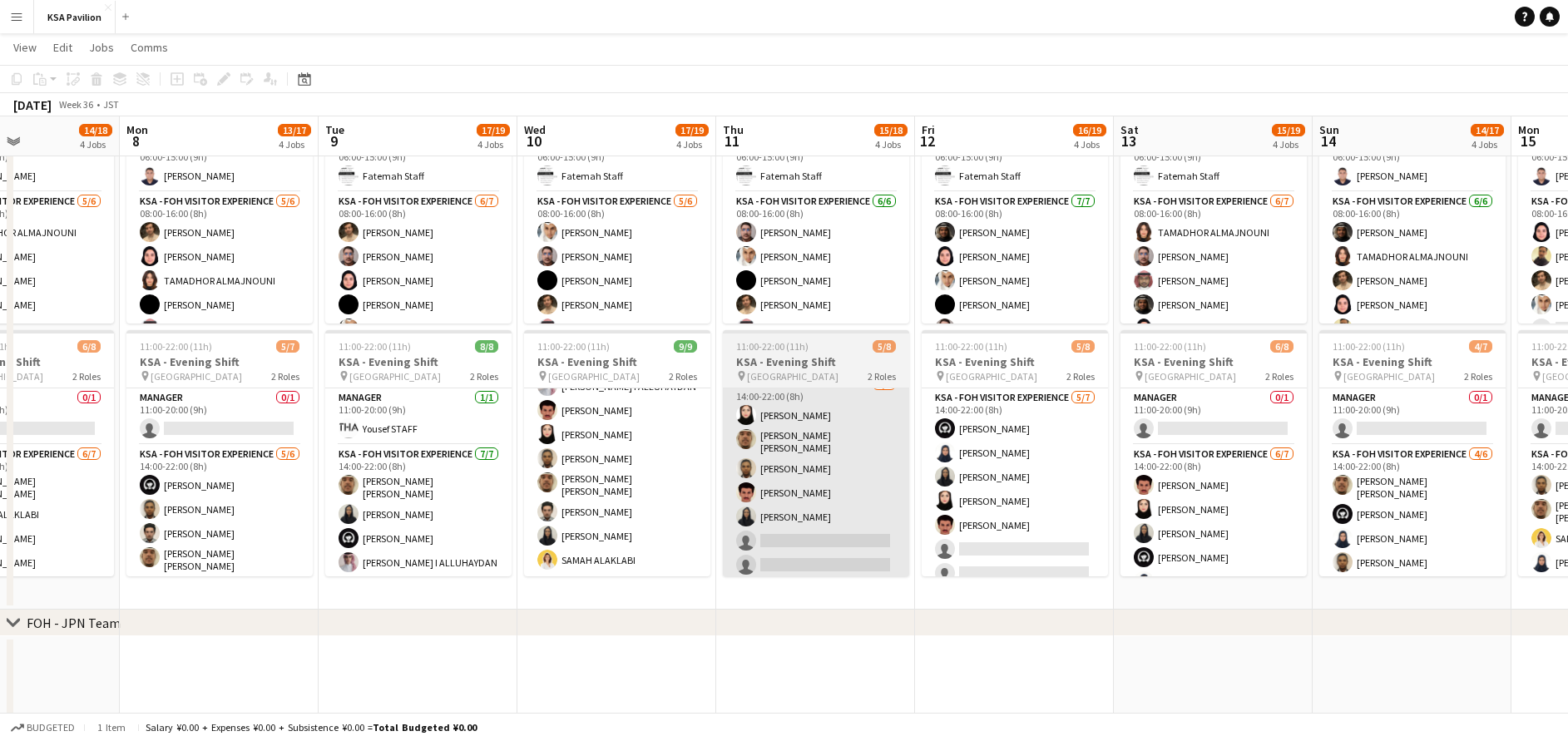
scroll to position [46, 0]
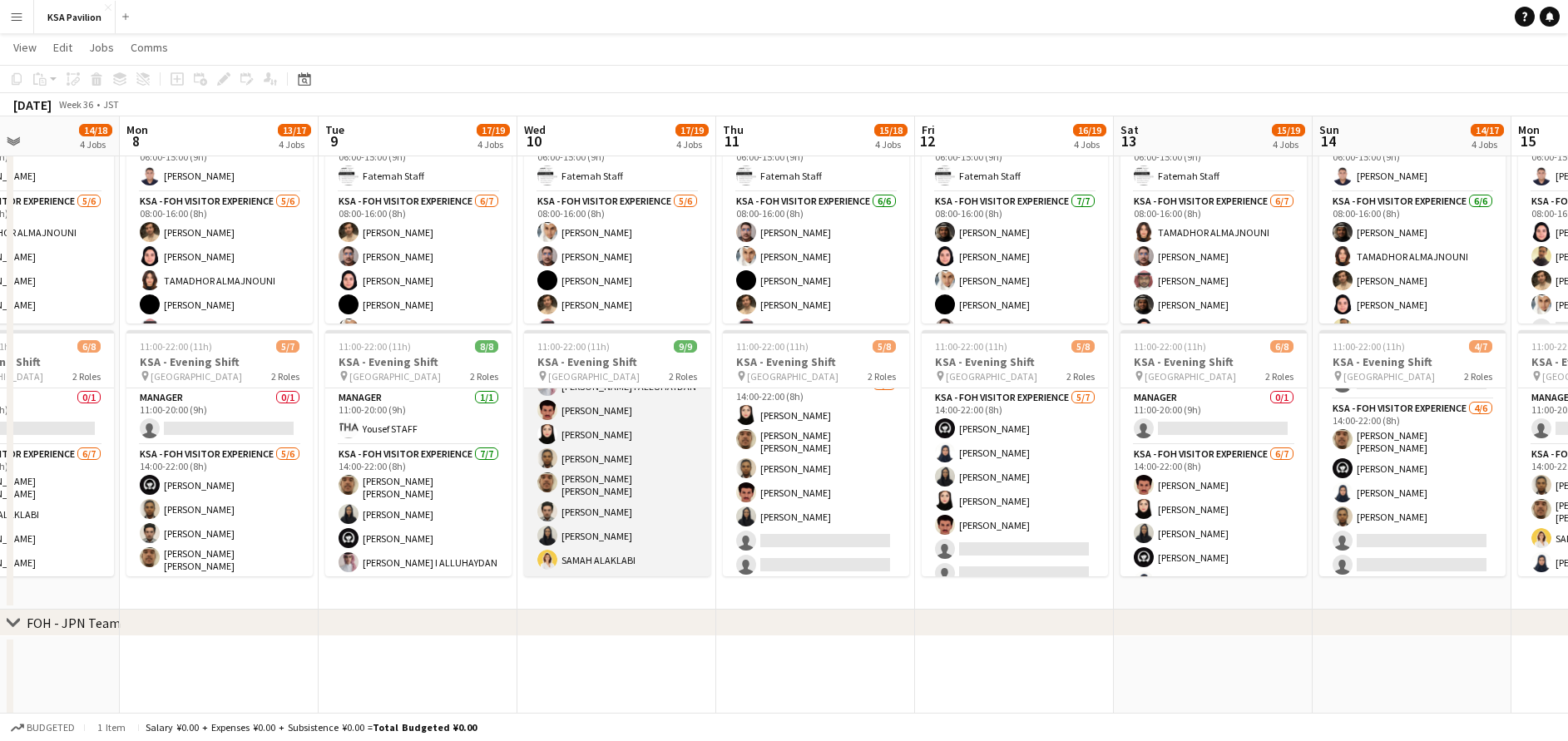
click at [612, 533] on app-card-role "KSA - FOH Visitor Experience 8/8 14:00-22:00 (8h) ANAS SULAIMAN I ALLUHAYDAN Mo…" at bounding box center [617, 461] width 187 height 231
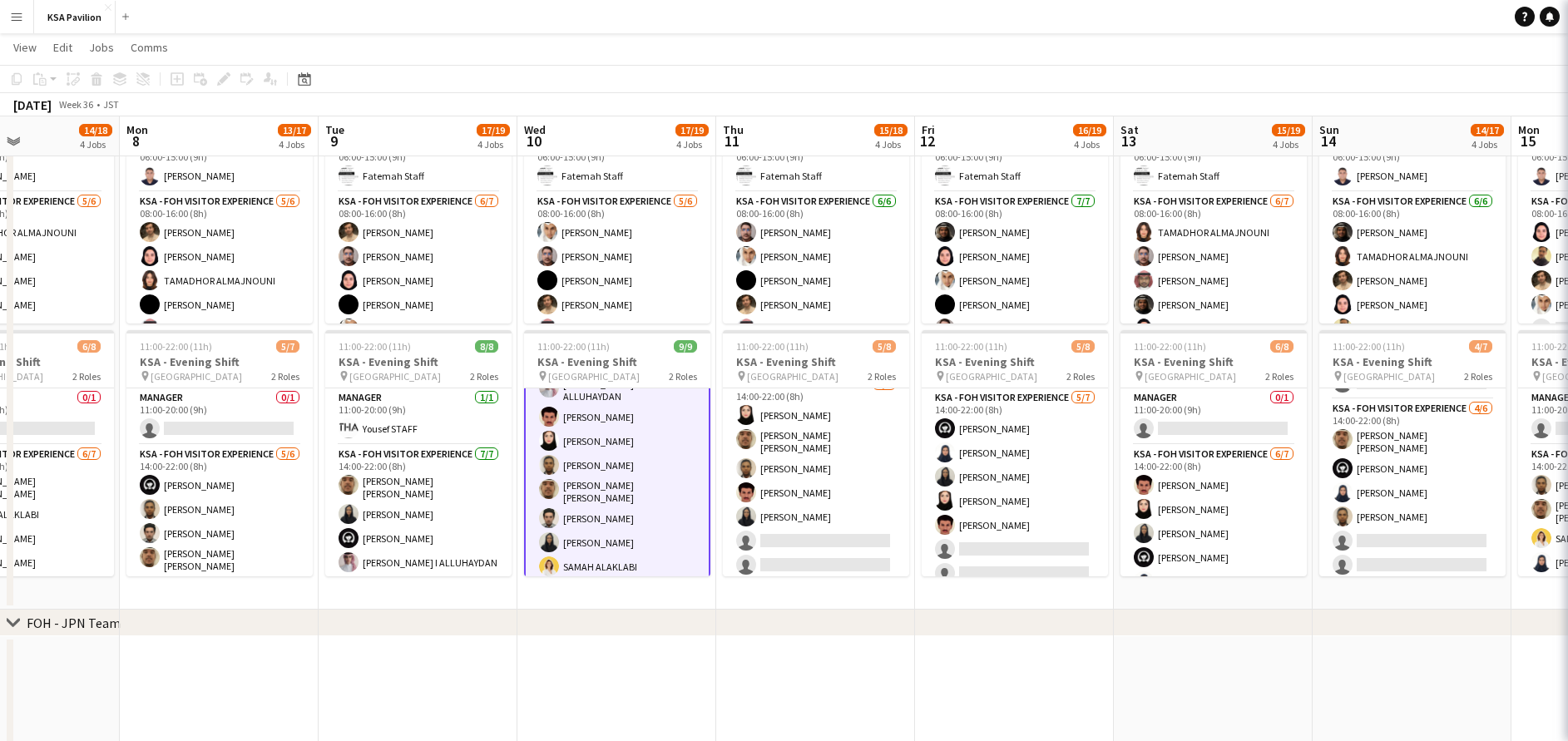
scroll to position [100, 0]
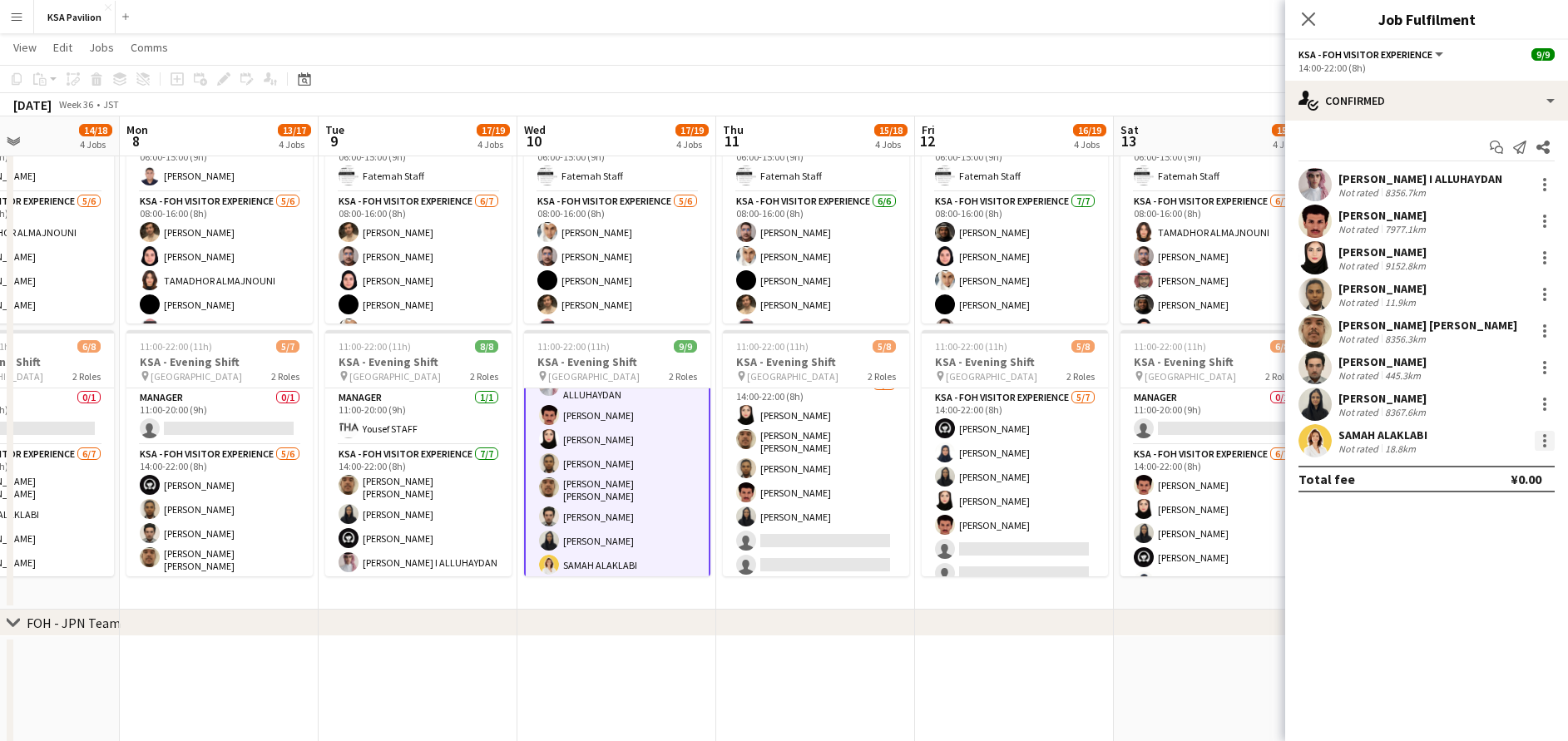
click at [1550, 444] on div at bounding box center [1545, 440] width 20 height 20
click at [1488, 632] on span "Remove" at bounding box center [1489, 631] width 103 height 15
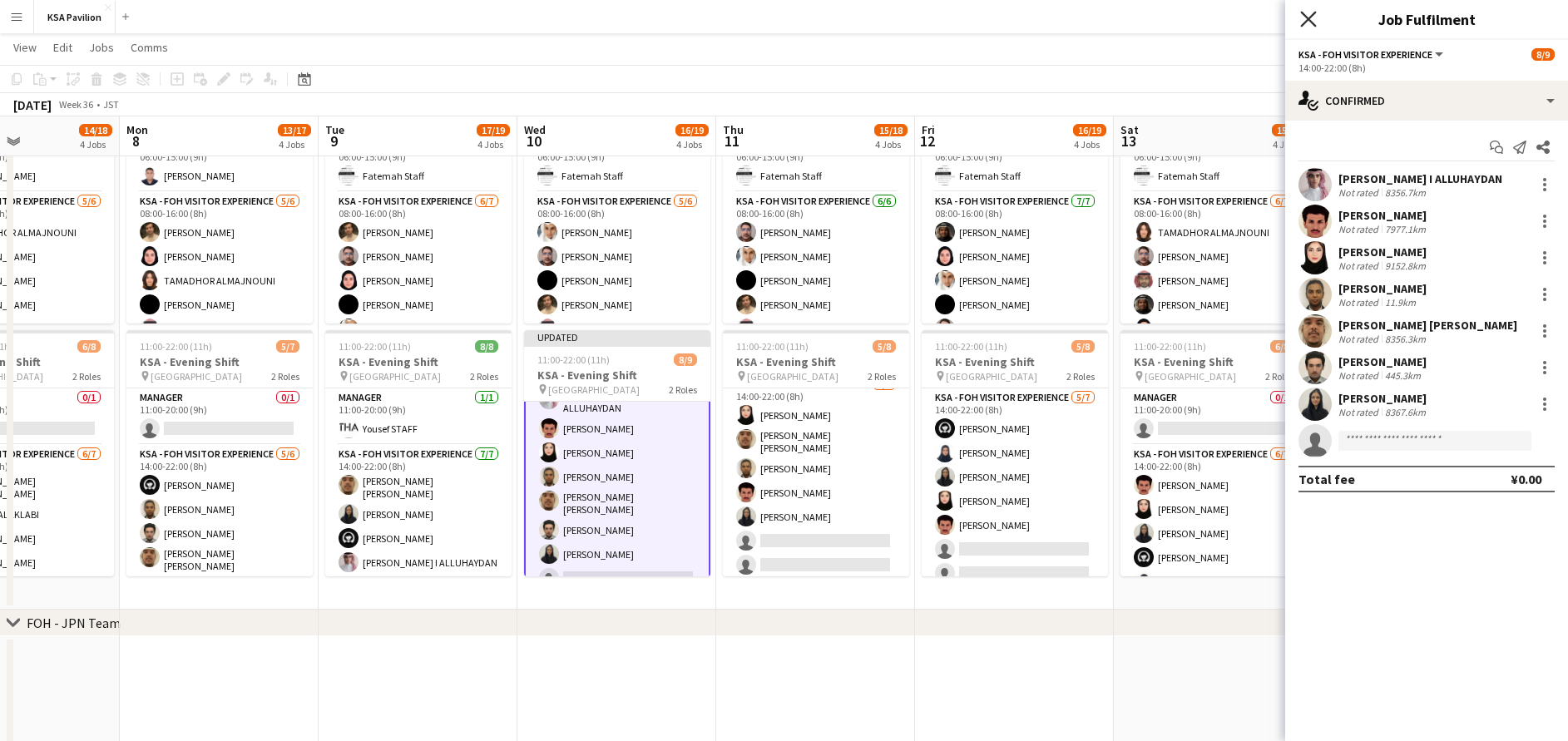
click at [1309, 14] on icon "Close pop-in" at bounding box center [1308, 19] width 16 height 16
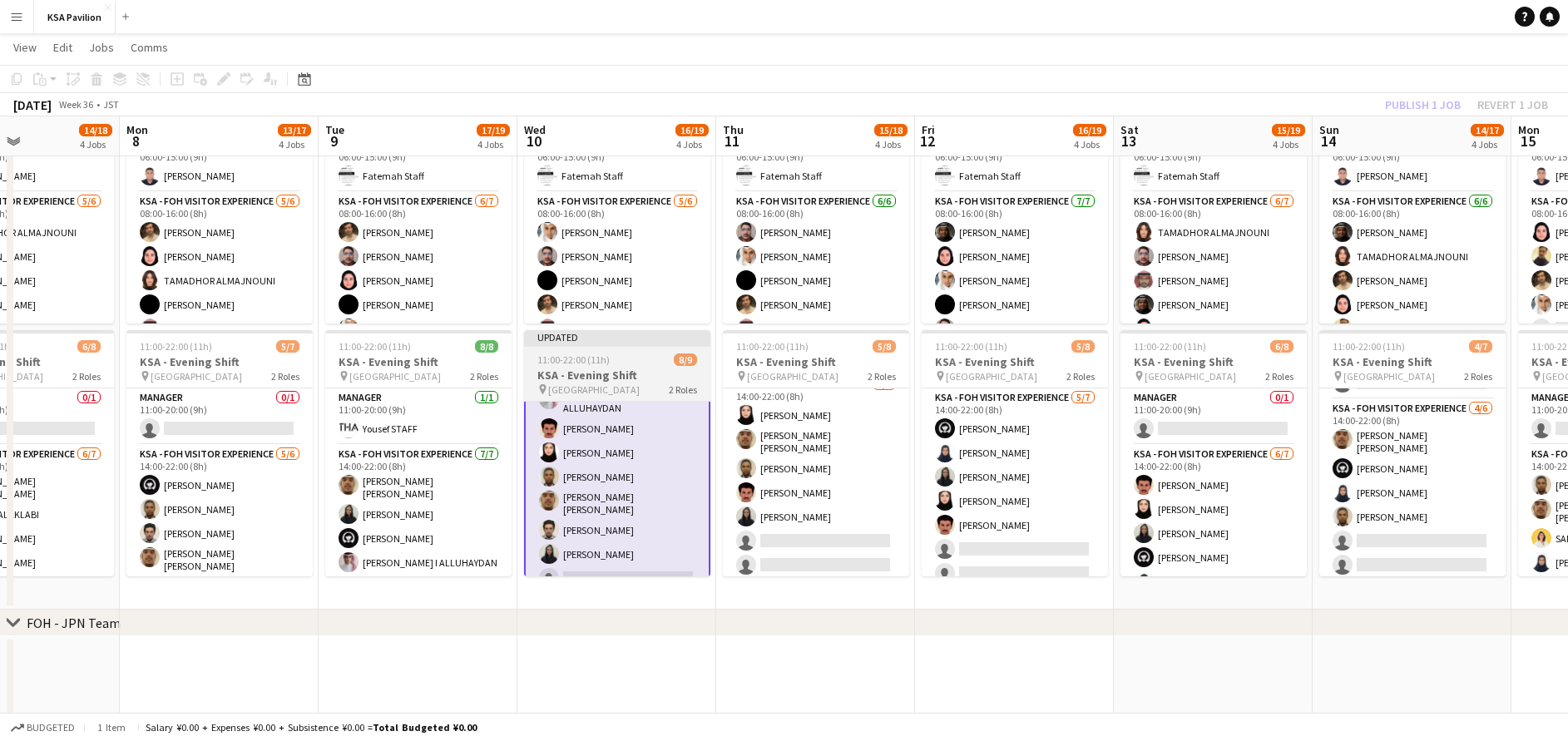
click at [652, 344] on div at bounding box center [617, 345] width 187 height 4
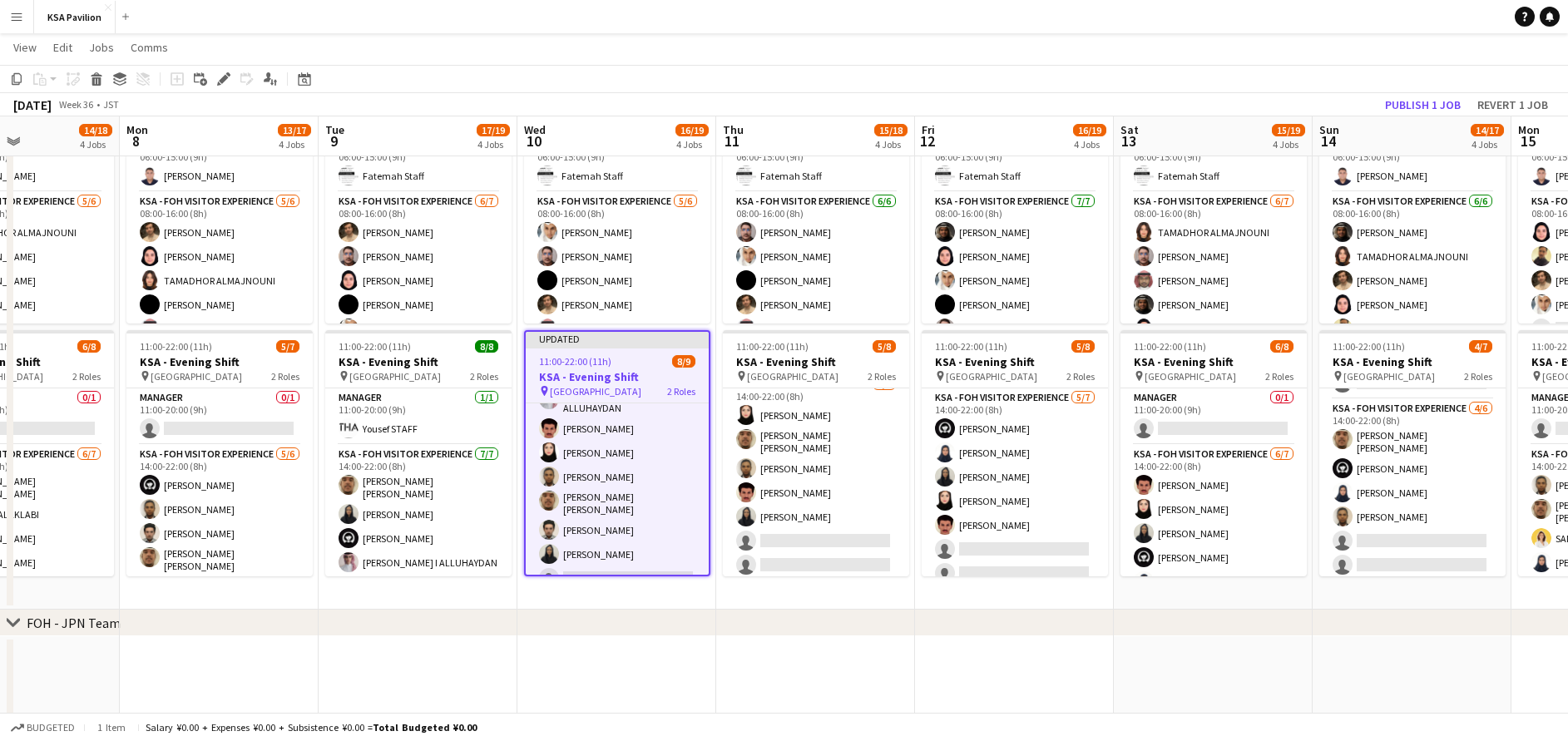
scroll to position [99, 0]
click at [1424, 108] on button "Publish 1 job" at bounding box center [1422, 105] width 89 height 22
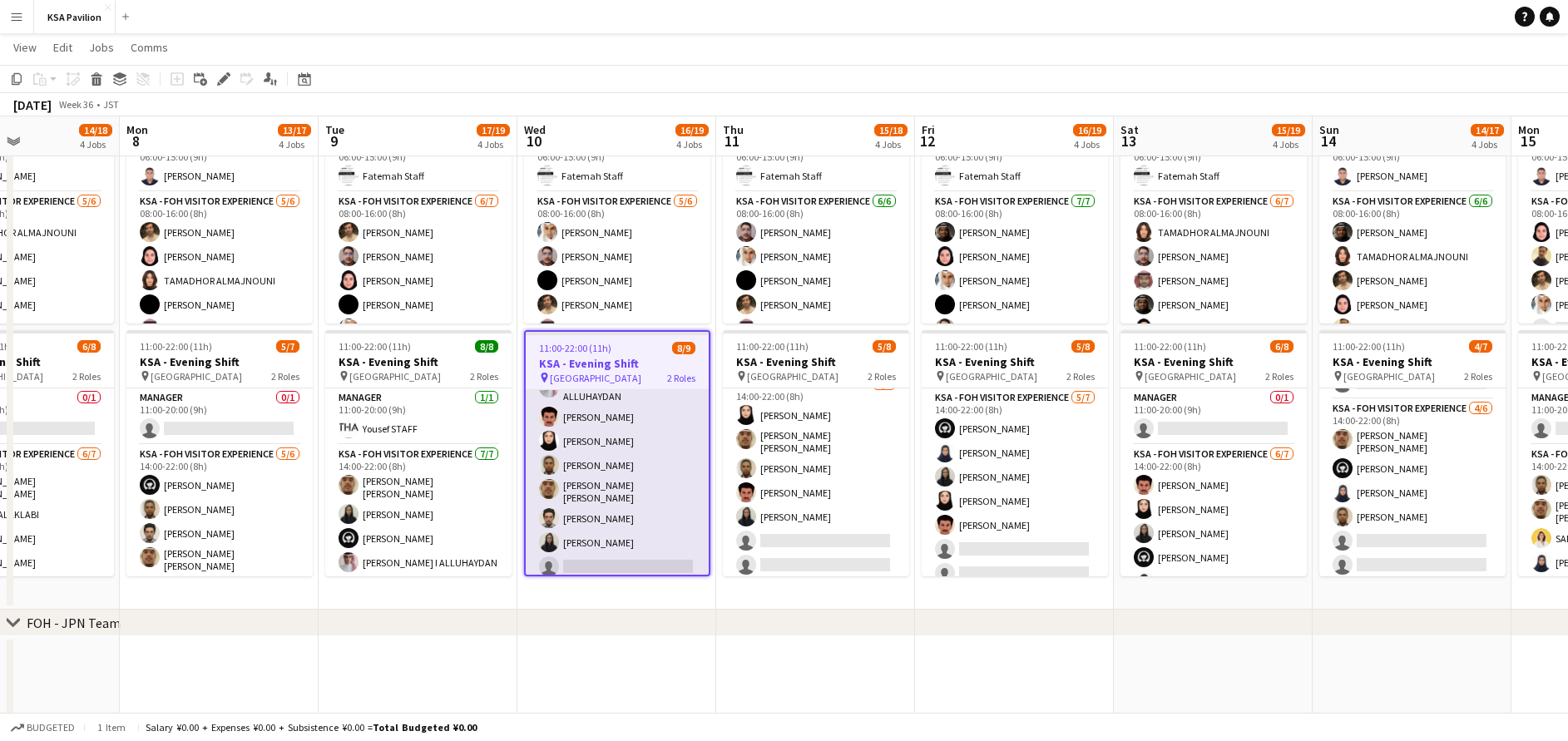
scroll to position [39, 0]
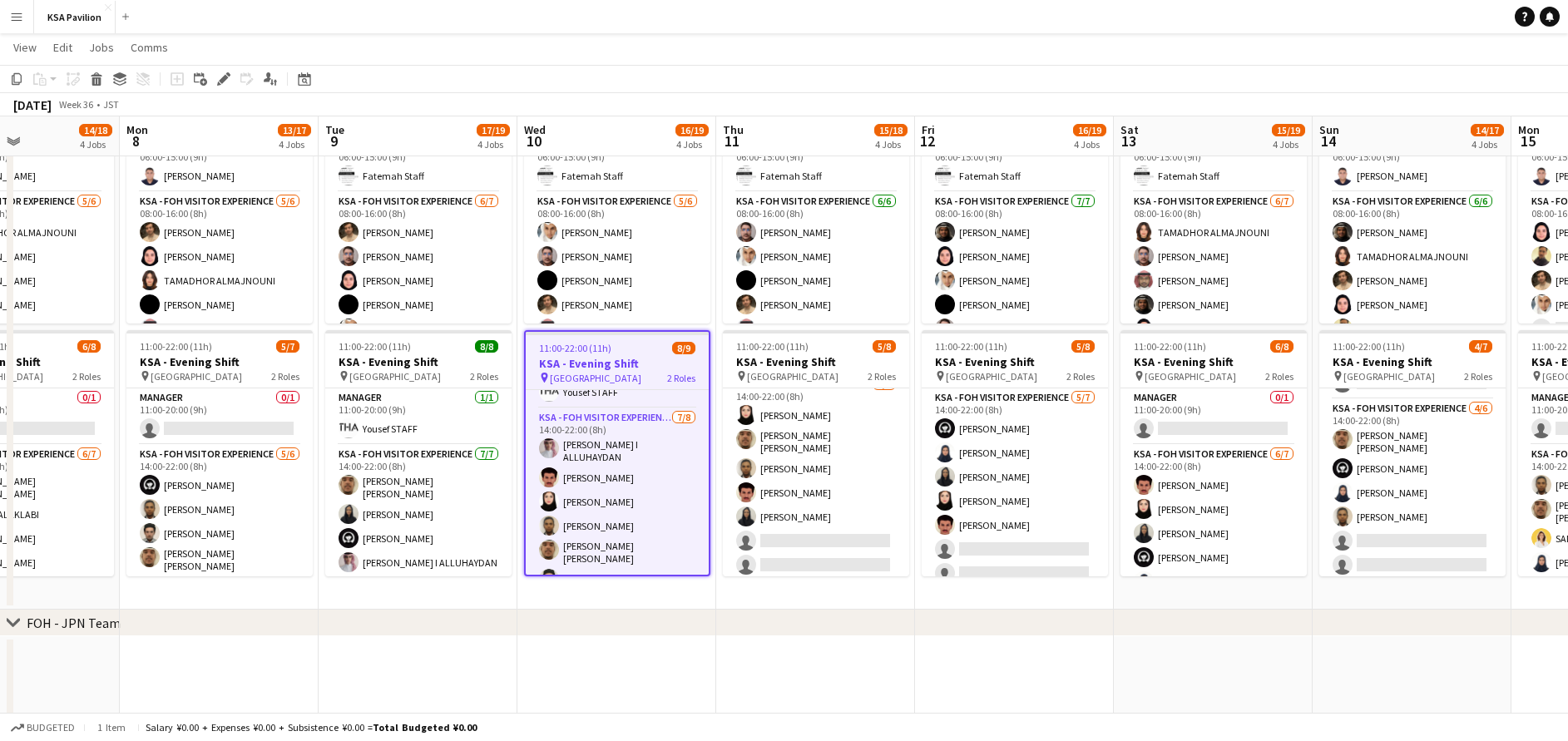
click at [13, 16] on app-icon "Menu" at bounding box center [16, 16] width 13 height 13
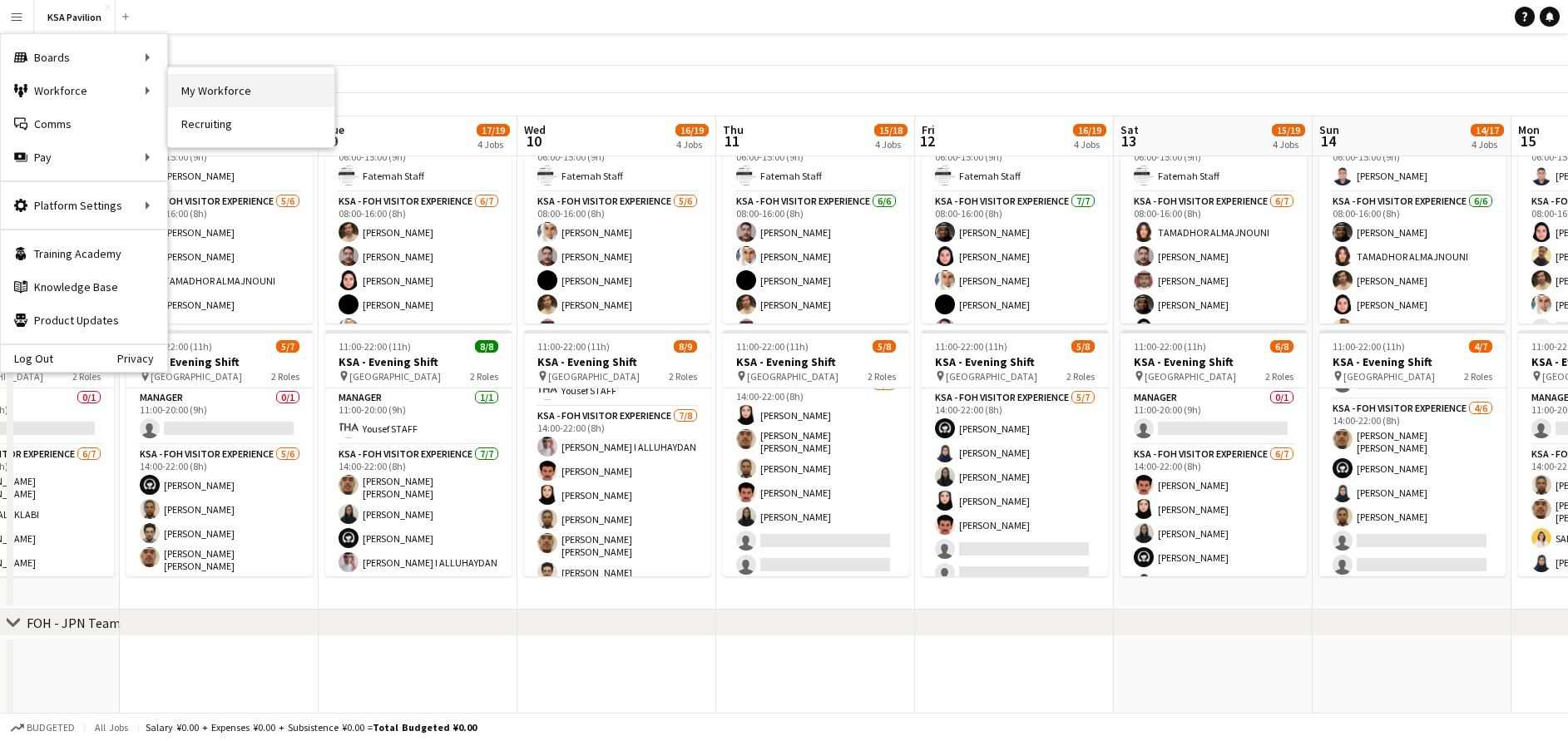
click at [213, 89] on link "My Workforce" at bounding box center [250, 91] width 166 height 33
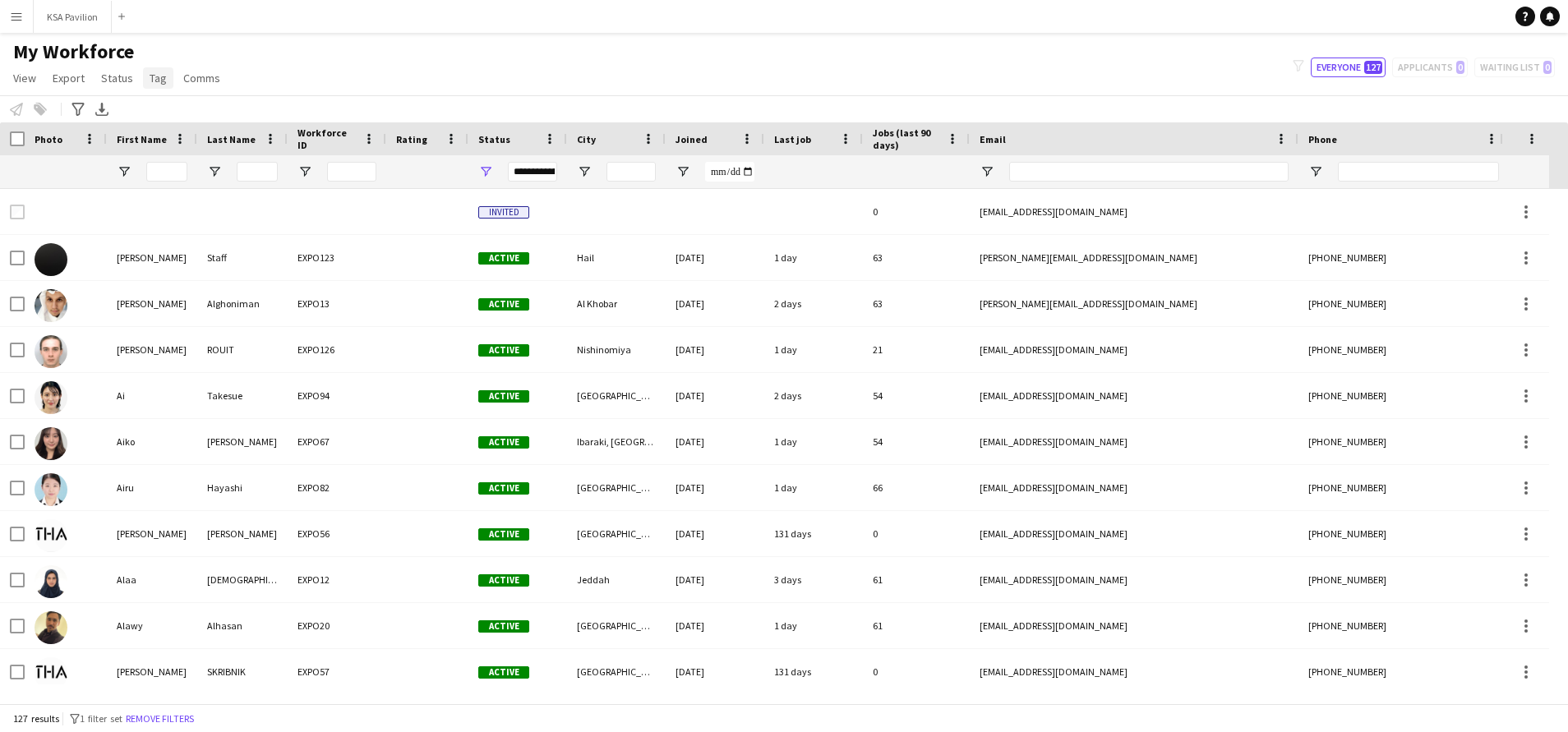
click at [155, 82] on span "Tag" at bounding box center [158, 78] width 17 height 15
click at [219, 105] on link "New tag" at bounding box center [199, 113] width 115 height 35
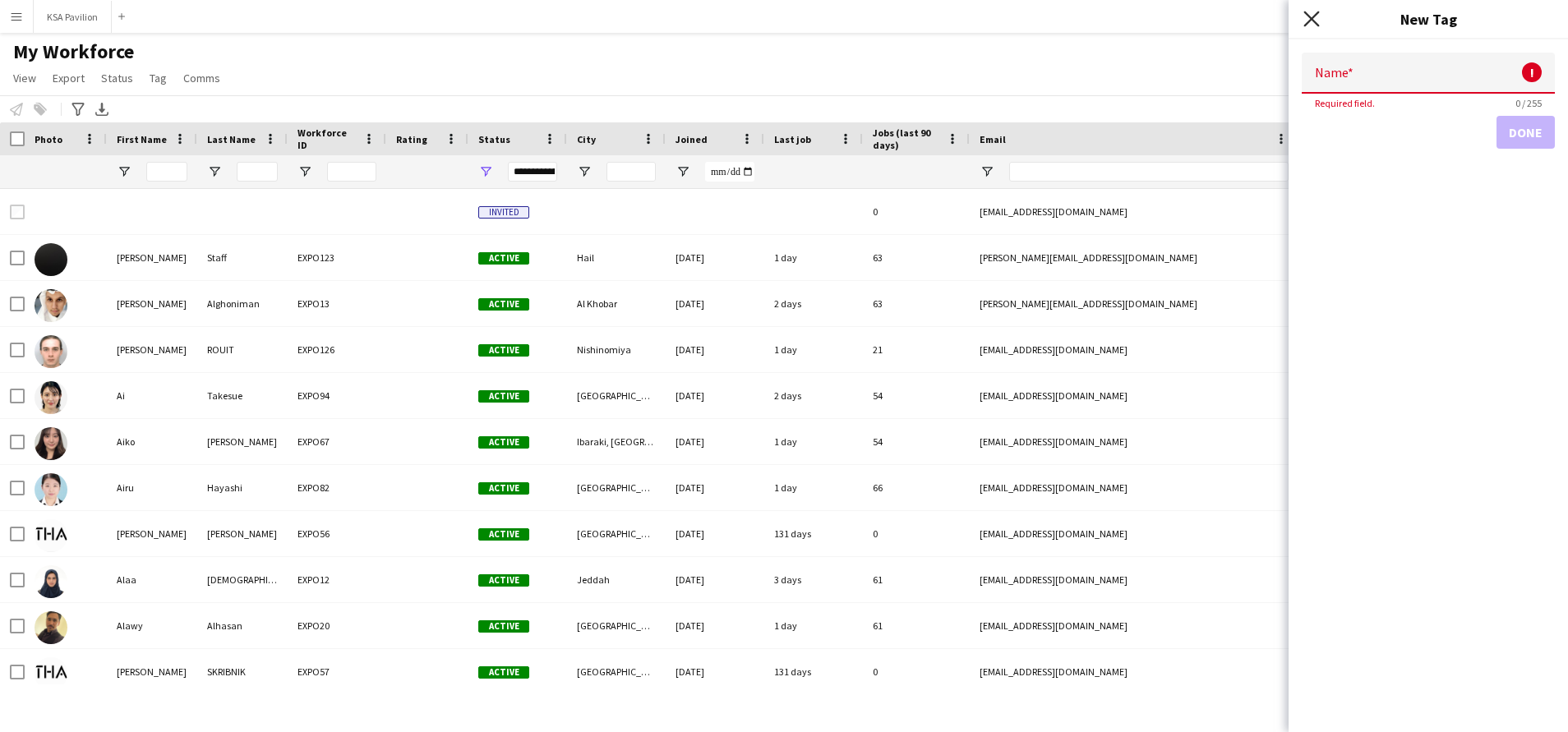
click at [1308, 15] on icon at bounding box center [1312, 19] width 16 height 16
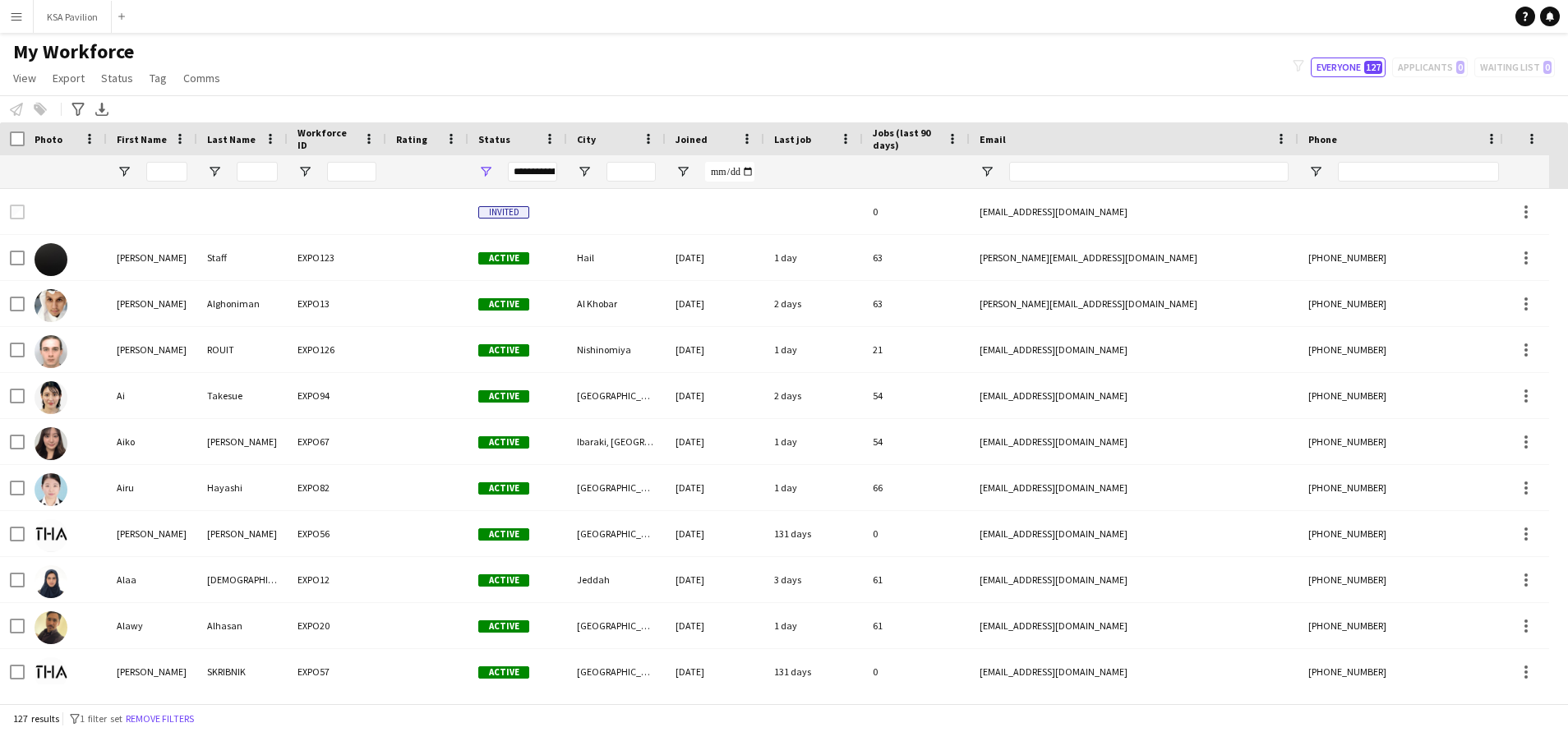
click at [18, 18] on app-icon "Menu" at bounding box center [16, 16] width 13 height 13
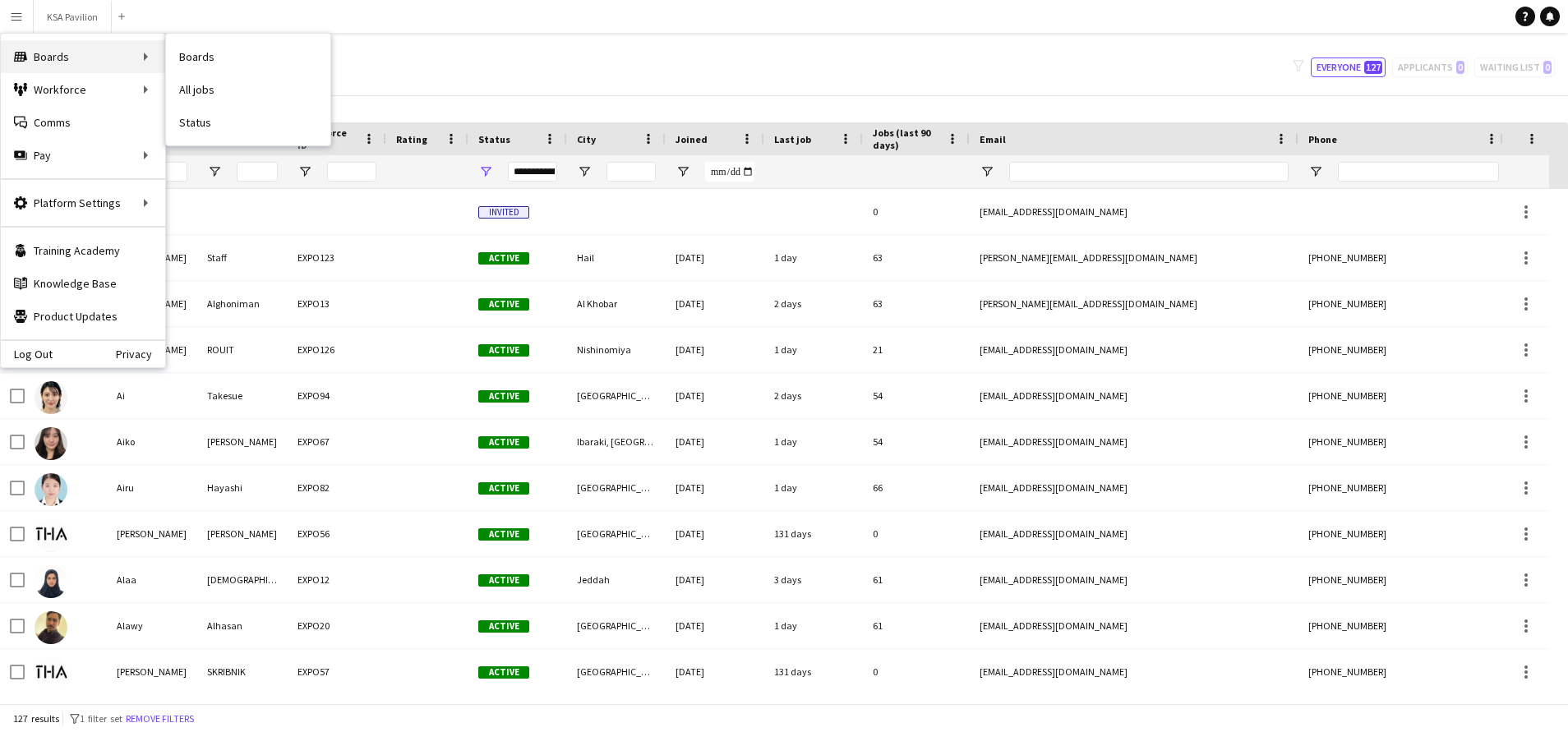
click at [79, 54] on div "Boards Boards" at bounding box center [82, 56] width 164 height 33
click at [140, 58] on div "Boards Boards" at bounding box center [82, 56] width 164 height 33
click at [141, 60] on div "Boards Boards" at bounding box center [82, 56] width 164 height 33
click at [80, 16] on button "KSA Pavilion Close" at bounding box center [73, 17] width 78 height 32
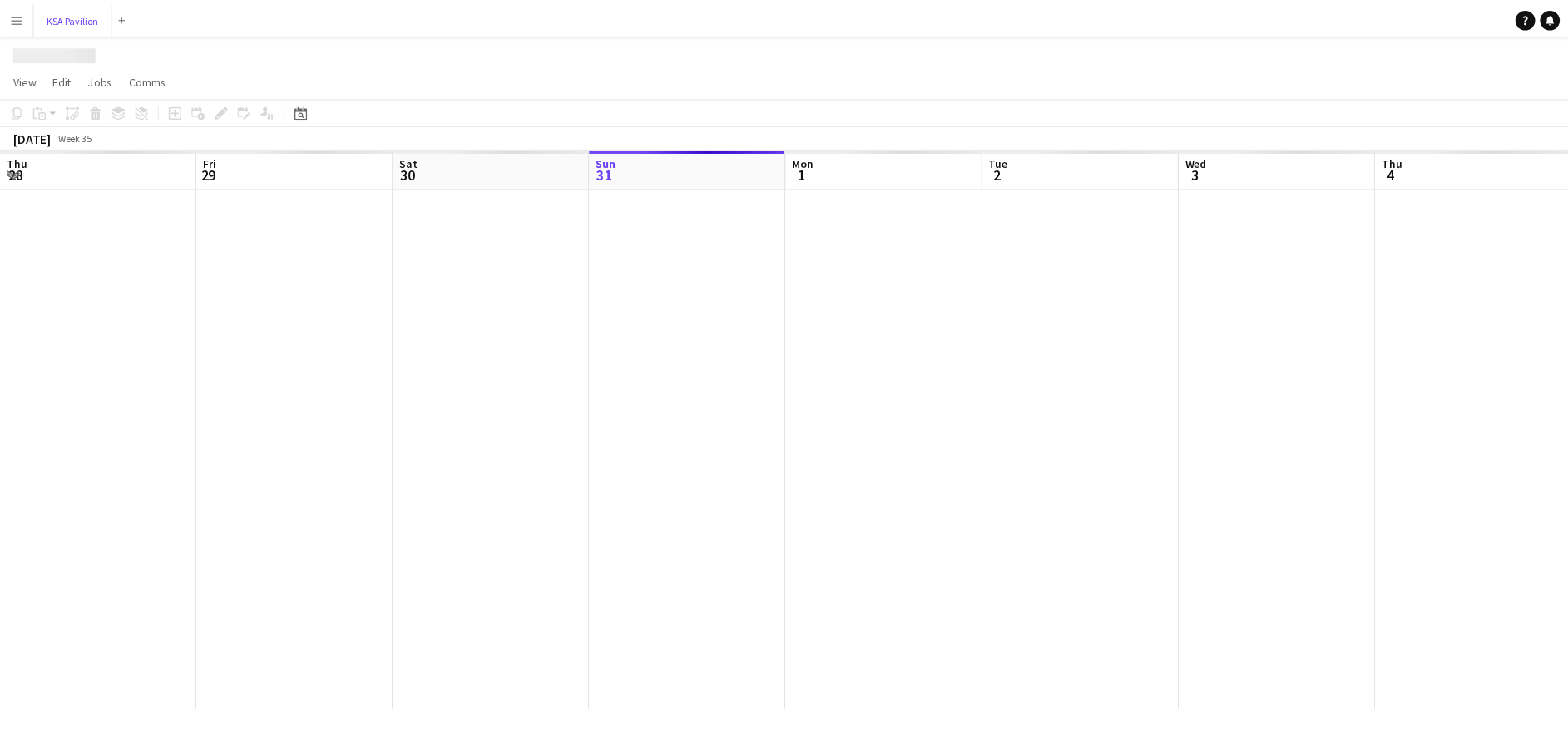
scroll to position [0, 397]
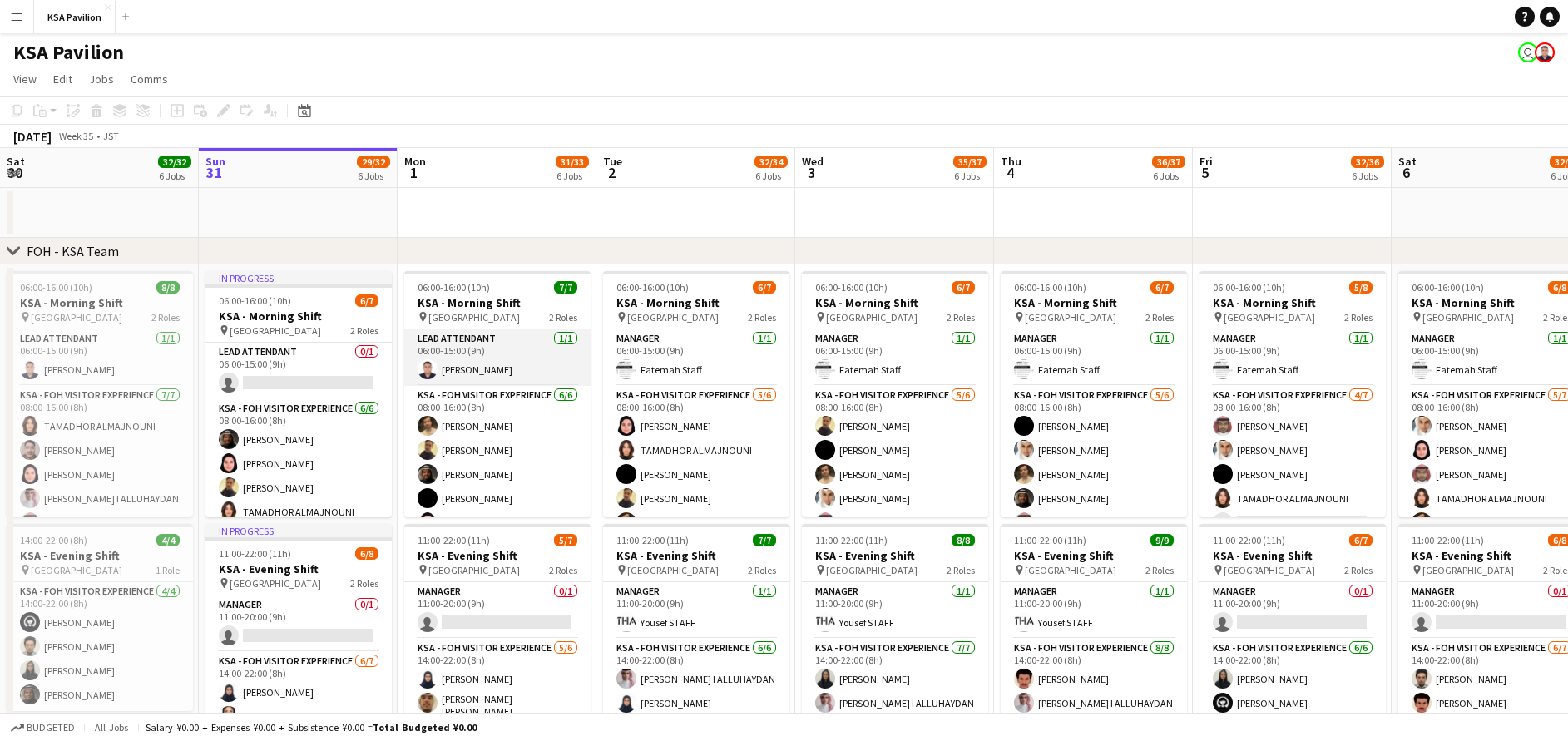
click at [512, 364] on app-card-role "LEAD ATTENDANT 1/1 06:00-15:00 (9h) Hussein Staff" at bounding box center [498, 357] width 187 height 57
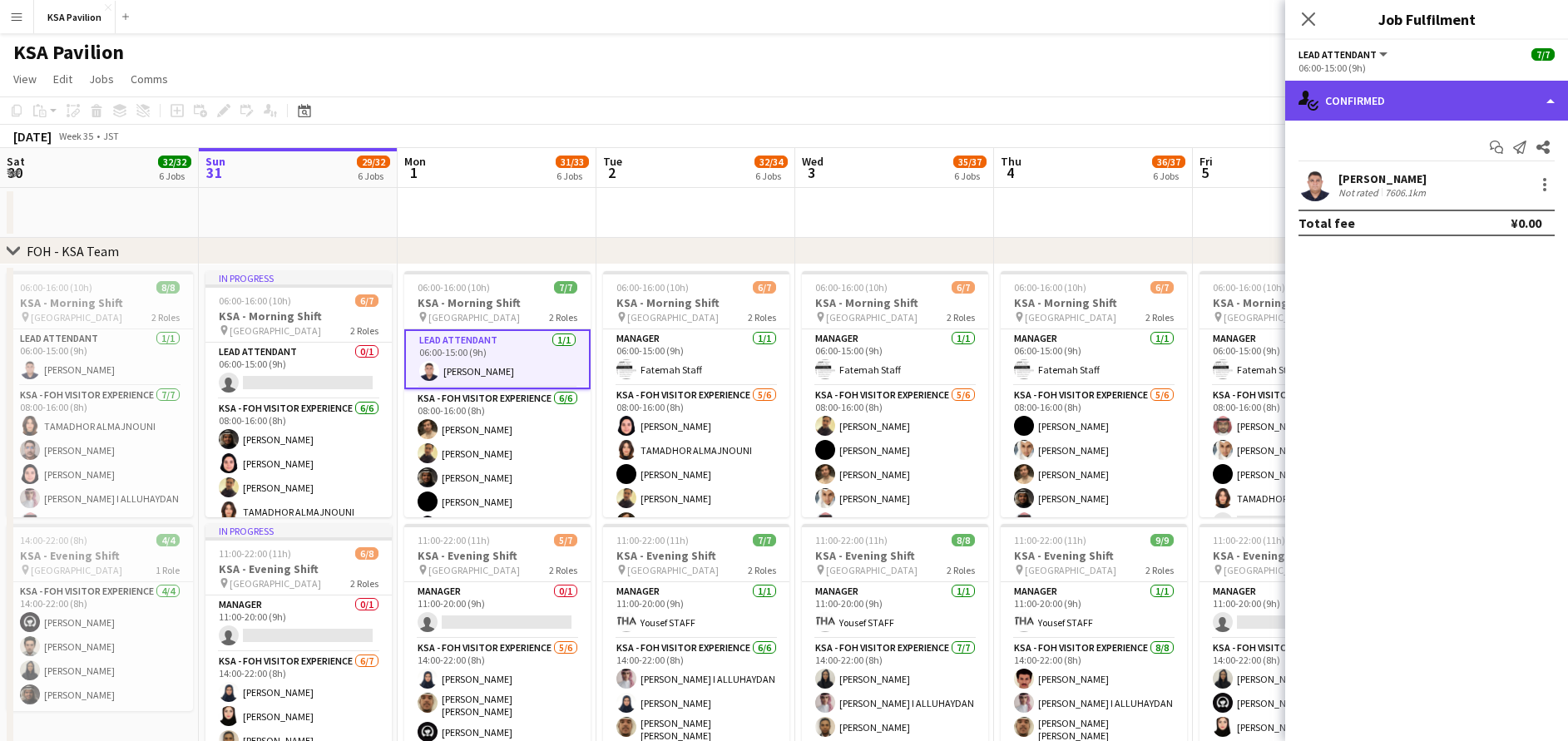
click at [1455, 88] on div "single-neutral-actions-check-2 Confirmed" at bounding box center [1426, 100] width 283 height 40
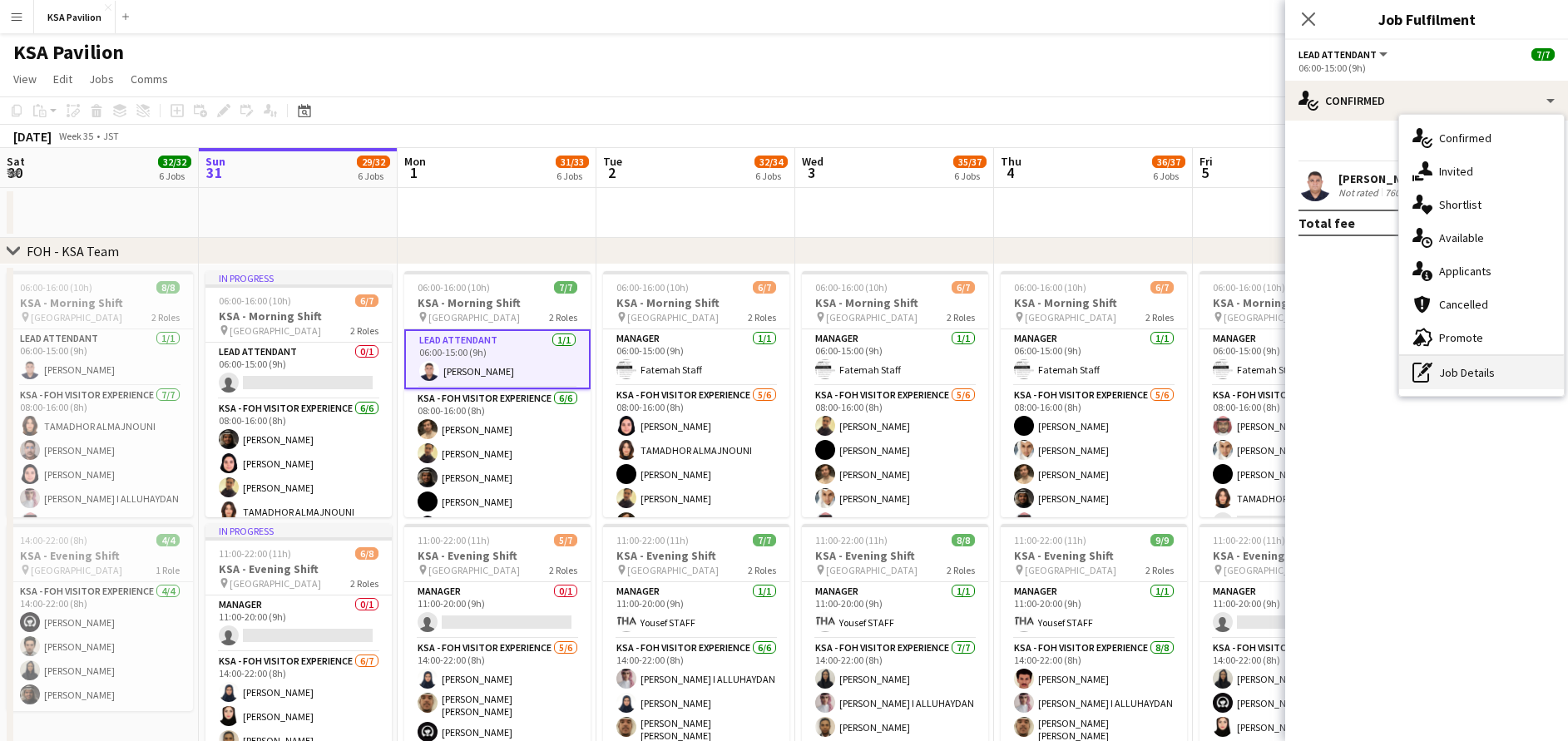
click at [1452, 373] on div "pen-write Job Details" at bounding box center [1482, 372] width 165 height 33
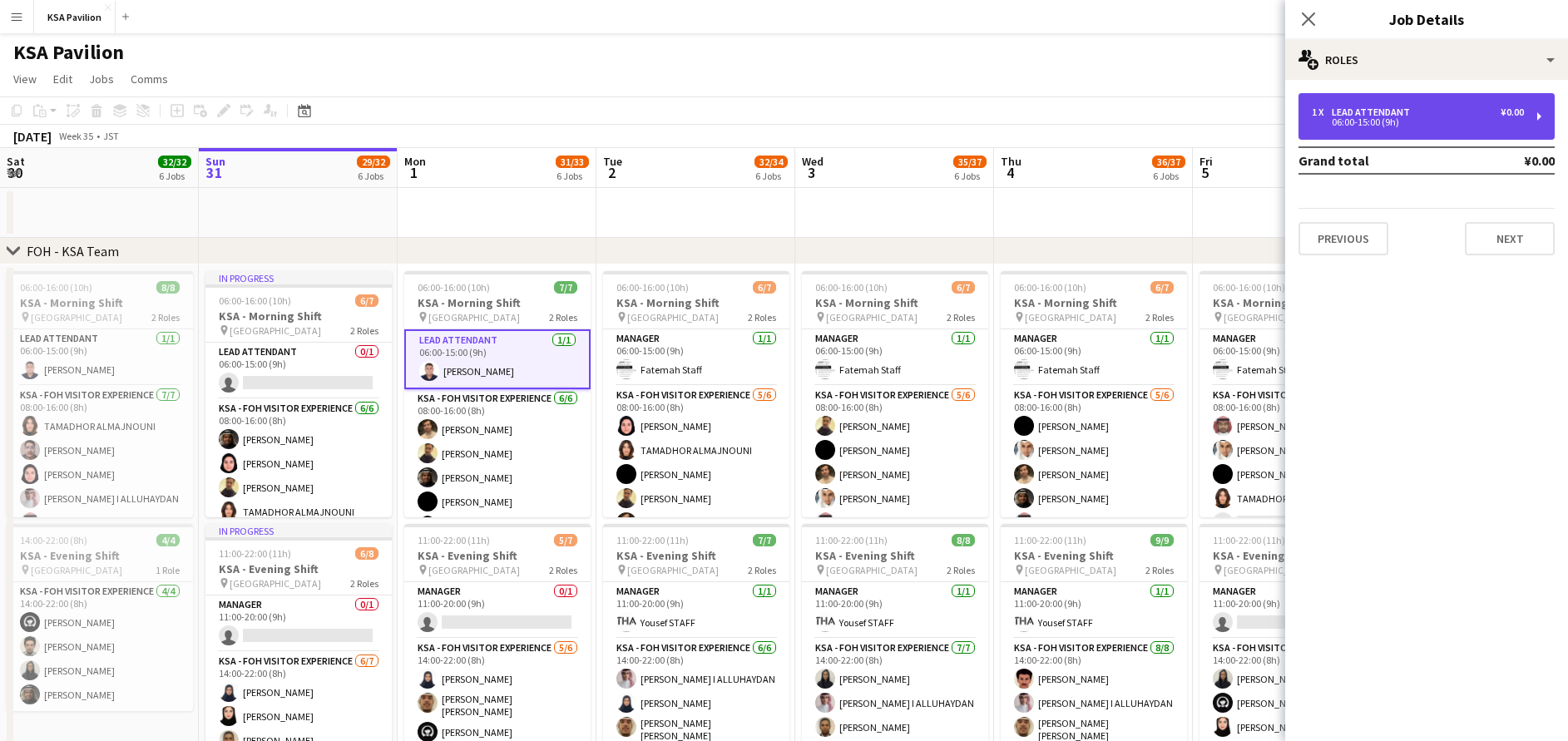
click at [1458, 109] on div "1 x LEAD ATTENDANT ¥0.00" at bounding box center [1417, 112] width 212 height 12
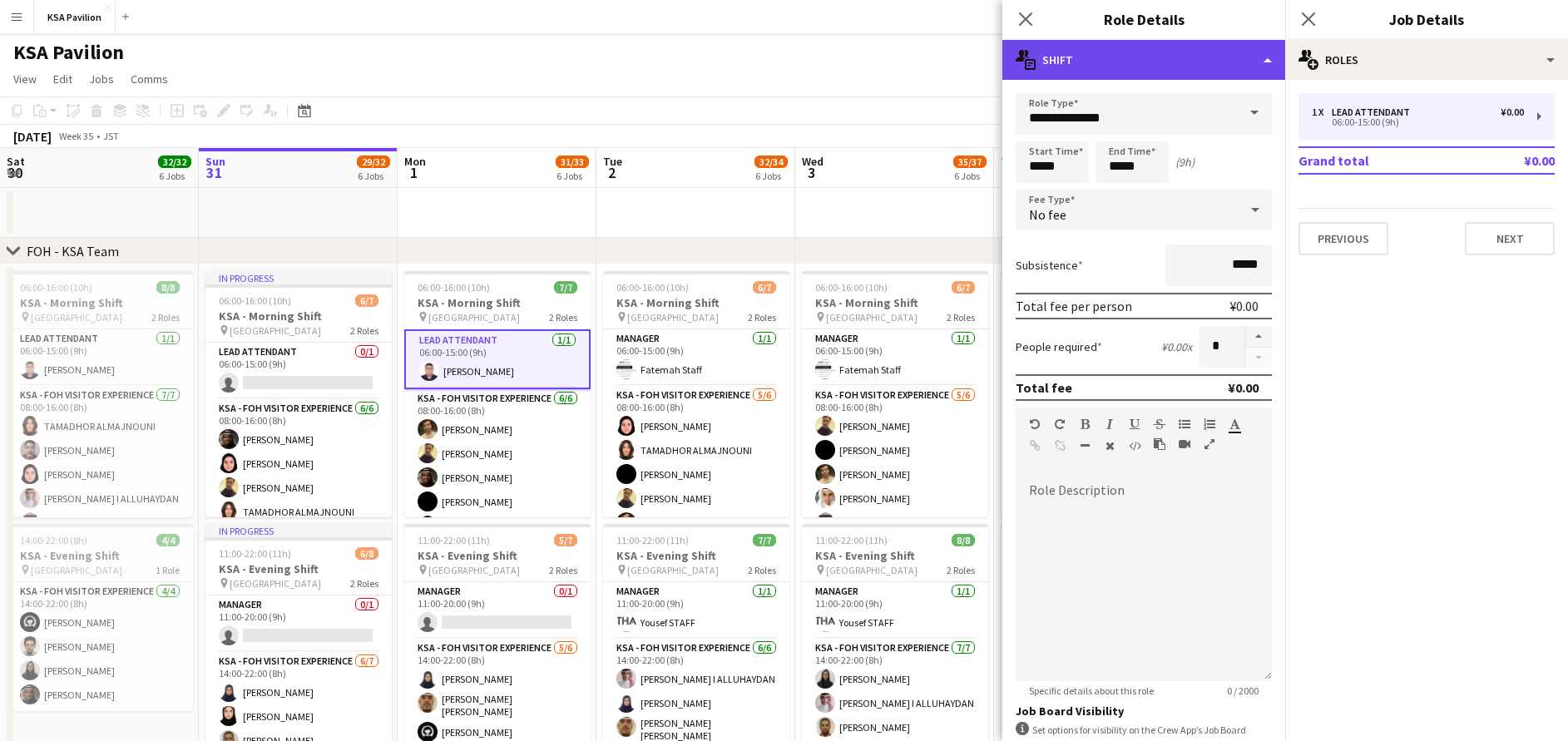
click at [1162, 54] on div "multiple-actions-text Shift" at bounding box center [1143, 60] width 283 height 40
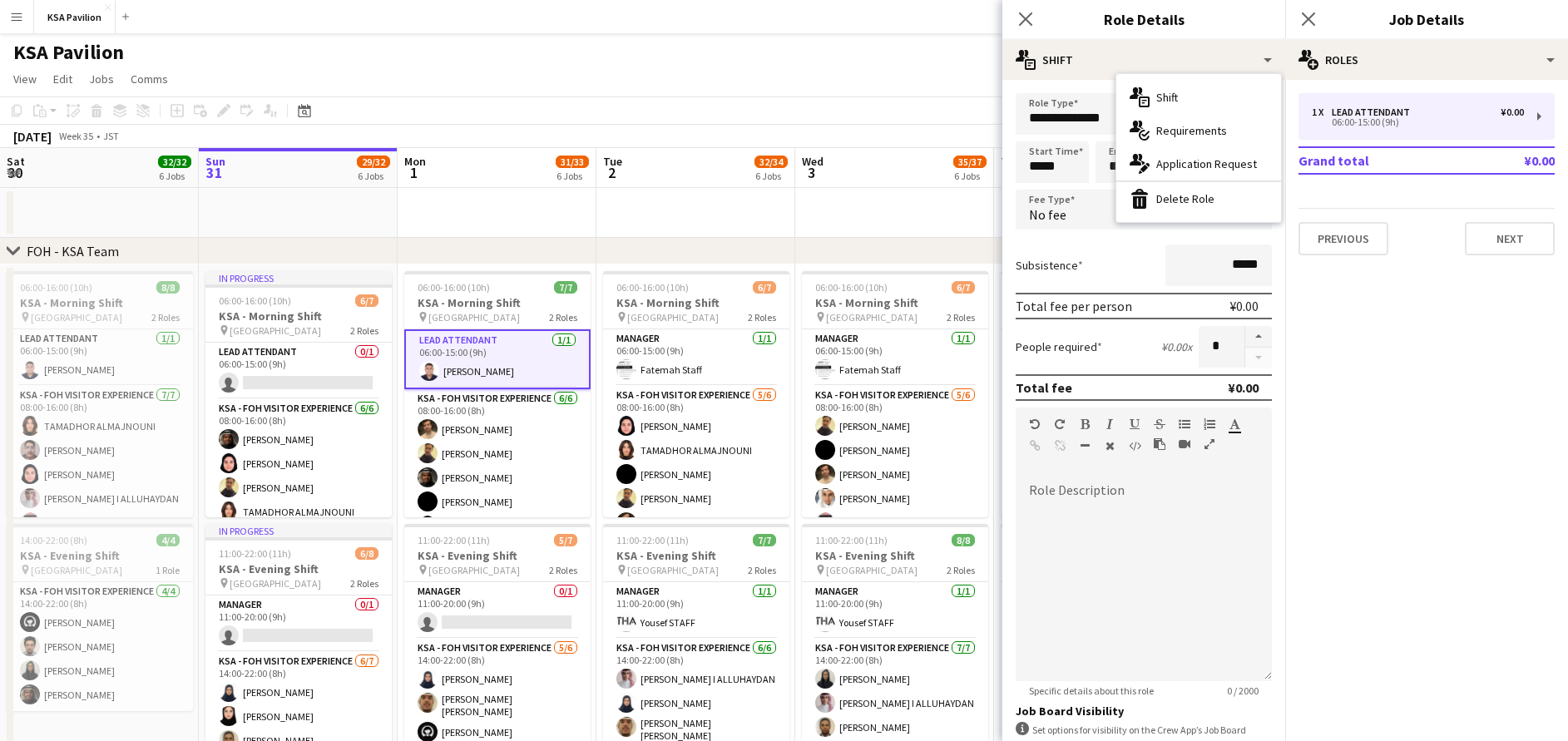
click at [1458, 188] on div "1 x LEAD ATTENDANT ¥0.00 06:00-15:00 (9h) Grand total ¥0.00 Previous Next" at bounding box center [1426, 174] width 283 height 162
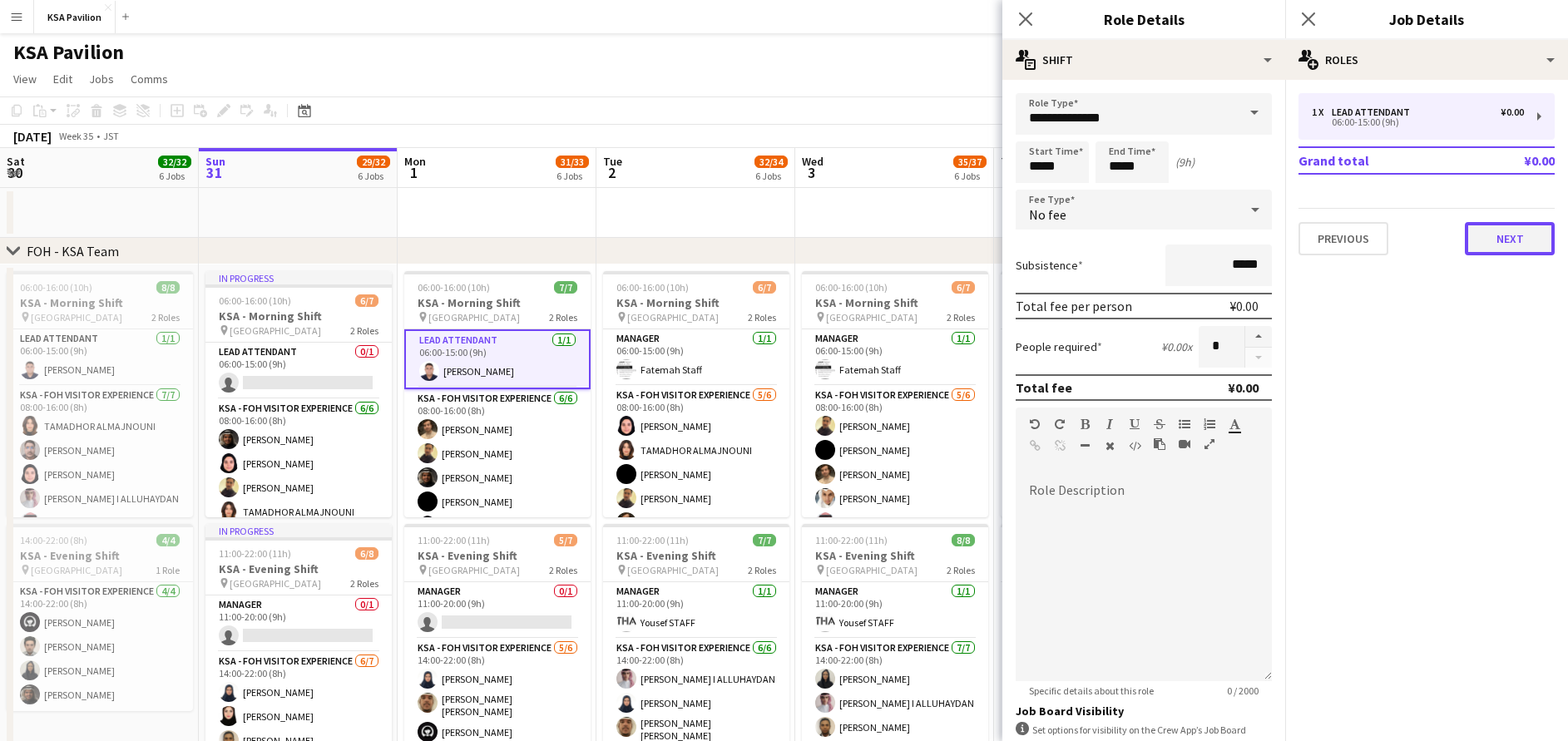
click at [1517, 231] on button "Next" at bounding box center [1510, 239] width 90 height 33
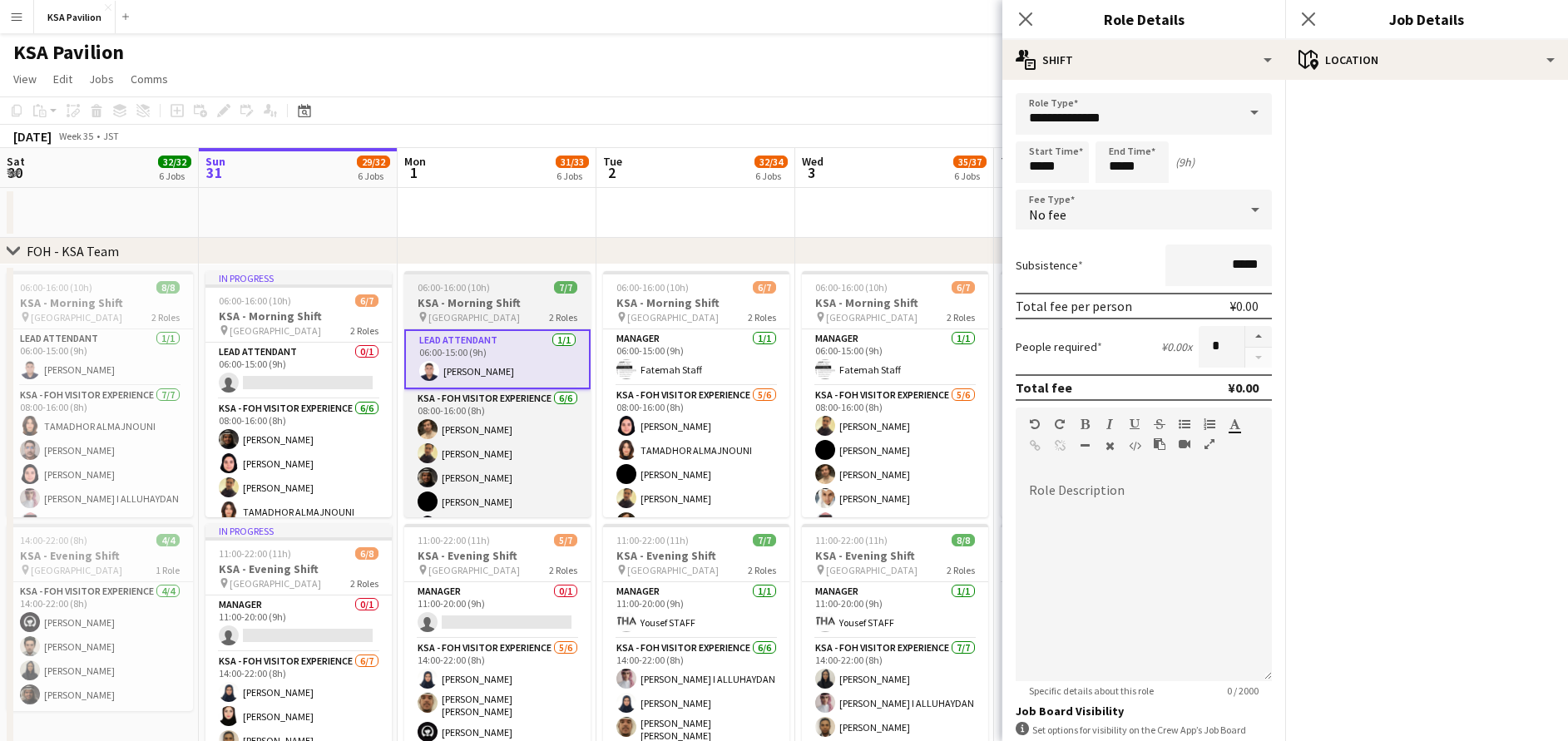
click at [497, 309] on h3 "KSA - Morning Shift" at bounding box center [498, 302] width 187 height 15
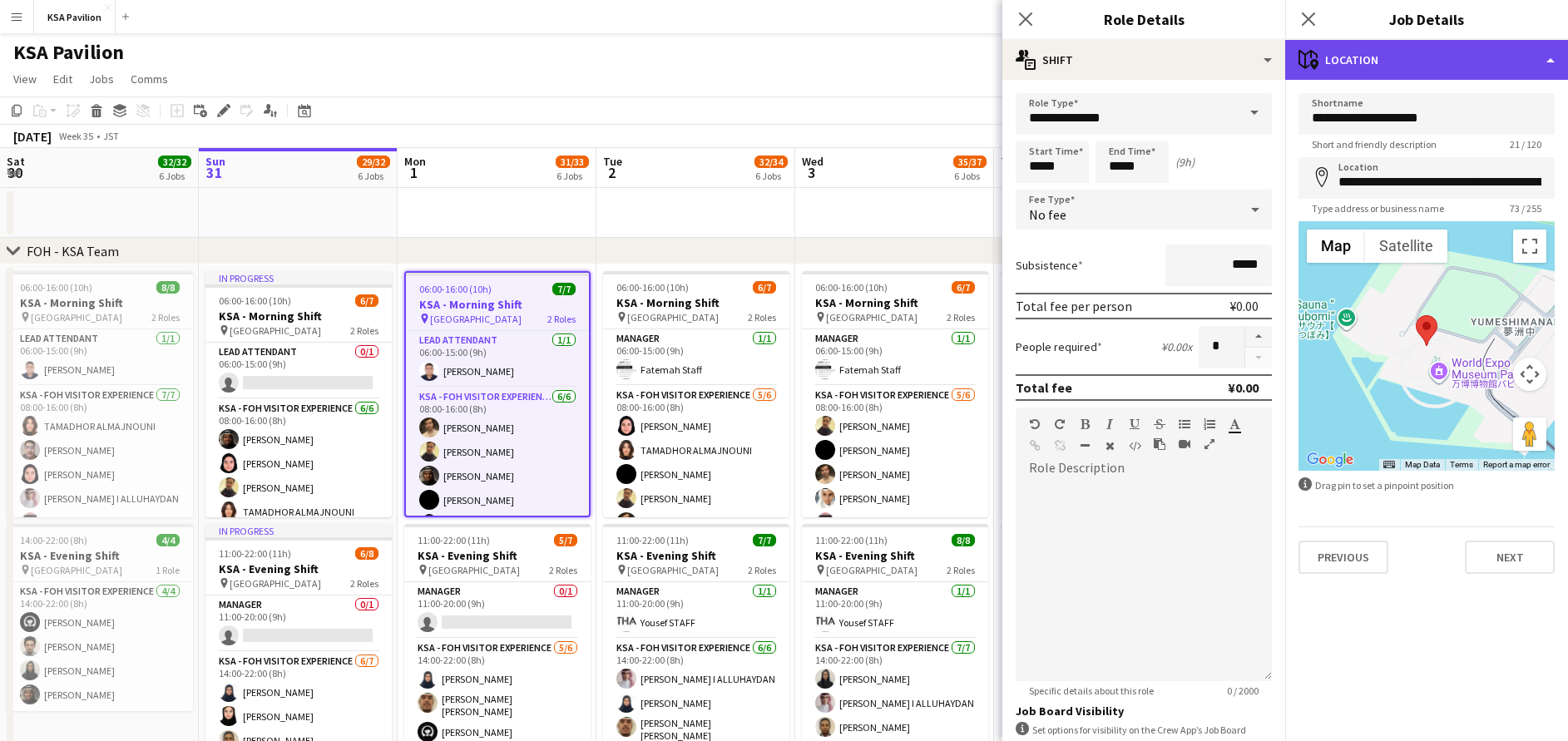
click at [1332, 46] on div "maps-pin-1 Location" at bounding box center [1426, 60] width 283 height 40
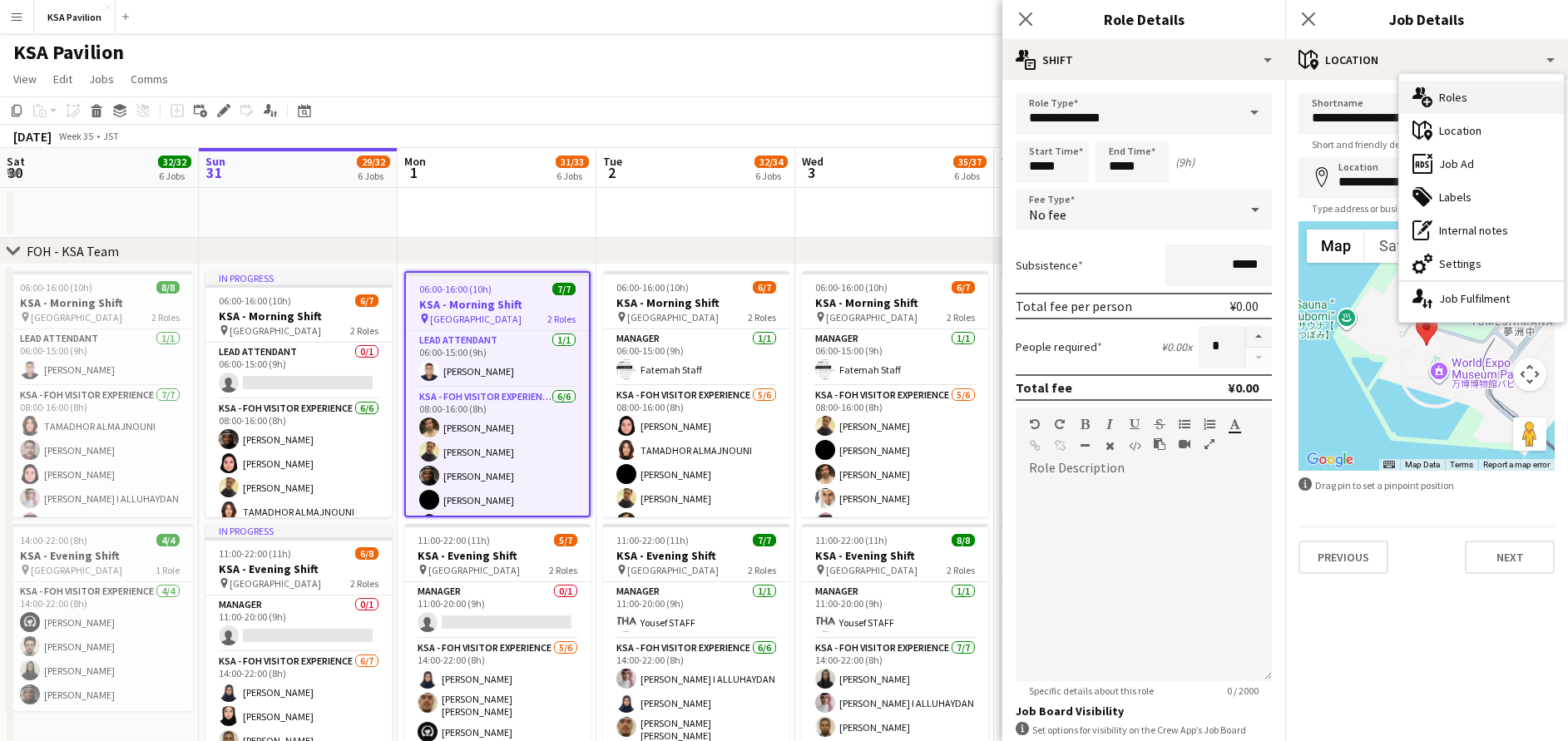
click at [1442, 93] on div "multiple-users-add Roles" at bounding box center [1482, 97] width 165 height 33
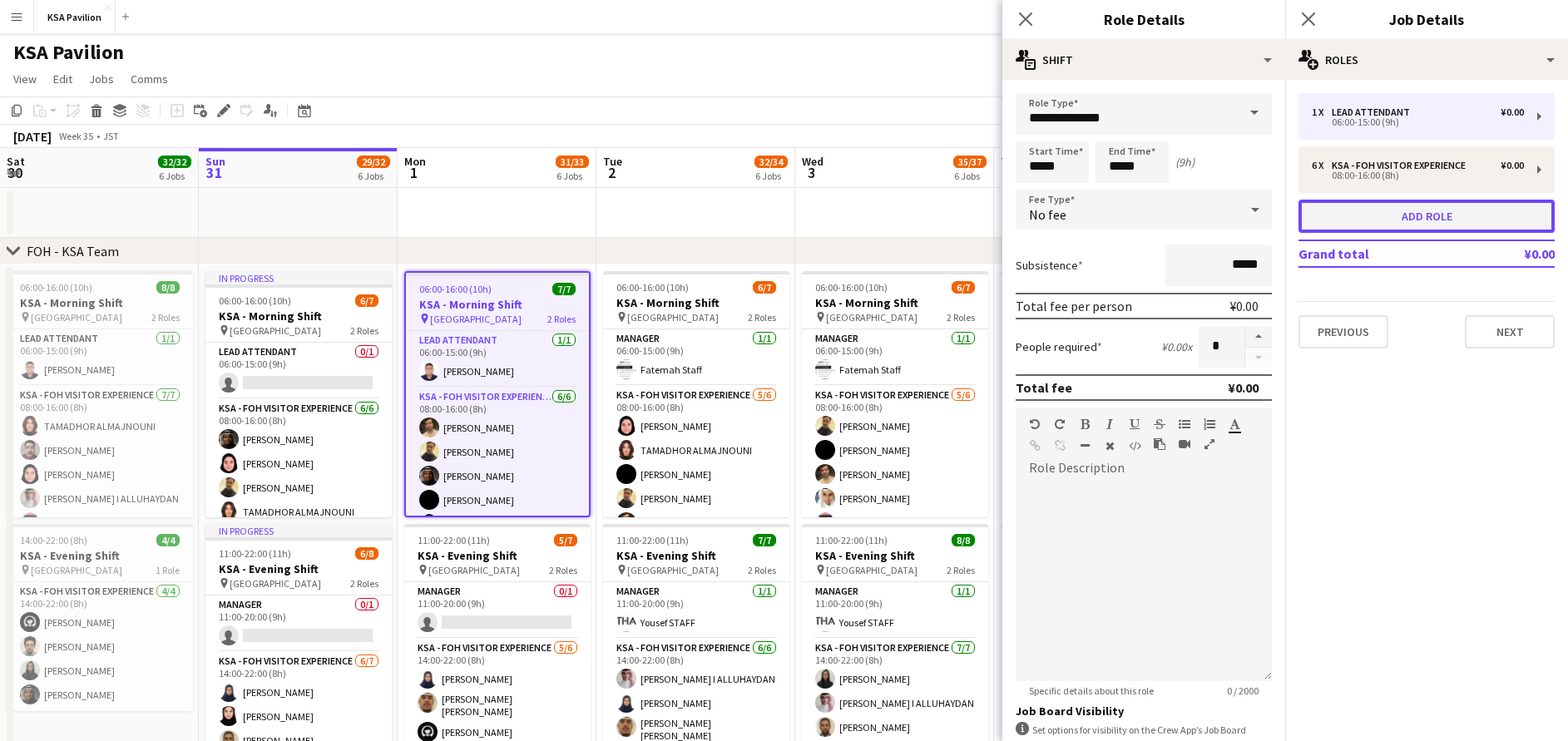
click at [1445, 220] on button "Add role" at bounding box center [1426, 216] width 257 height 33
type input "**********"
type input "*****"
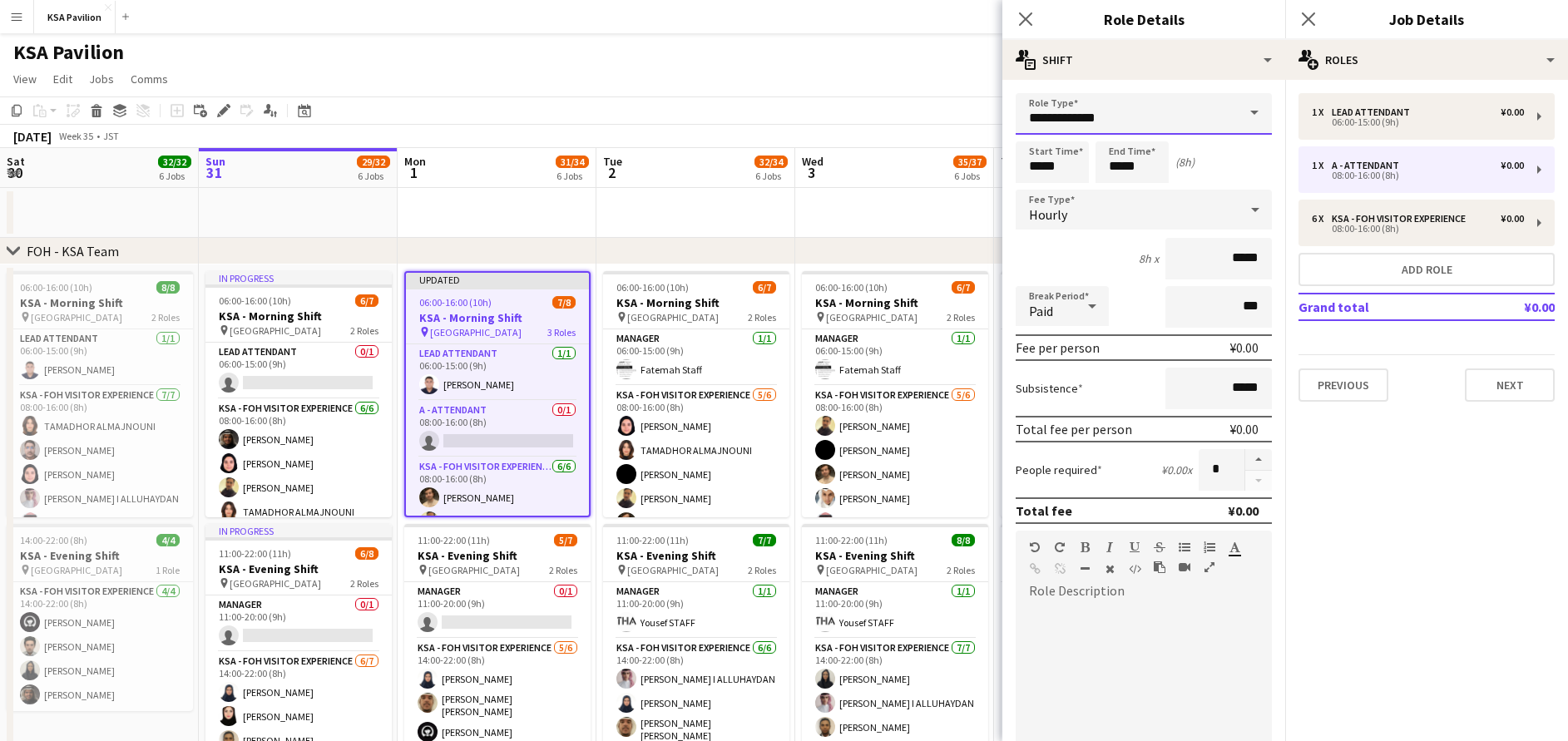
click at [1123, 96] on input "**********" at bounding box center [1144, 114] width 257 height 41
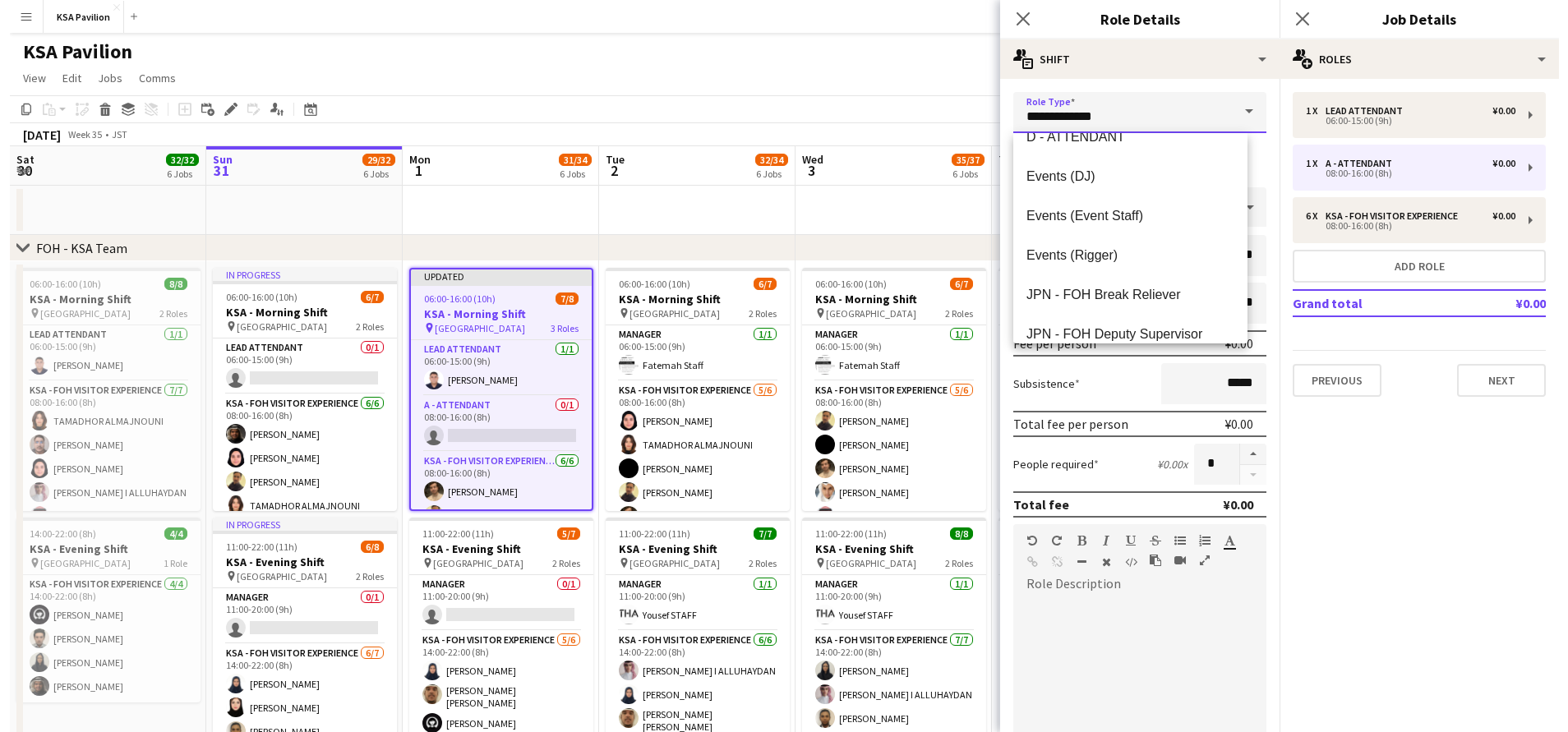
scroll to position [0, 0]
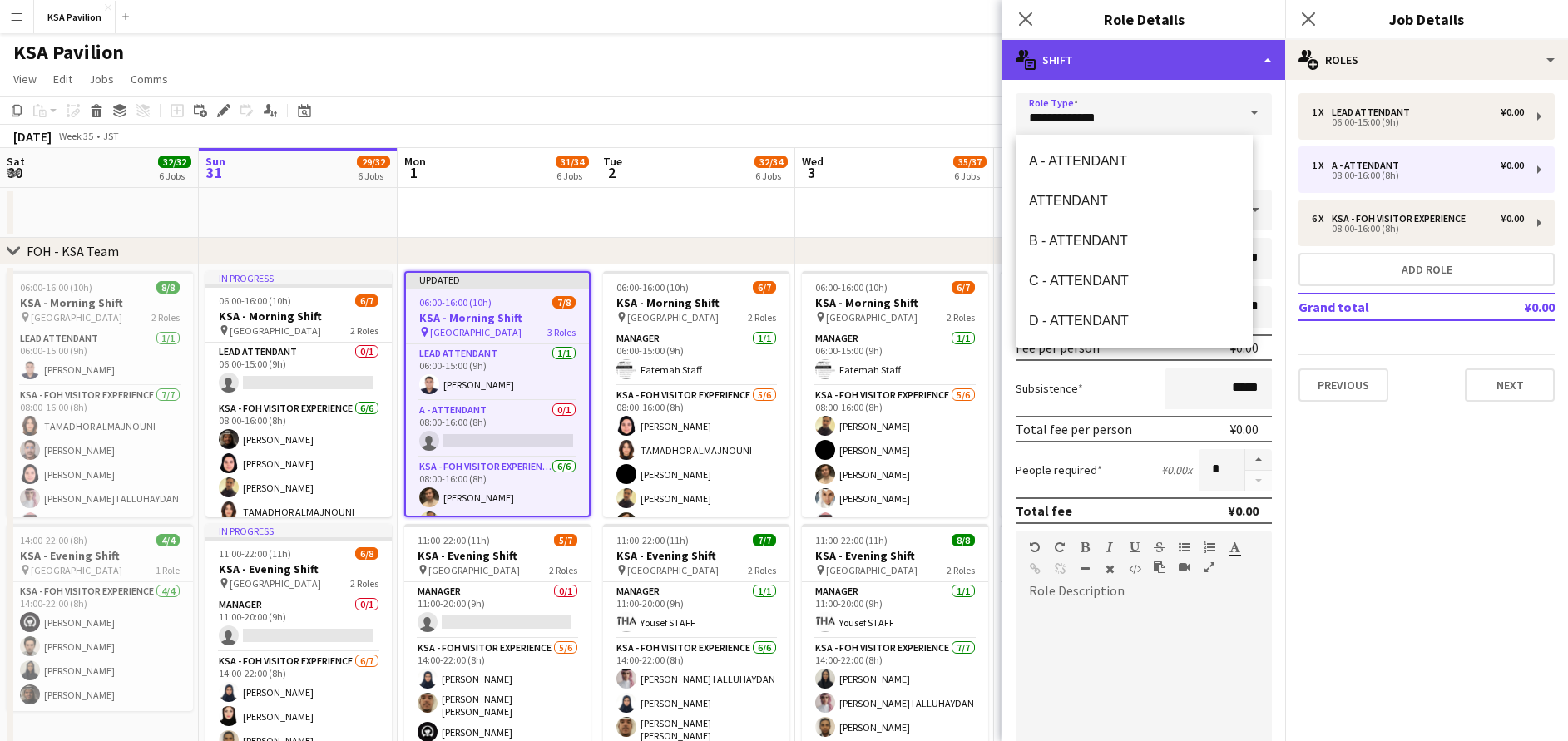
click at [1137, 49] on div "multiple-actions-text Shift" at bounding box center [1143, 60] width 283 height 40
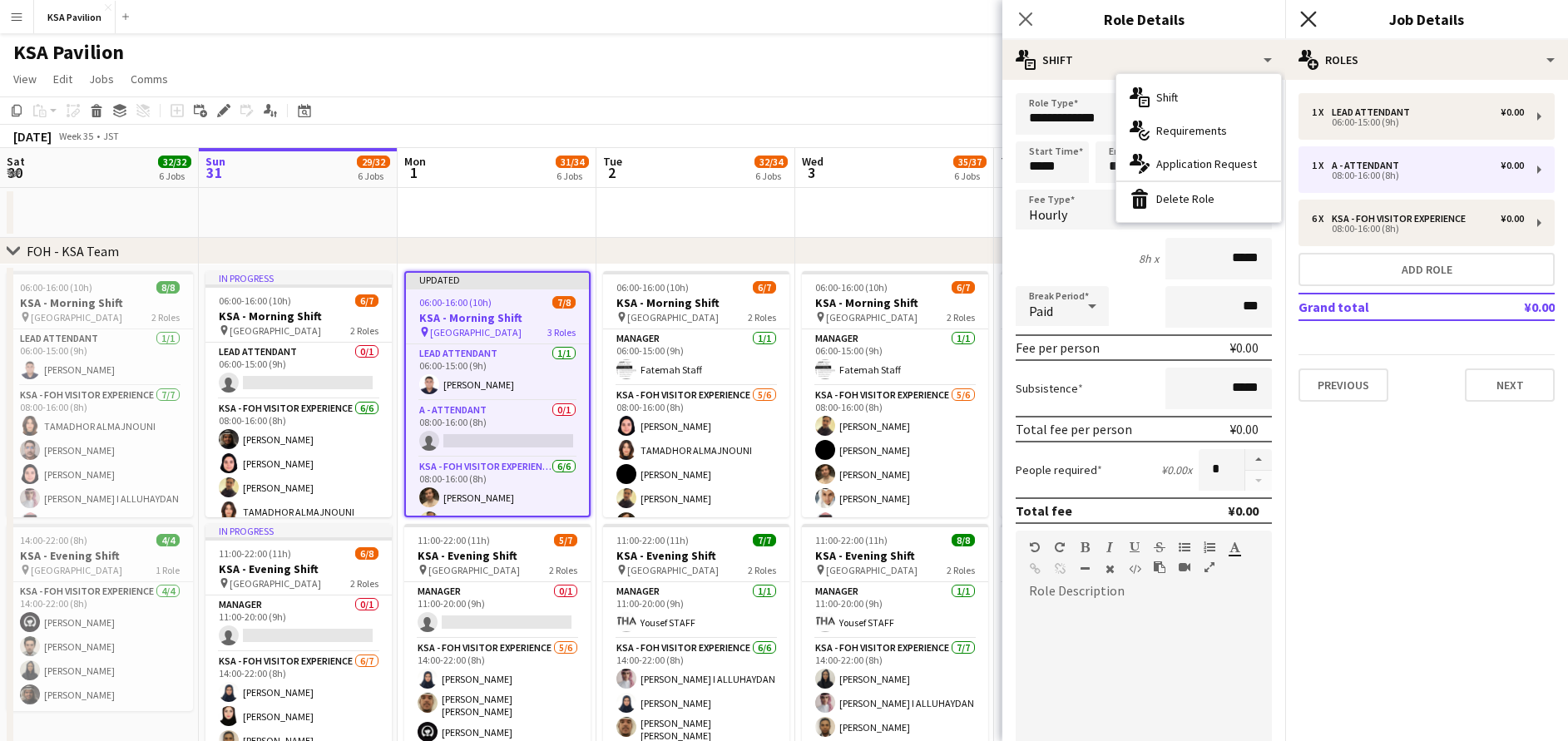
click at [1311, 18] on icon "Close pop-in" at bounding box center [1308, 19] width 16 height 16
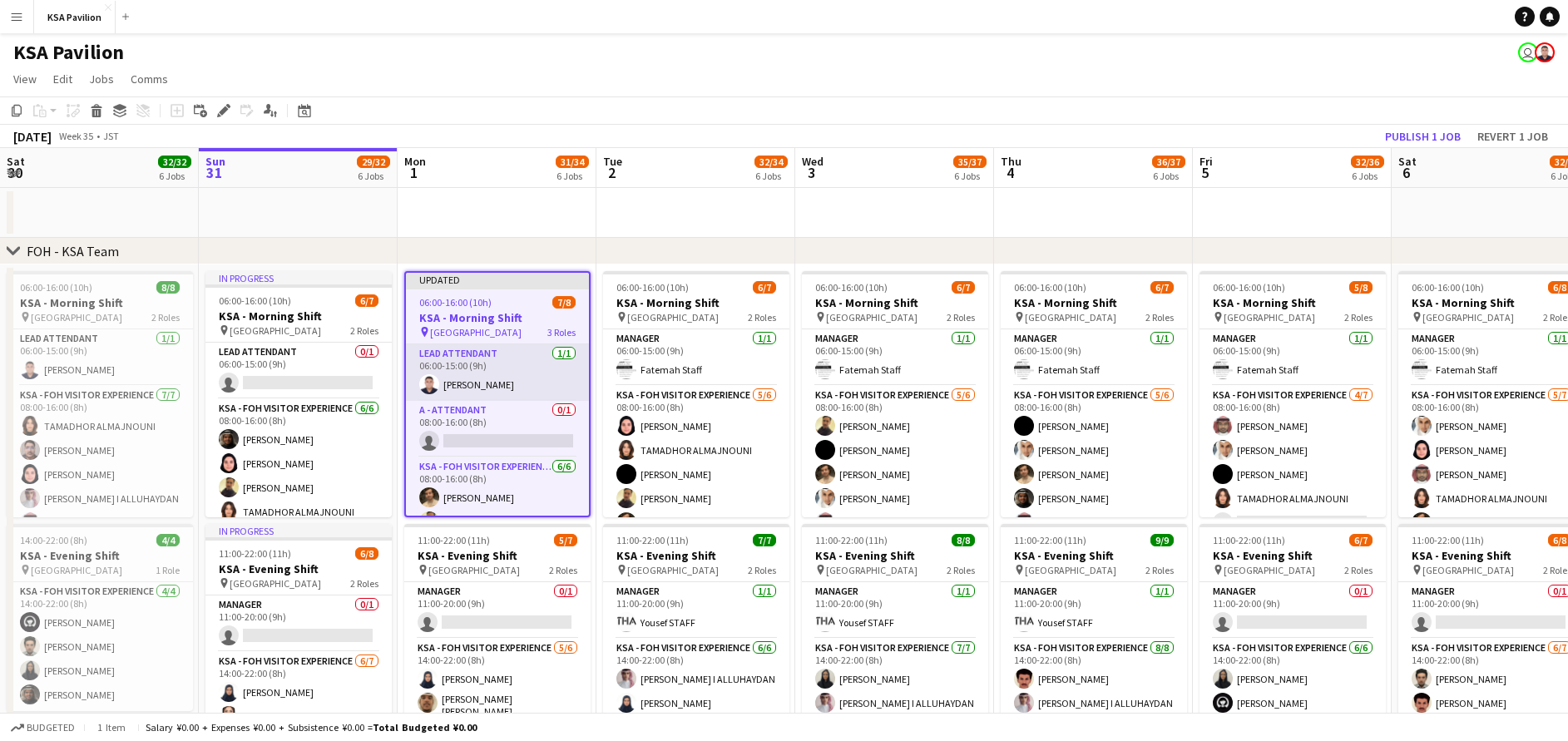
click at [501, 397] on app-card-role "LEAD ATTENDANT 1/1 06:00-15:00 (9h) Hussein Staff" at bounding box center [497, 372] width 183 height 57
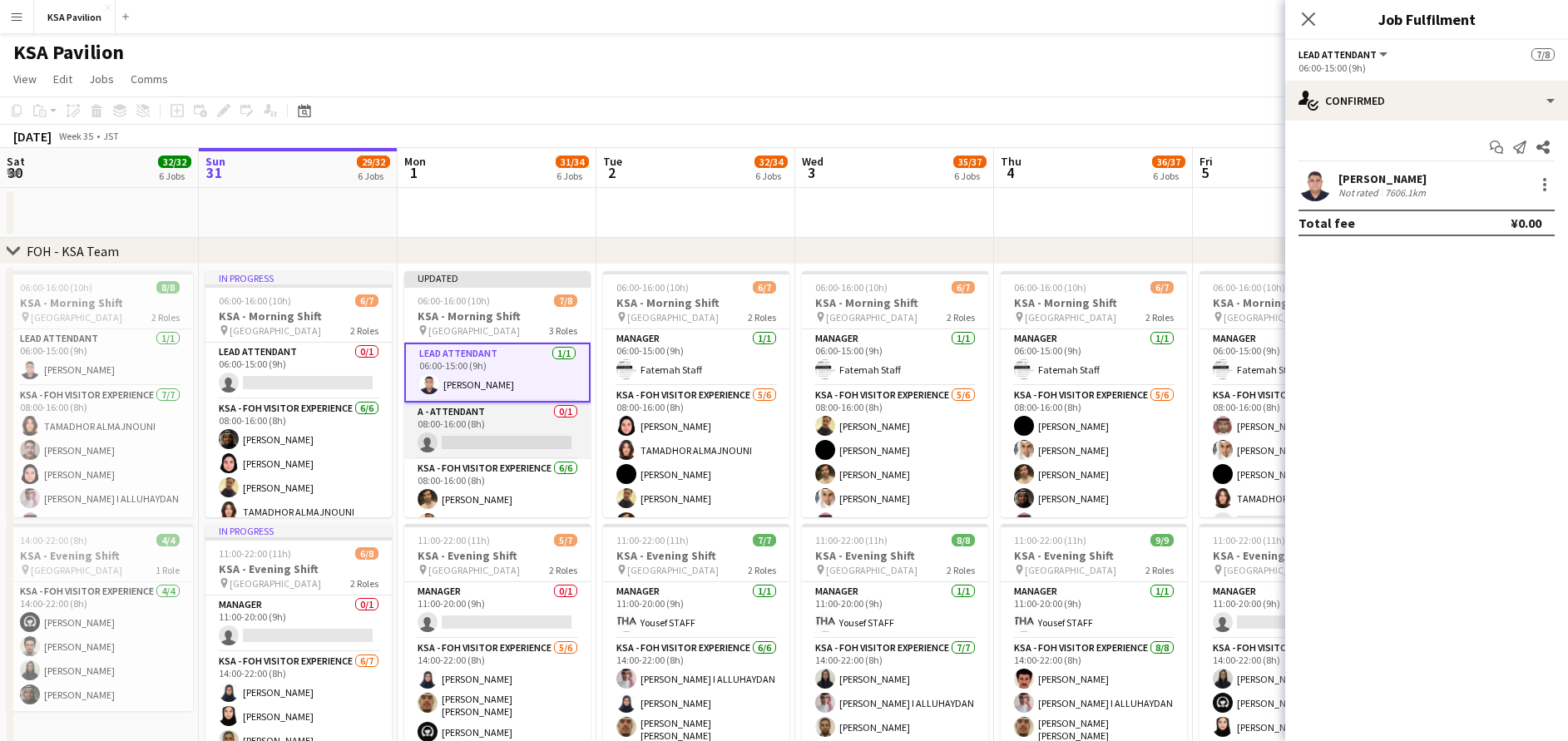
click at [543, 432] on app-card-role "A - ATTENDANT 0/1 08:00-16:00 (8h) single-neutral-actions" at bounding box center [498, 431] width 187 height 57
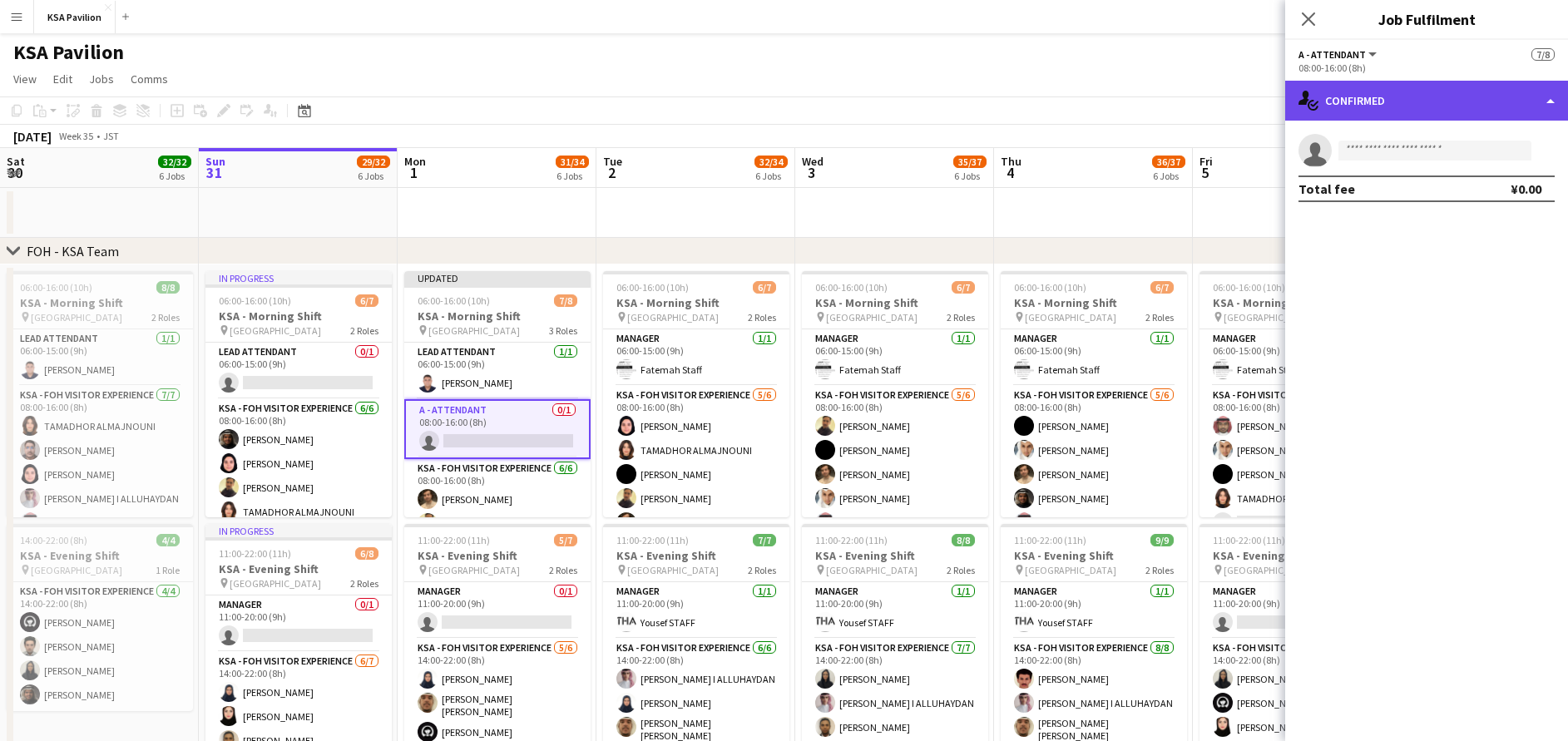
click at [1426, 109] on div "single-neutral-actions-check-2 Confirmed" at bounding box center [1426, 100] width 283 height 40
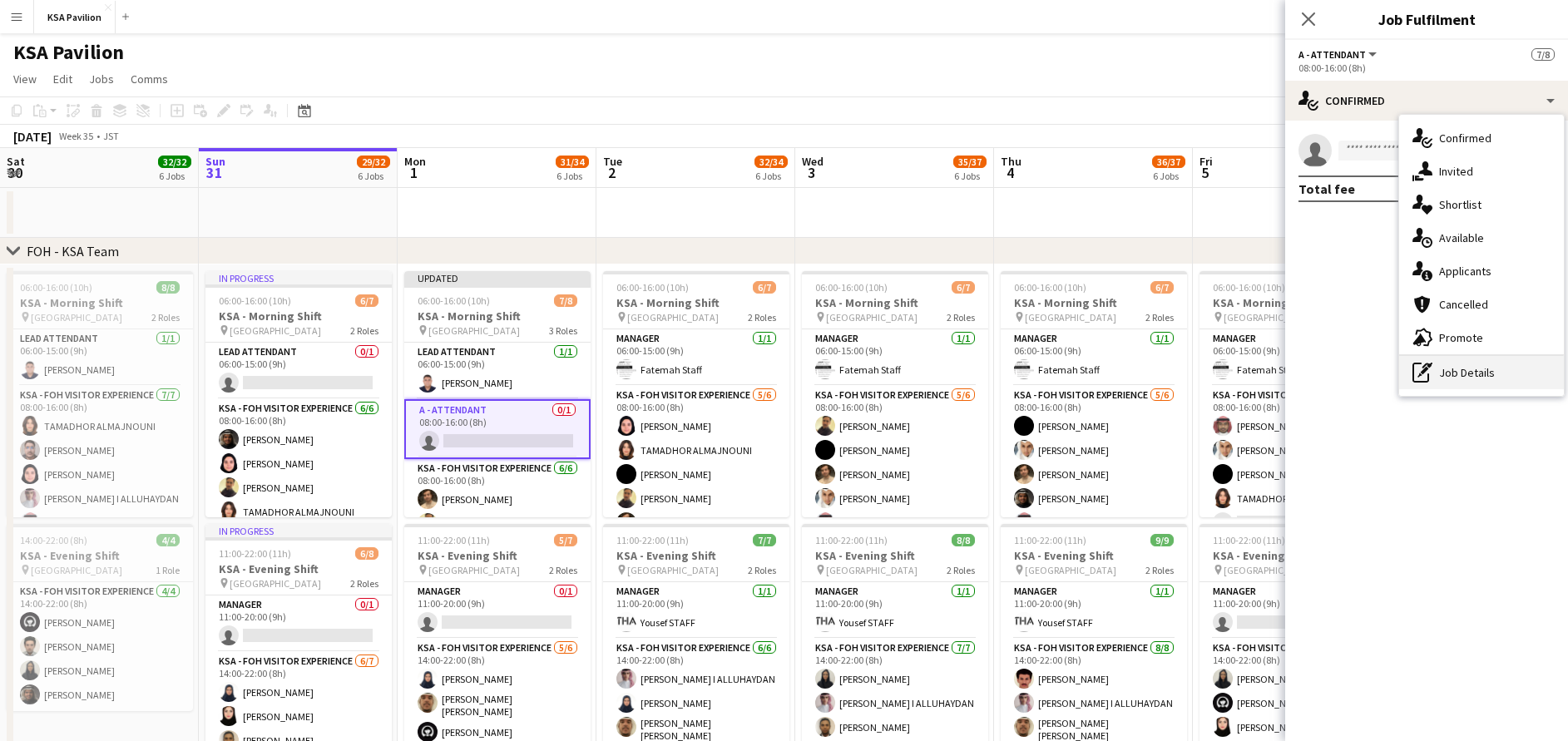
click at [1486, 367] on div "pen-write Job Details" at bounding box center [1482, 372] width 165 height 33
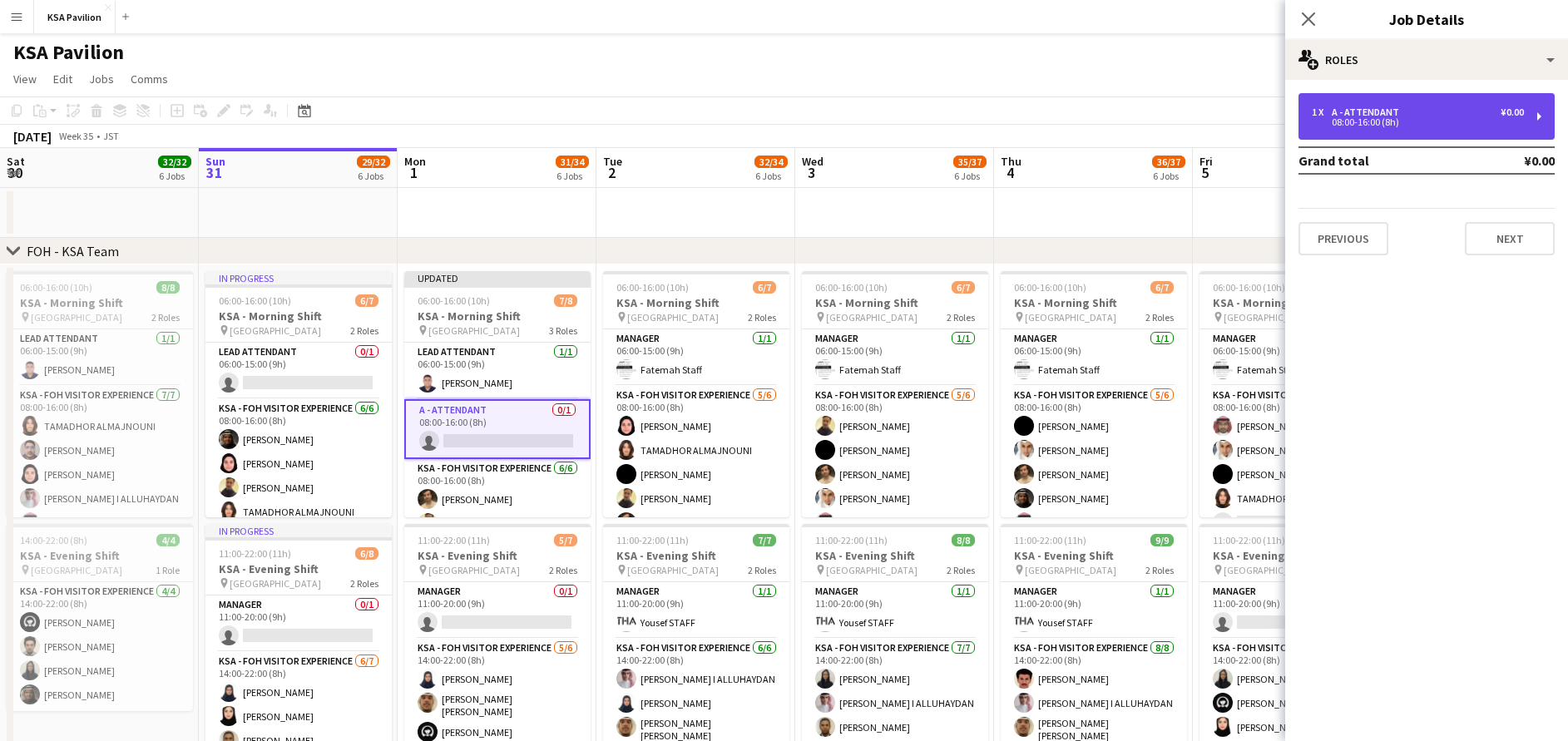
click at [1437, 106] on div "1 x A - ATTENDANT ¥0.00 08:00-16:00 (8h)" at bounding box center [1426, 117] width 257 height 47
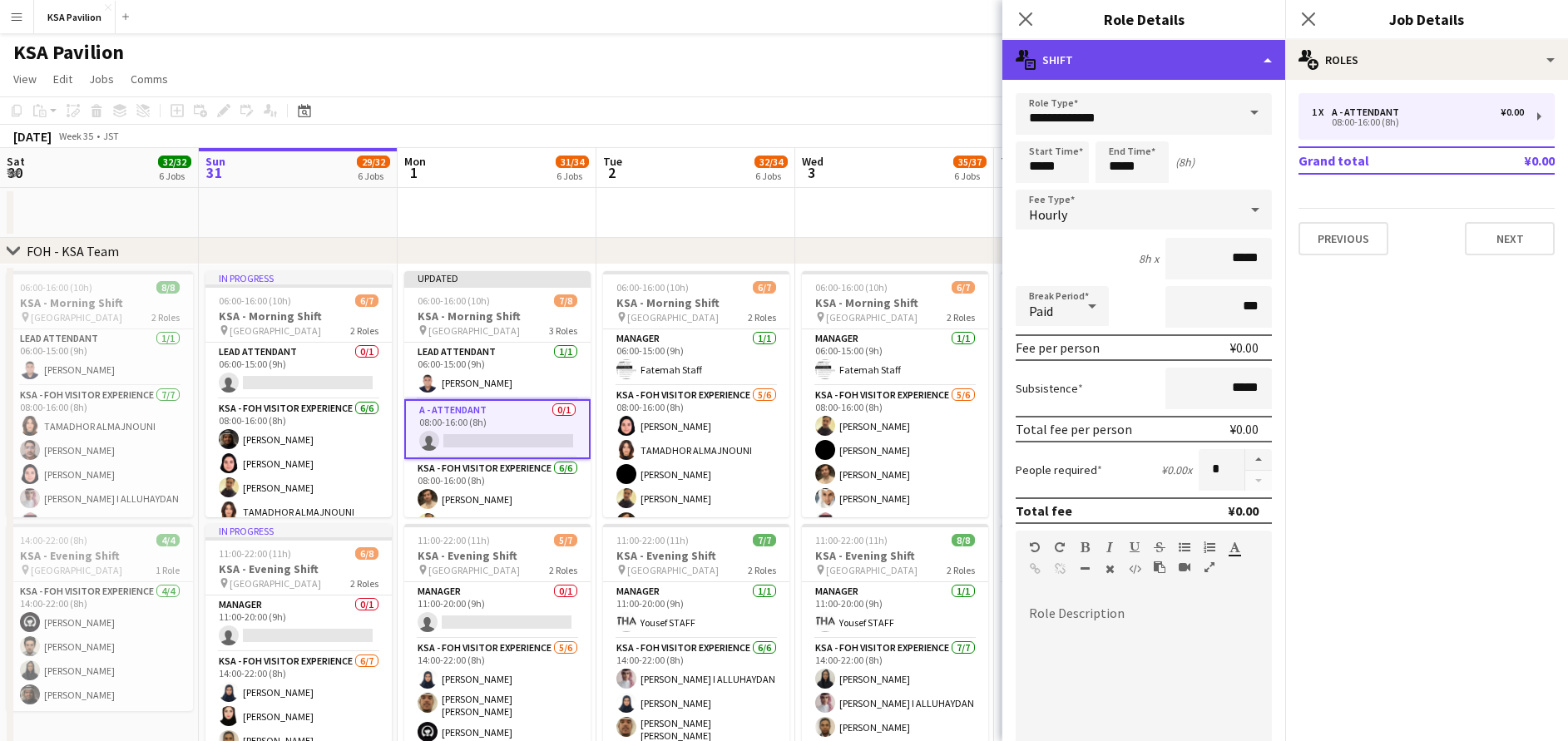
click at [1118, 57] on div "multiple-actions-text Shift" at bounding box center [1143, 60] width 283 height 40
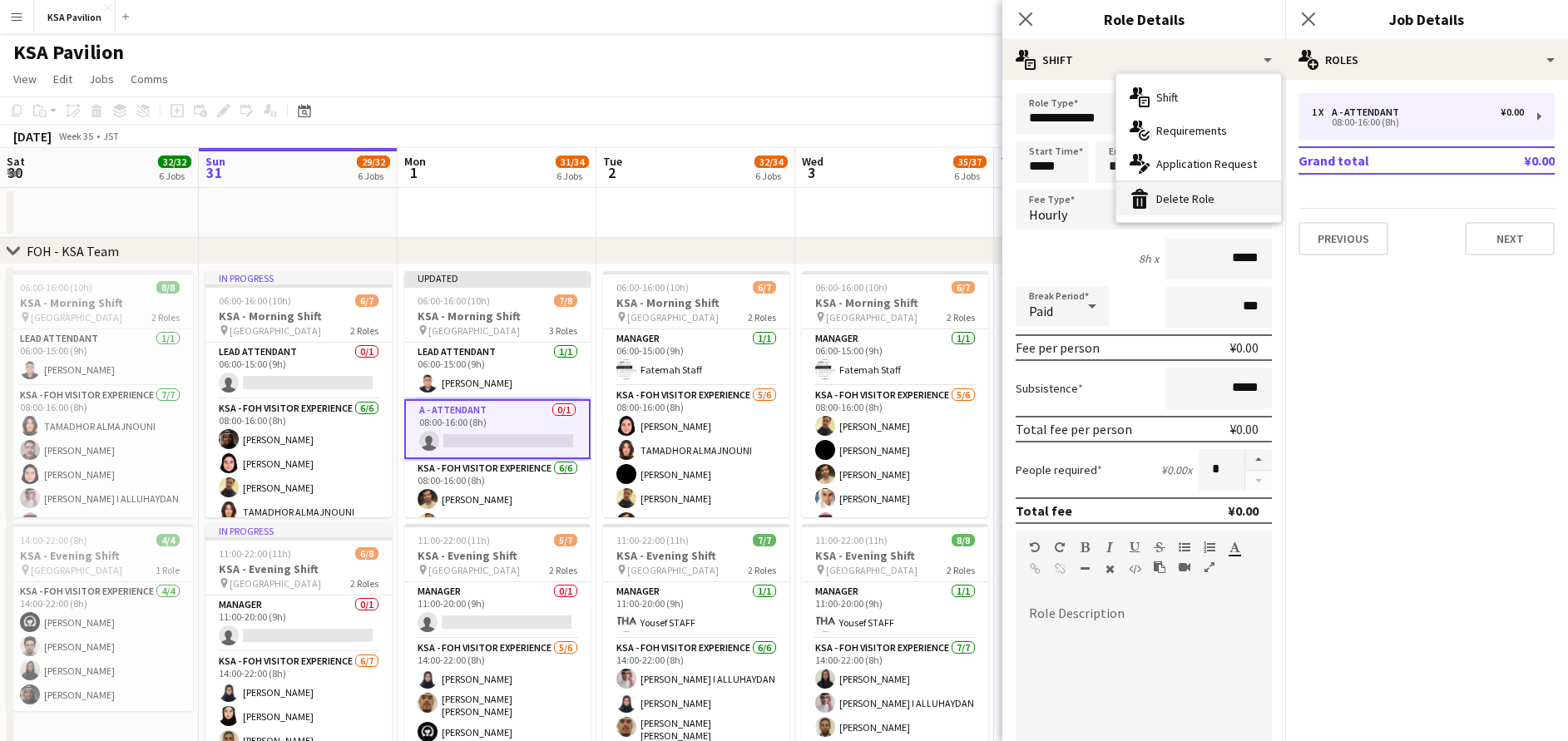
click at [1225, 195] on div "bin-2 Delete Role" at bounding box center [1198, 198] width 165 height 33
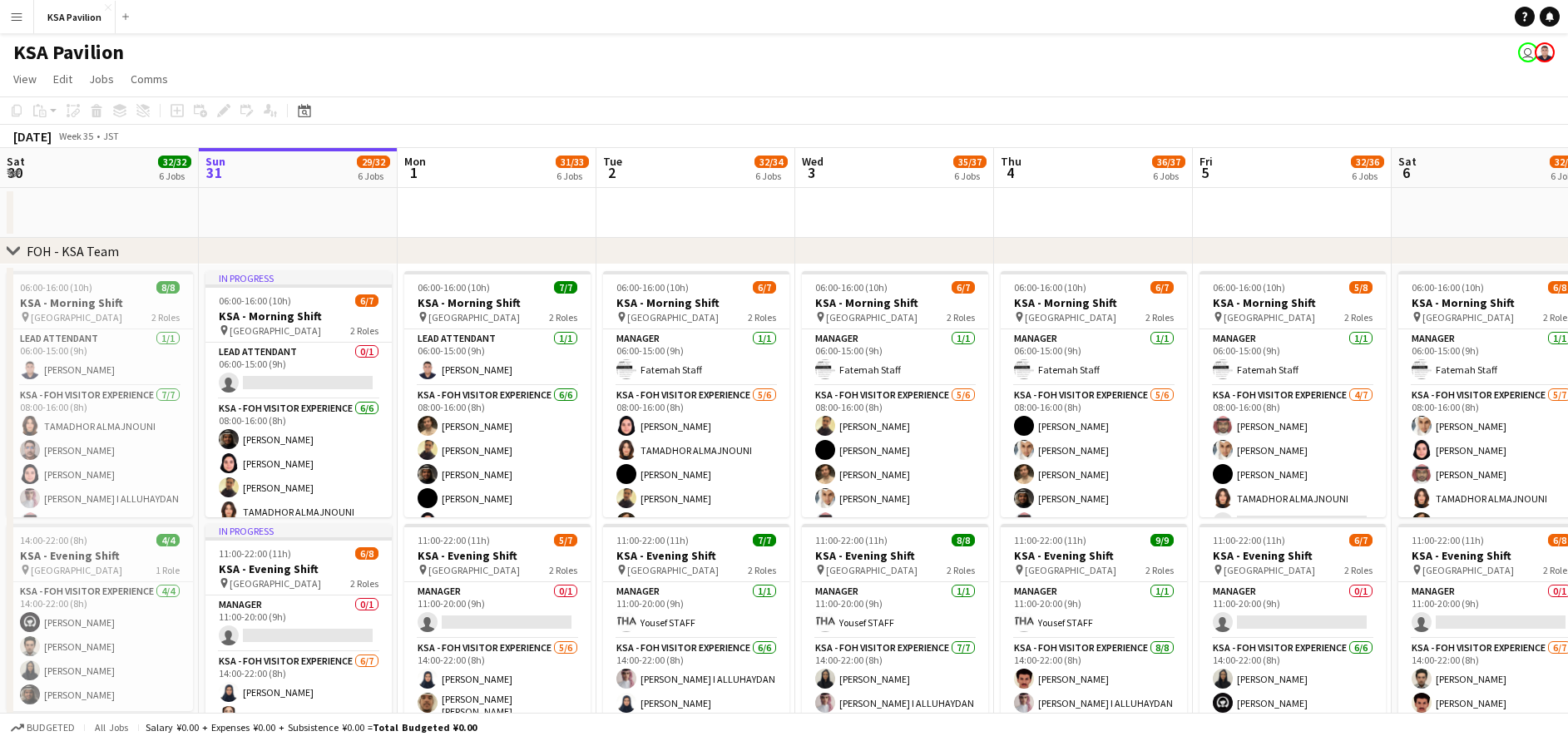
click at [20, 11] on app-icon "Menu" at bounding box center [16, 16] width 13 height 13
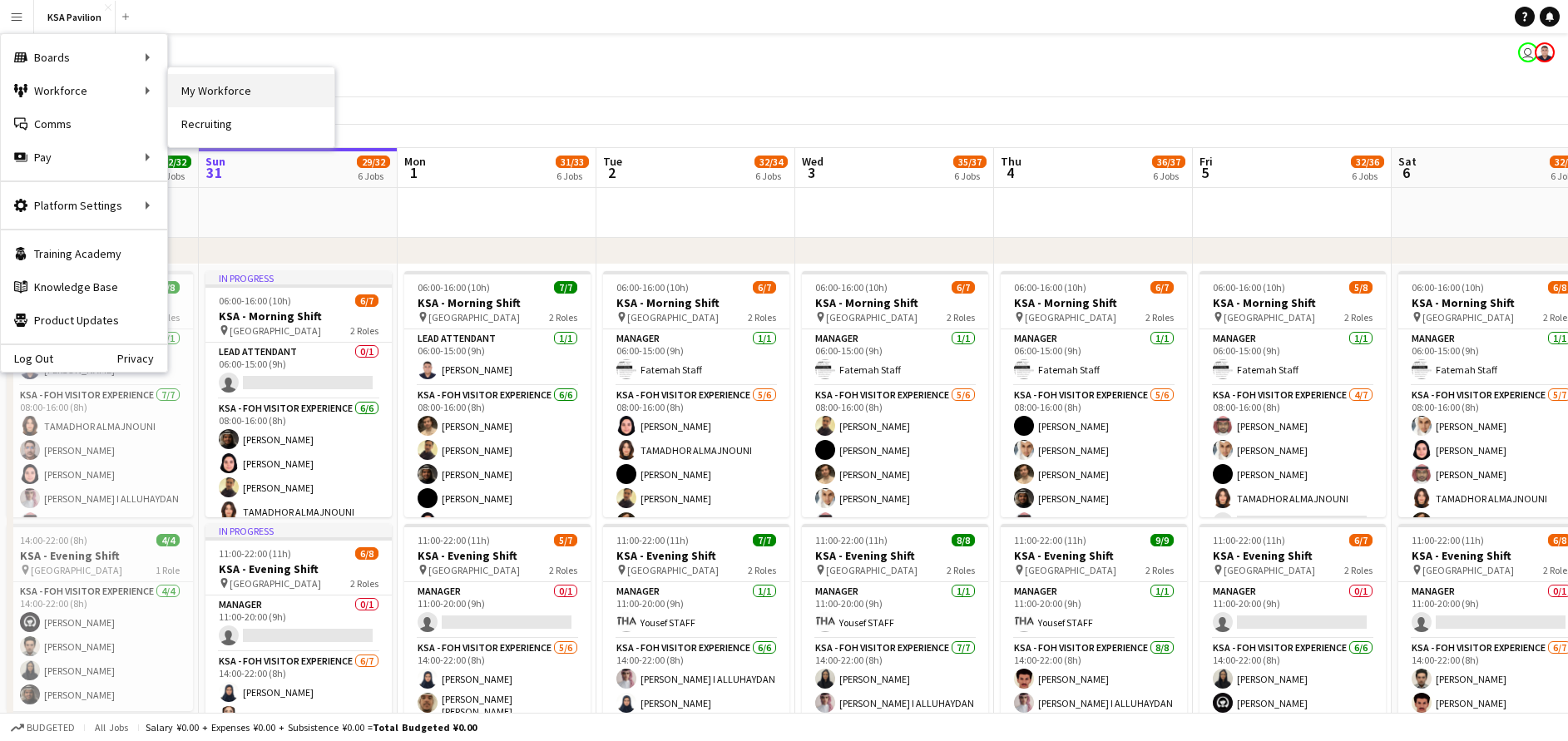
click at [219, 103] on link "My Workforce" at bounding box center [250, 91] width 166 height 33
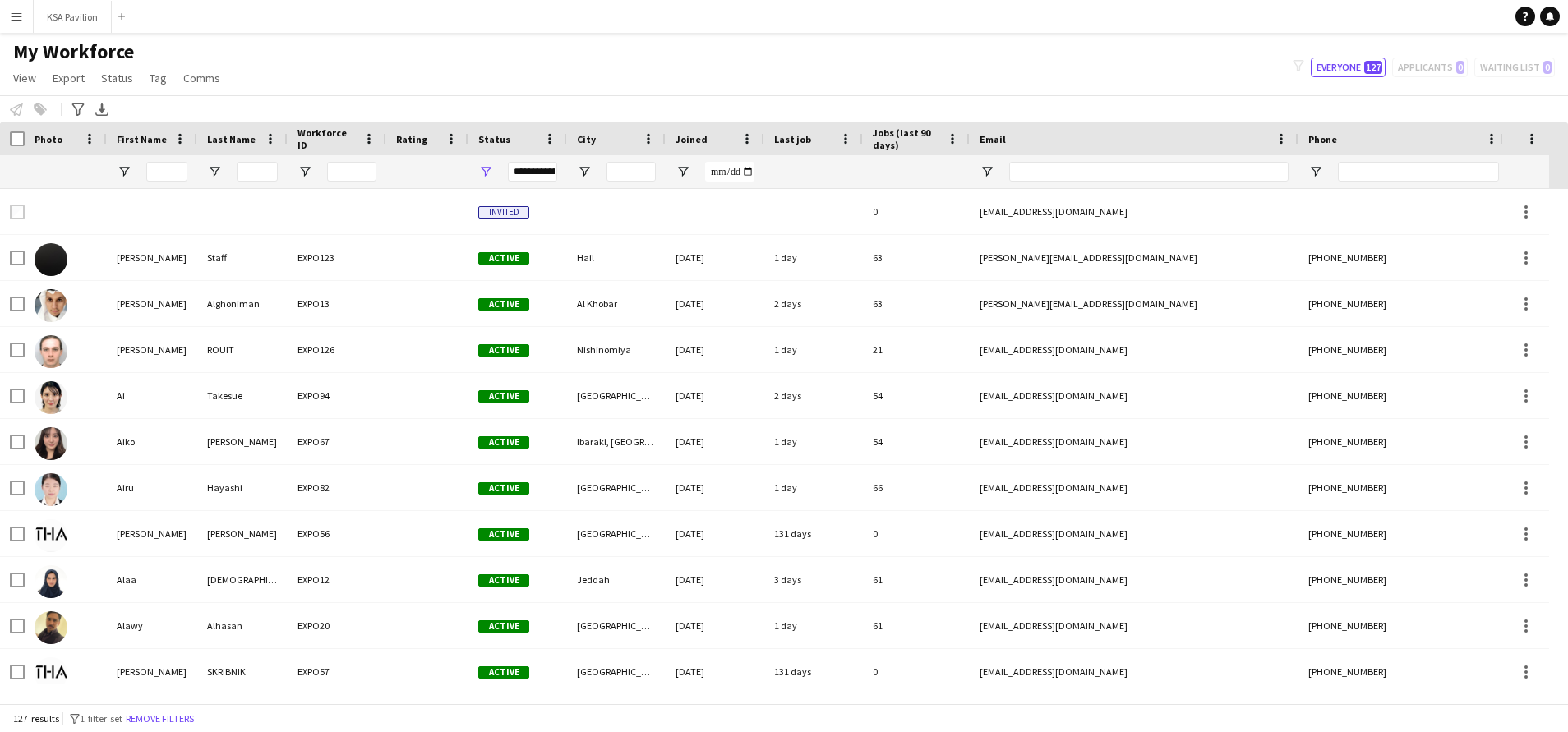
click at [165, 56] on h1 "My Workforce" at bounding box center [118, 52] width 237 height 25
click at [159, 77] on span "Tag" at bounding box center [158, 78] width 17 height 15
click at [190, 78] on span "Comms" at bounding box center [202, 78] width 37 height 15
click at [23, 31] on button "Menu" at bounding box center [16, 16] width 33 height 33
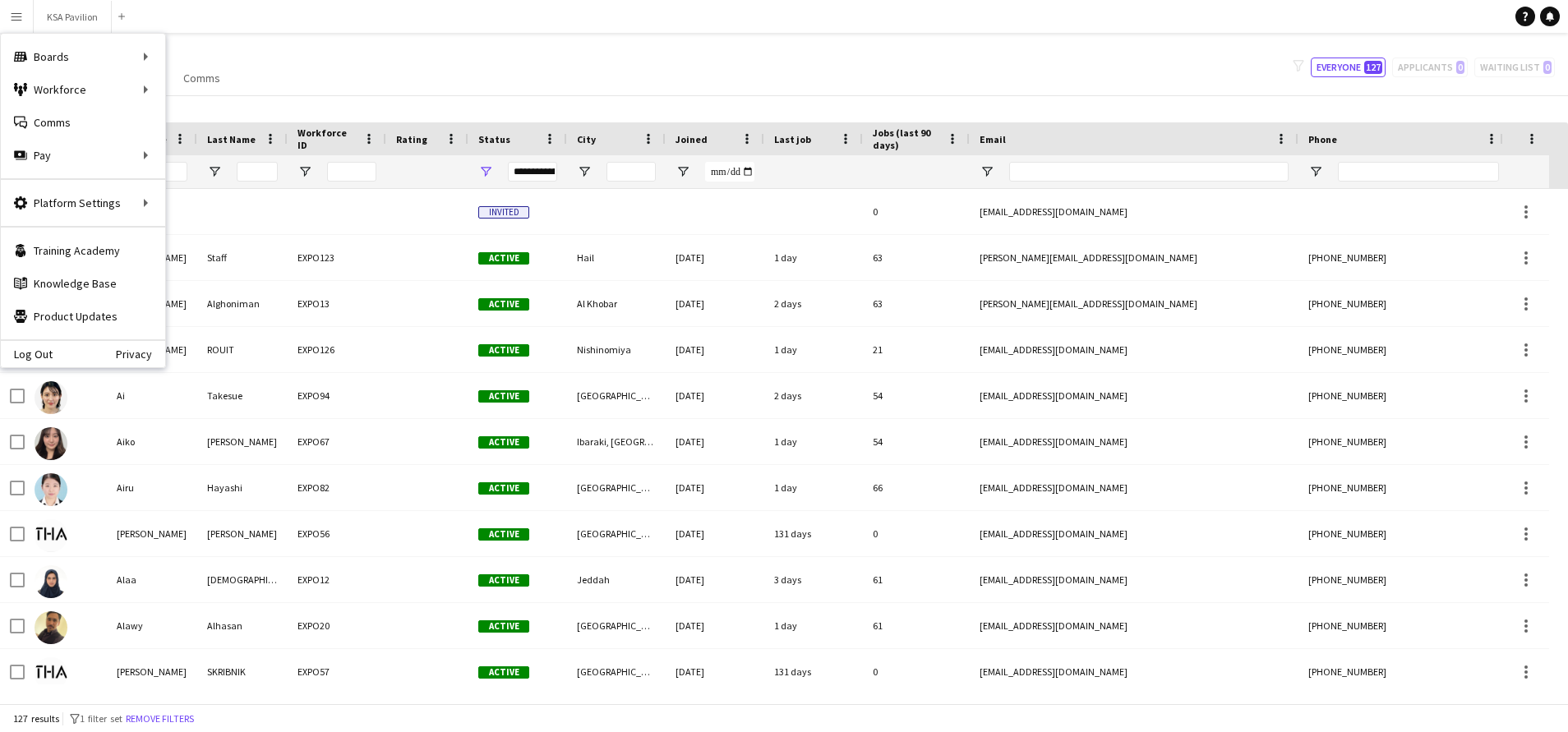
click at [17, 17] on app-icon "Menu" at bounding box center [16, 16] width 13 height 13
click at [196, 195] on link "Your settings" at bounding box center [247, 202] width 164 height 33
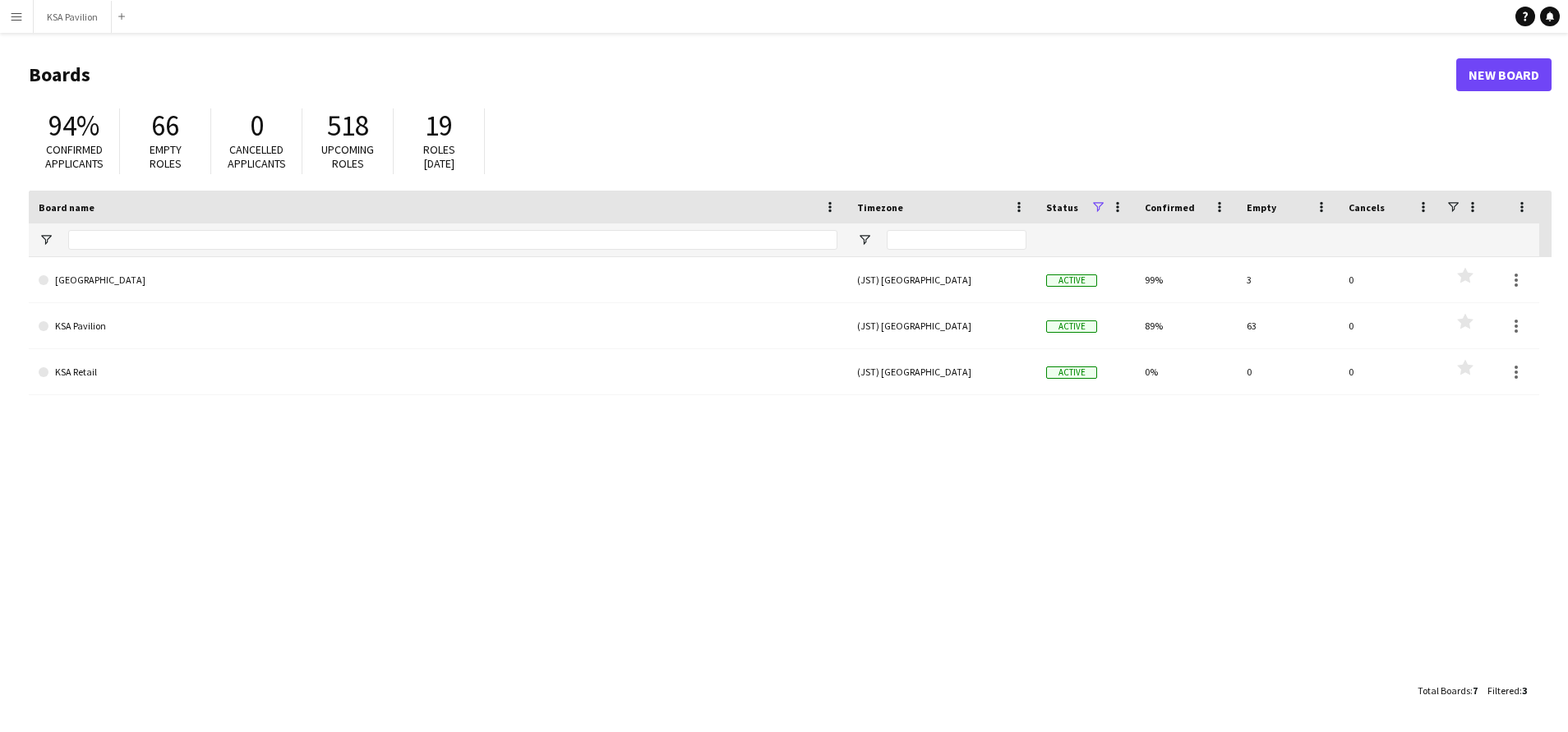
click at [11, 18] on app-icon "Menu" at bounding box center [16, 16] width 13 height 13
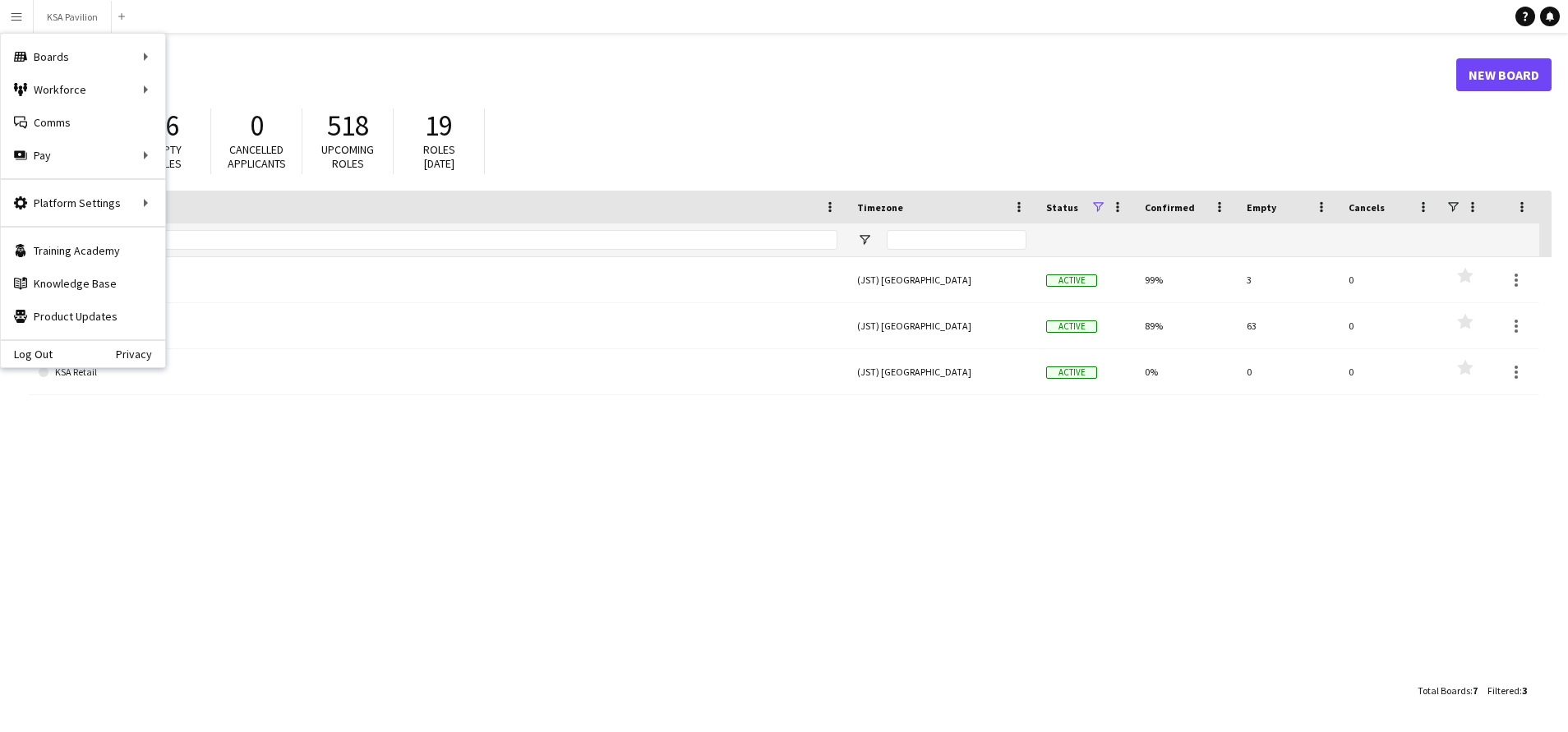
click at [212, 58] on header "Boards New Board" at bounding box center [790, 74] width 1523 height 51
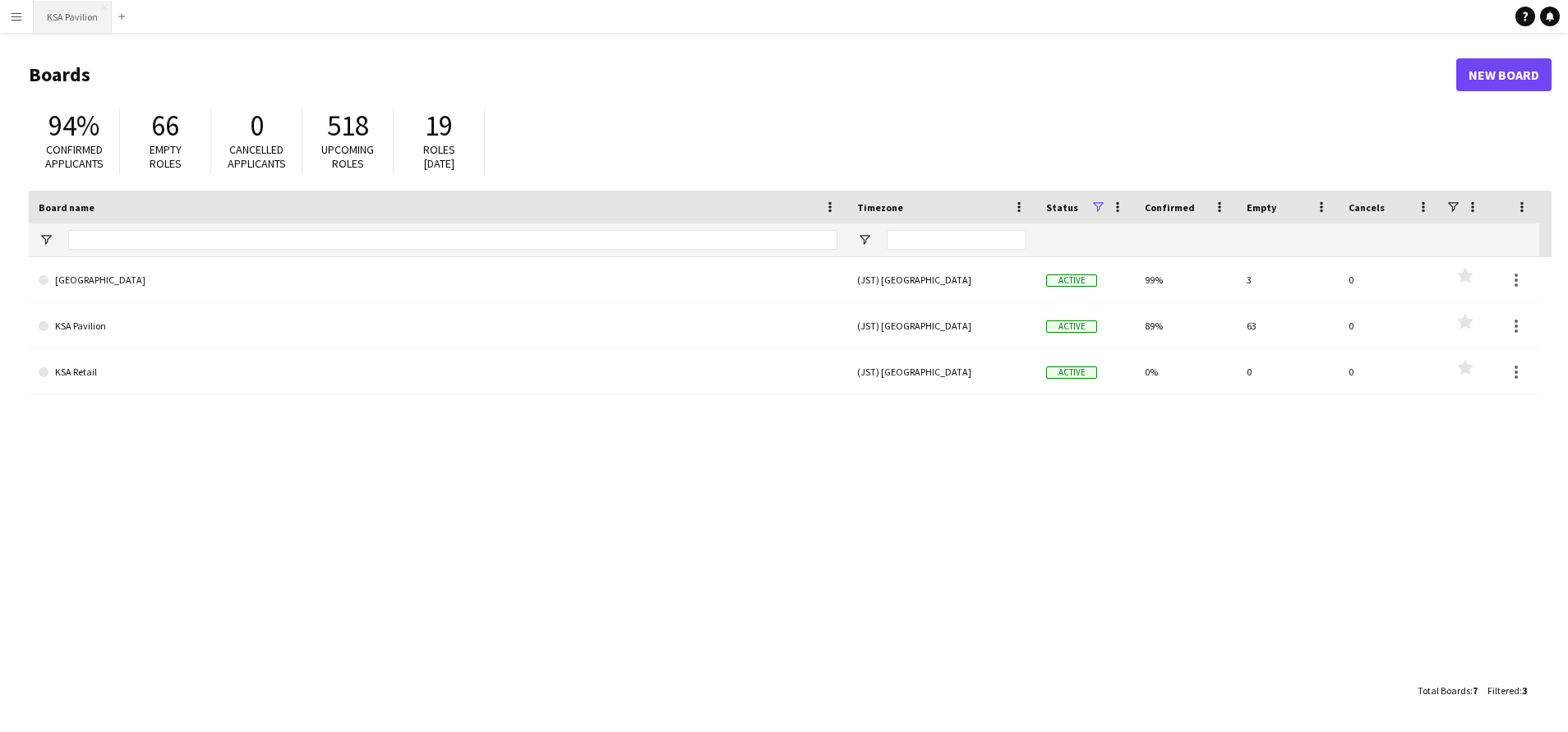
click at [63, 19] on button "KSA Pavilion Close" at bounding box center [73, 17] width 78 height 32
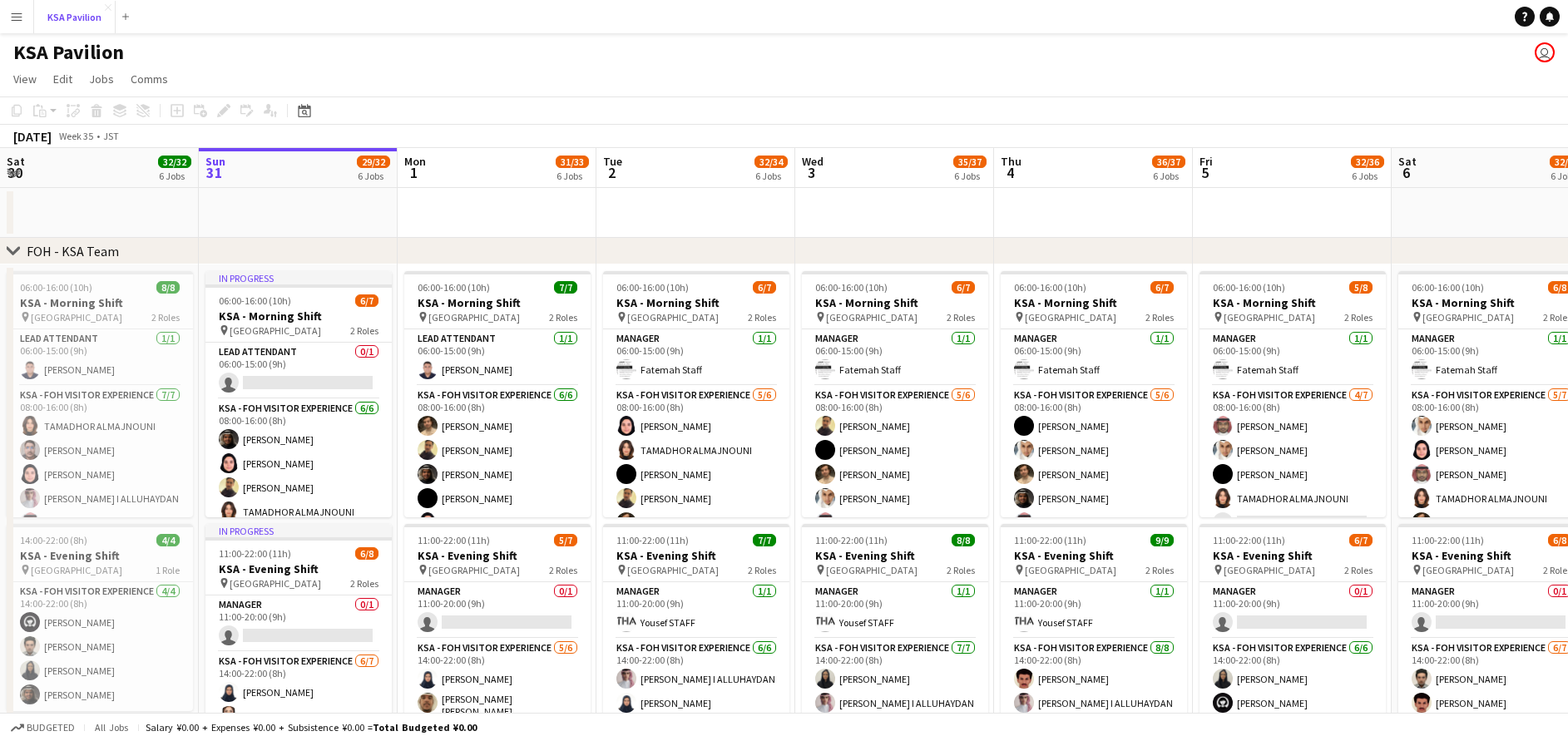
click at [34, 1] on button "KSA Pavilion Close" at bounding box center [74, 17] width 82 height 32
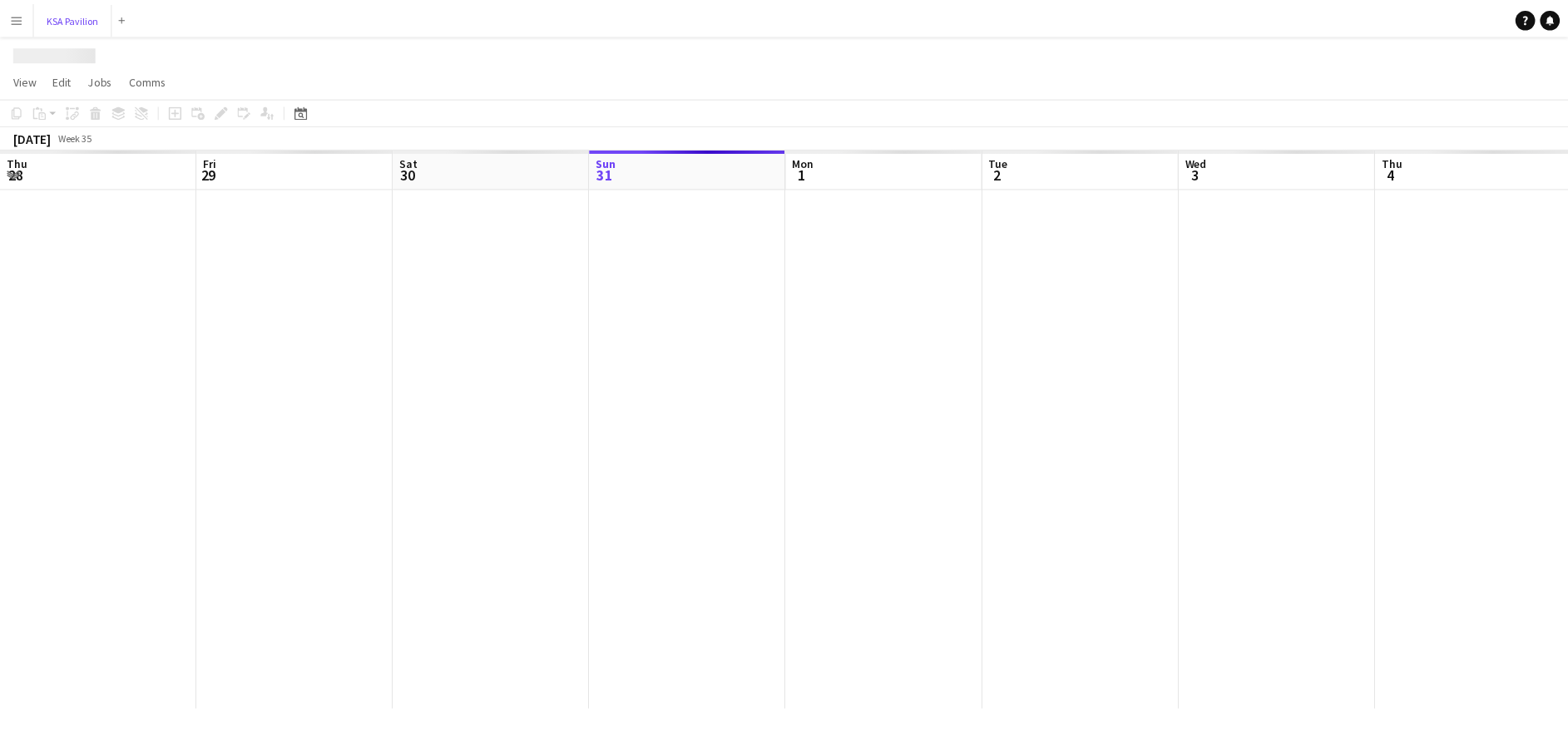
scroll to position [0, 397]
